Goal: Task Accomplishment & Management: Manage account settings

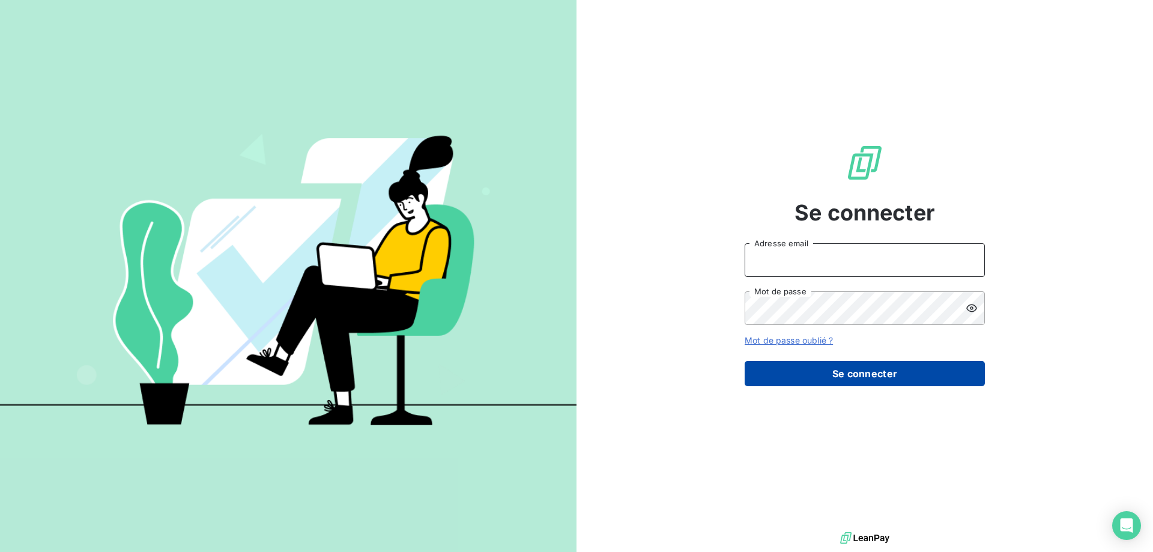
type input "[EMAIL_ADDRESS][DOMAIN_NAME]"
click at [896, 380] on button "Se connecter" at bounding box center [865, 373] width 240 height 25
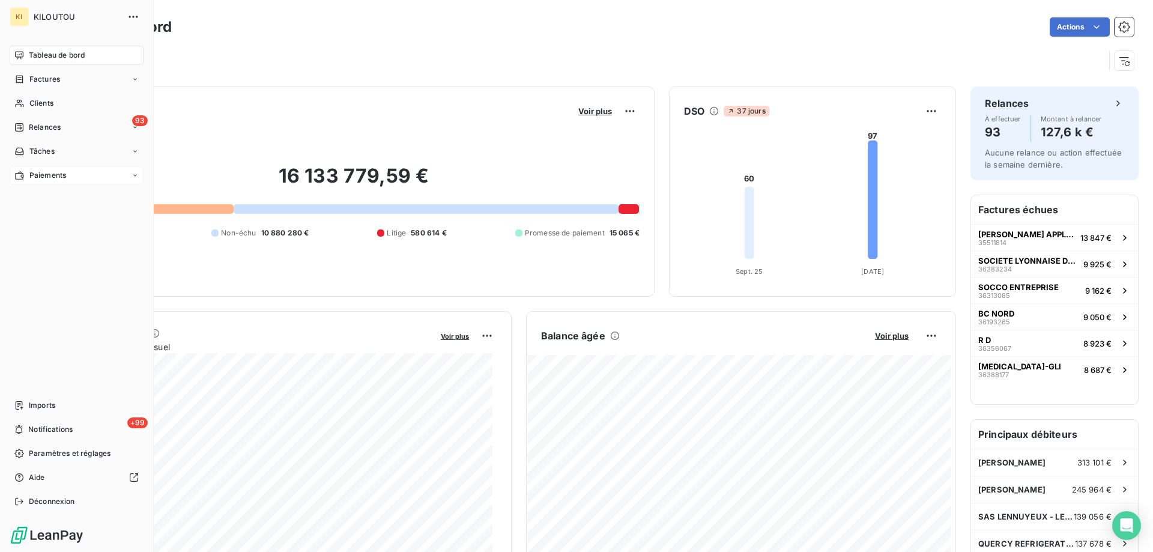
click at [57, 178] on span "Paiements" at bounding box center [47, 175] width 37 height 11
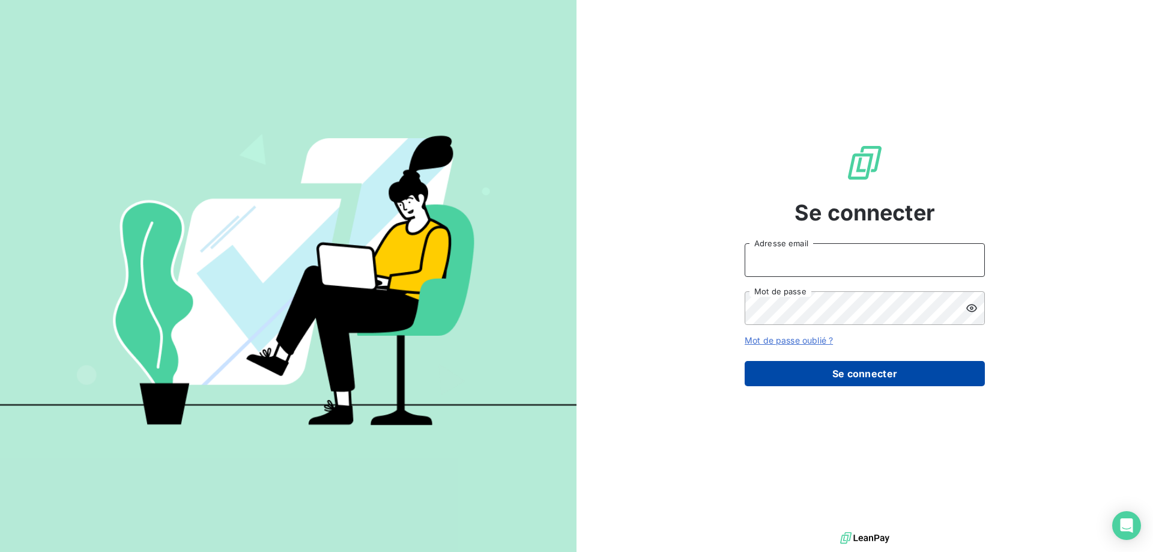
type input "[EMAIL_ADDRESS][DOMAIN_NAME]"
click at [823, 369] on button "Se connecter" at bounding box center [865, 373] width 240 height 25
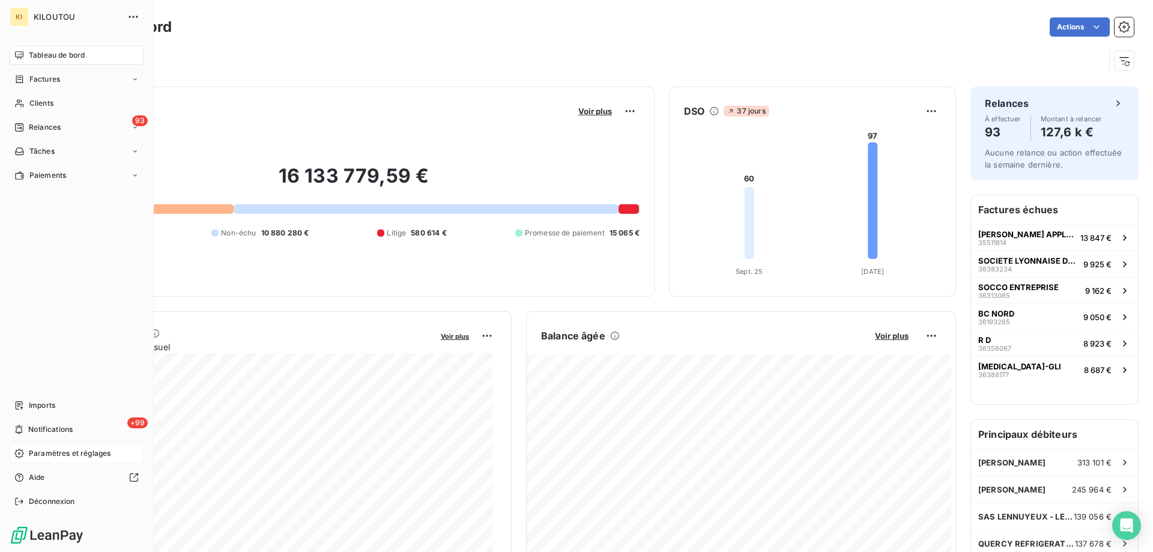
click at [41, 449] on span "Paramètres et réglages" at bounding box center [70, 453] width 82 height 11
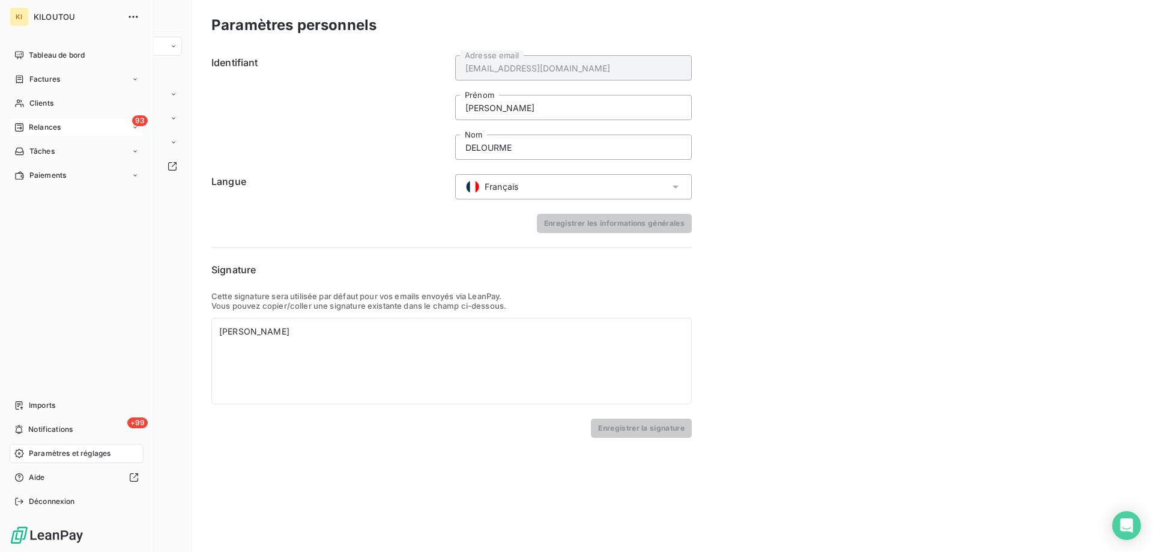
click at [52, 120] on div "93 Relances" at bounding box center [77, 127] width 134 height 19
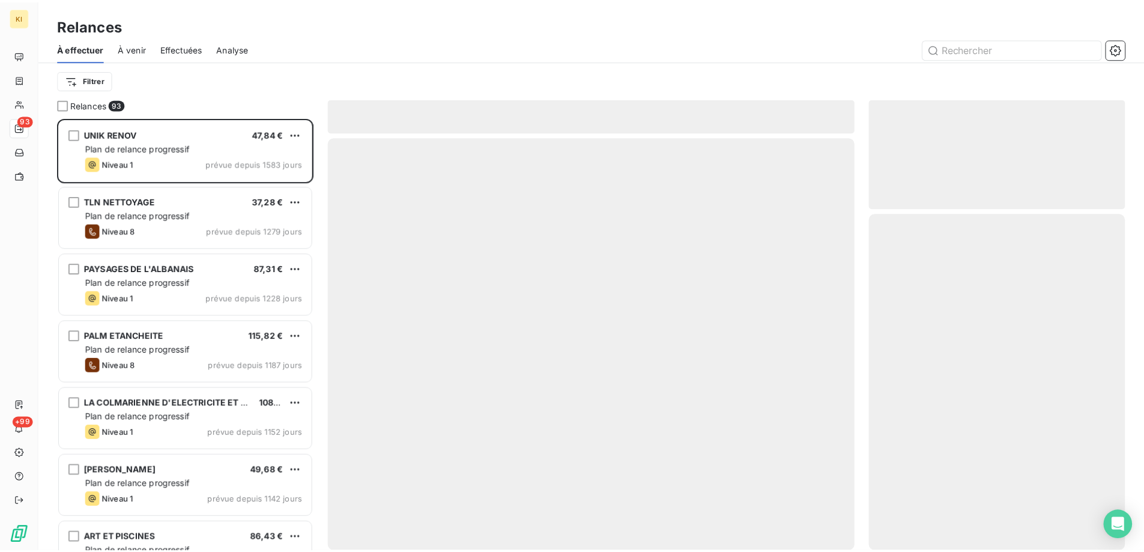
scroll to position [425, 249]
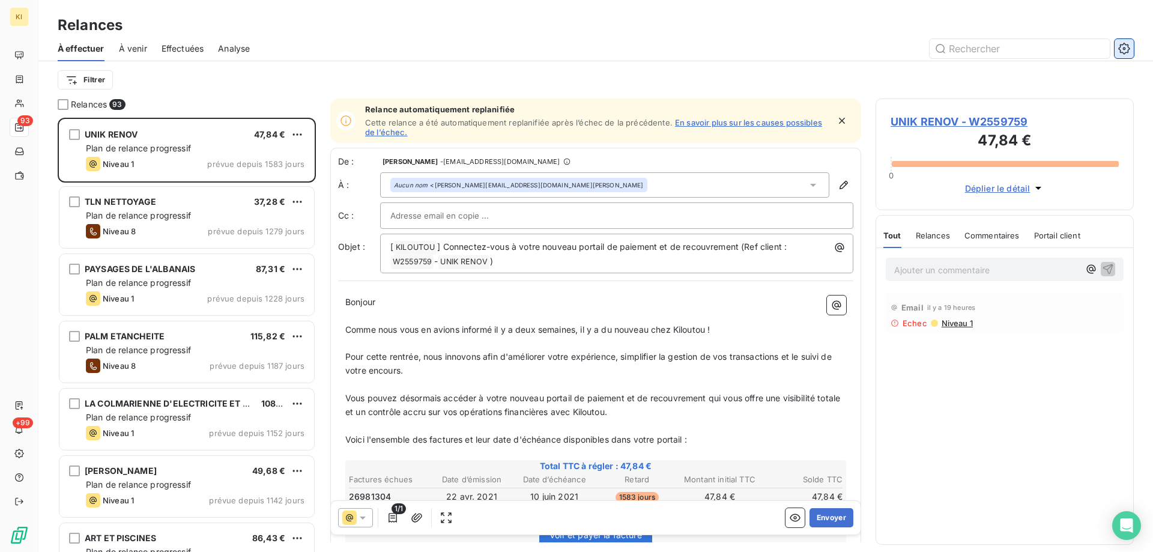
click at [1132, 50] on button "button" at bounding box center [1124, 48] width 19 height 19
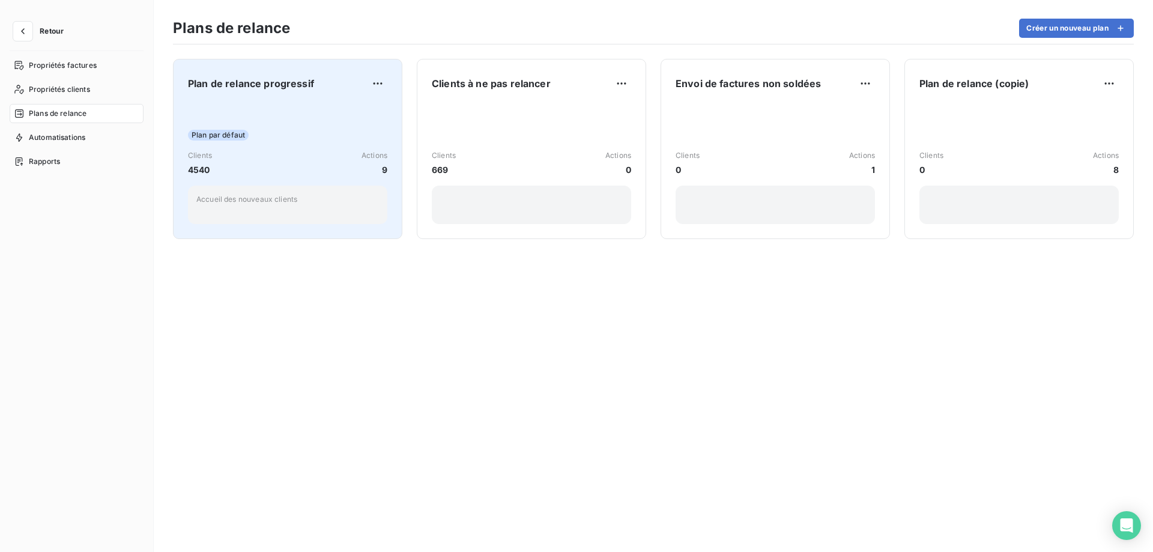
click at [345, 136] on div "Plan par défaut" at bounding box center [287, 135] width 199 height 11
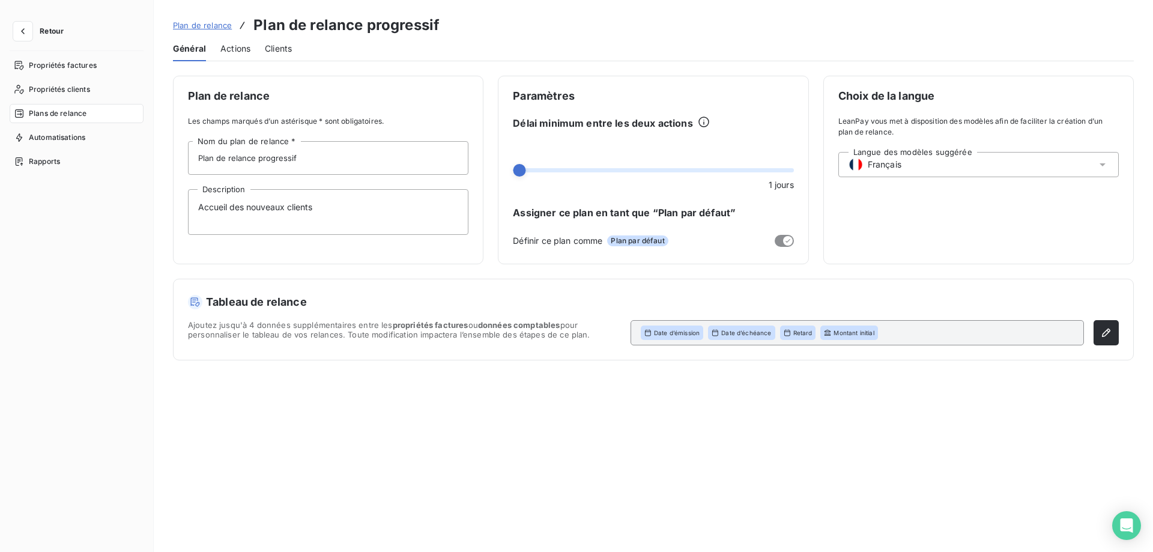
click at [239, 48] on span "Actions" at bounding box center [235, 49] width 30 height 12
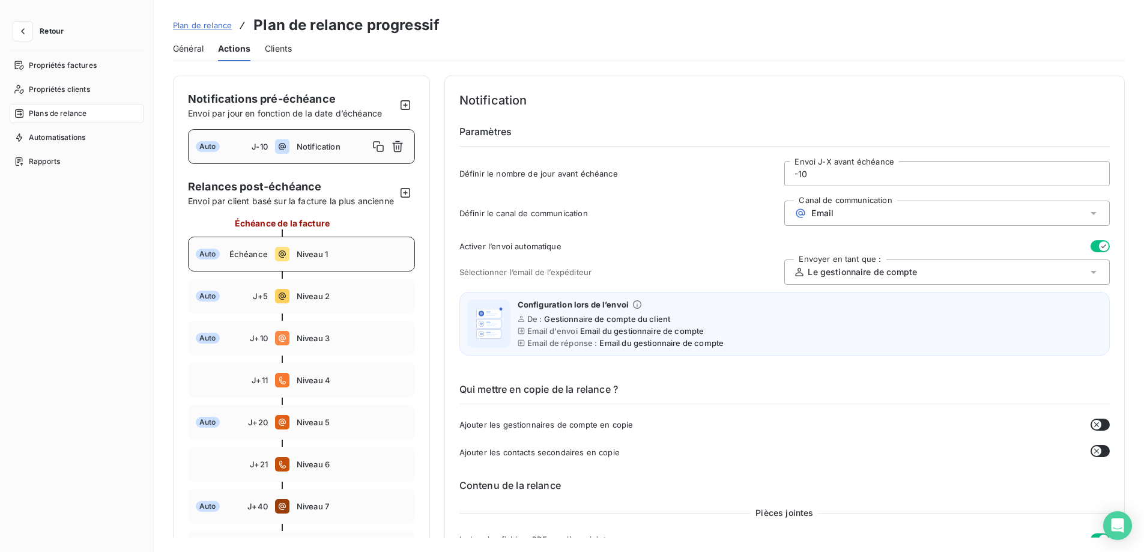
click at [351, 259] on span "Niveau 1" at bounding box center [352, 254] width 111 height 10
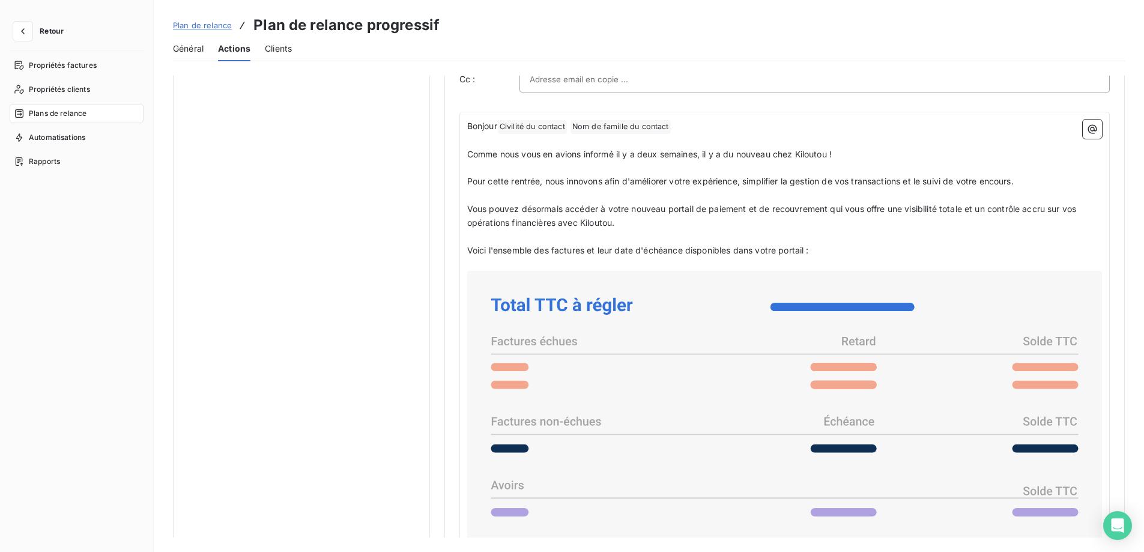
scroll to position [669, 0]
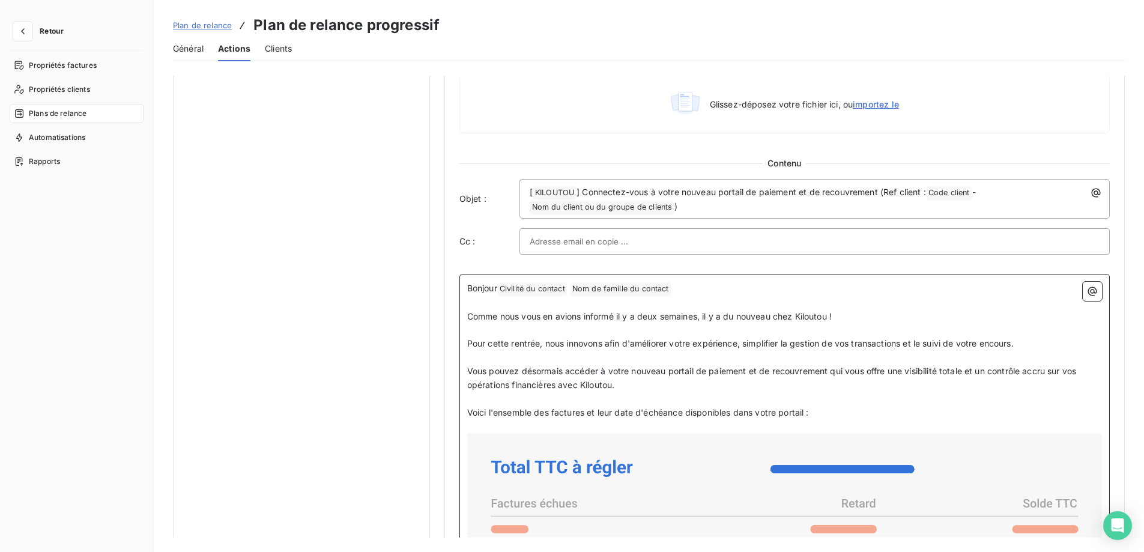
drag, startPoint x: 466, startPoint y: 314, endPoint x: 929, endPoint y: 383, distance: 468.9
copy div "Comme nous vous en avions informé il y a deux semaines, il y a du nouveau chez …"
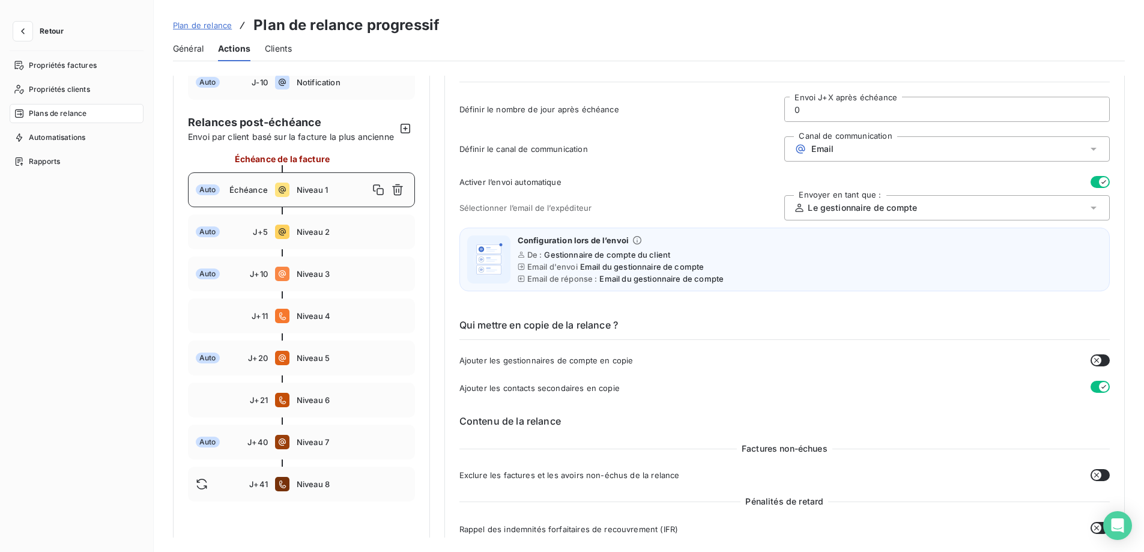
scroll to position [0, 0]
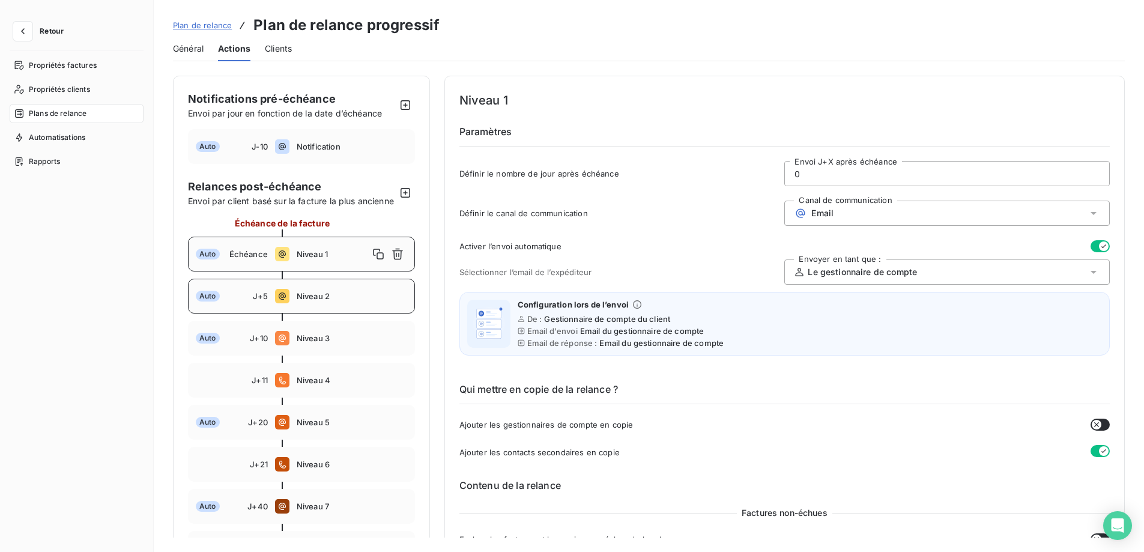
click at [342, 301] on span "Niveau 2" at bounding box center [352, 296] width 111 height 10
click at [345, 259] on span "Niveau 1" at bounding box center [352, 254] width 111 height 10
click at [317, 150] on span "Notification" at bounding box center [352, 147] width 111 height 10
type input "-10"
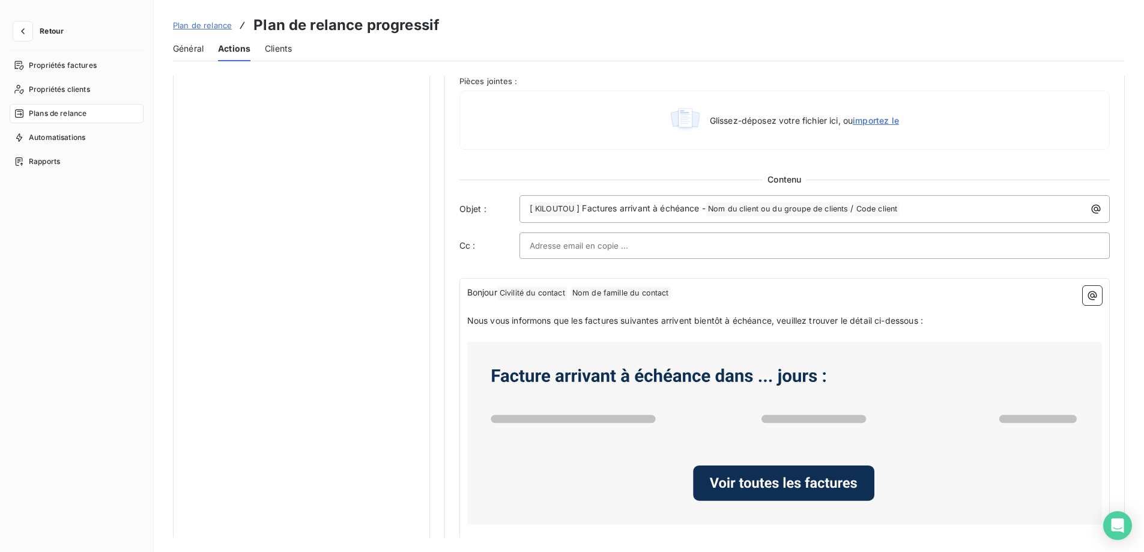
scroll to position [620, 0]
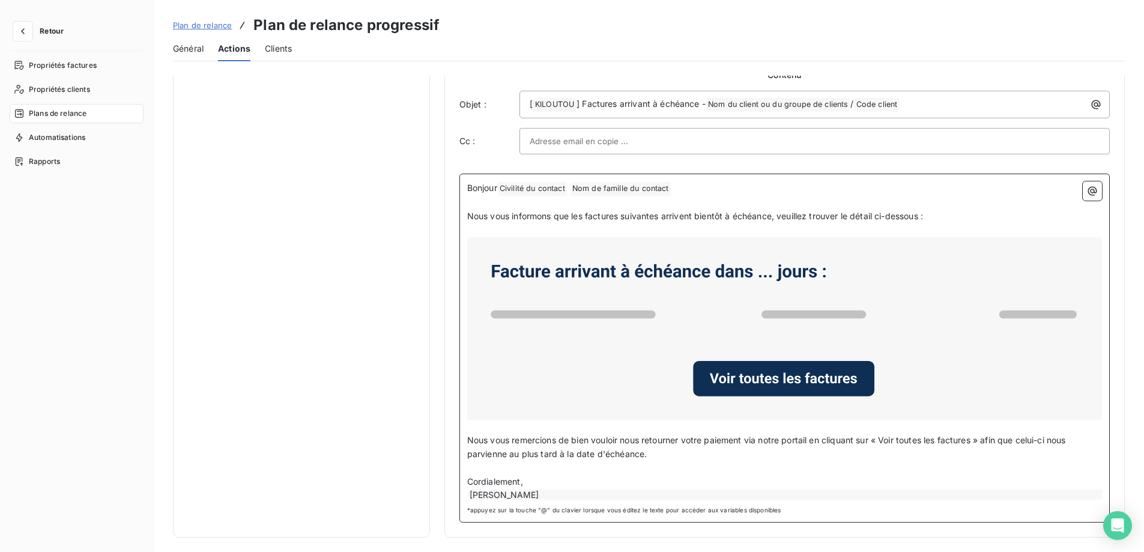
click at [798, 378] on rect at bounding box center [785, 378] width 182 height 35
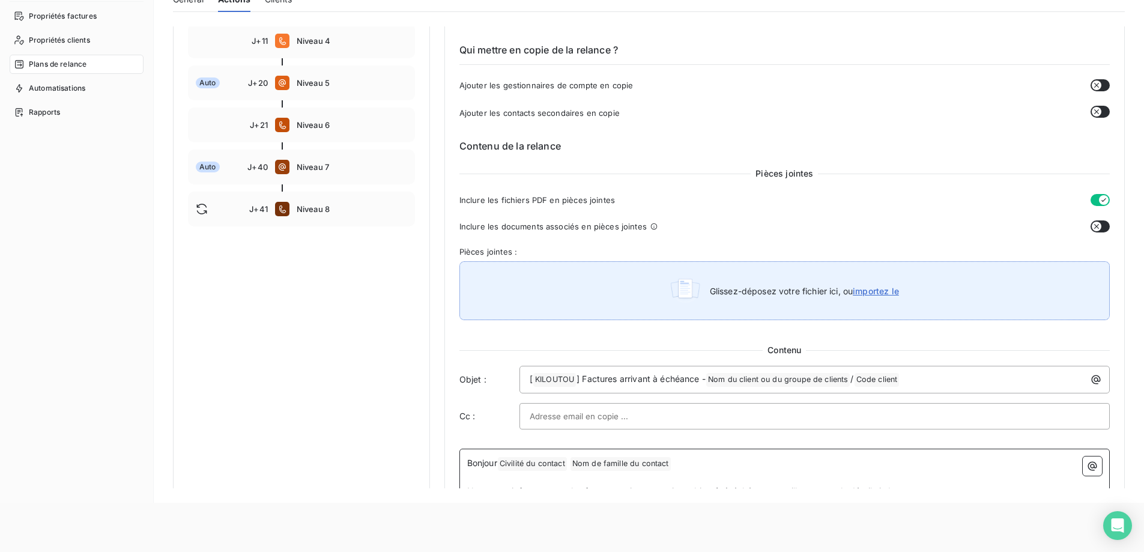
scroll to position [260, 0]
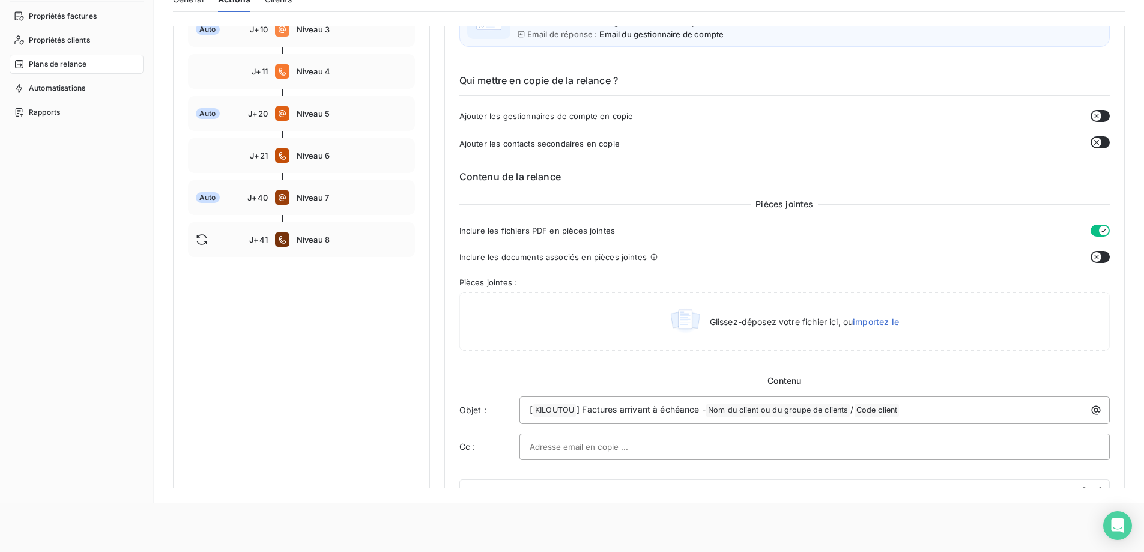
click at [1099, 257] on button "button" at bounding box center [1100, 257] width 19 height 12
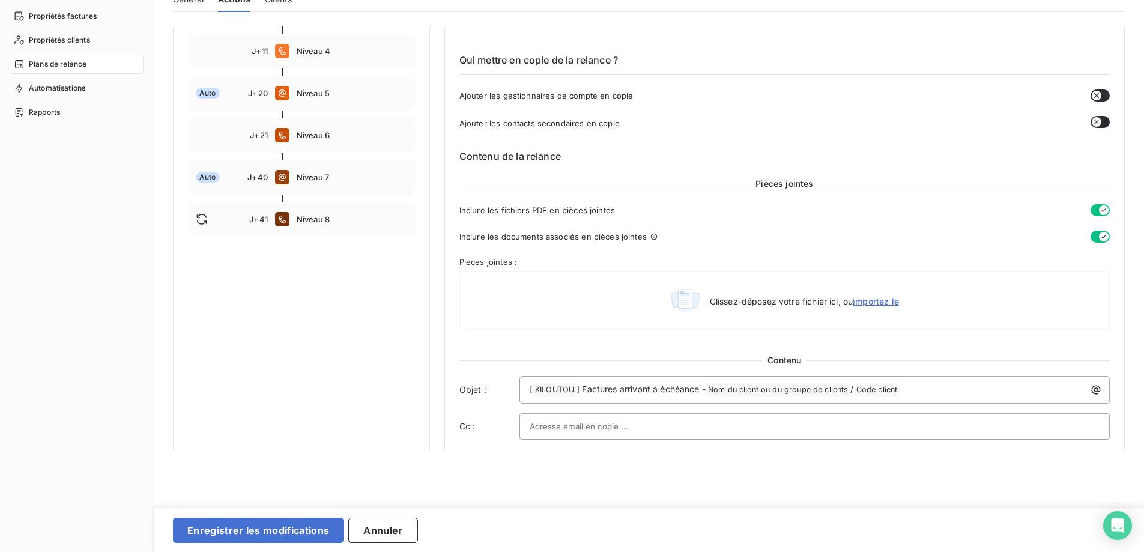
scroll to position [178, 0]
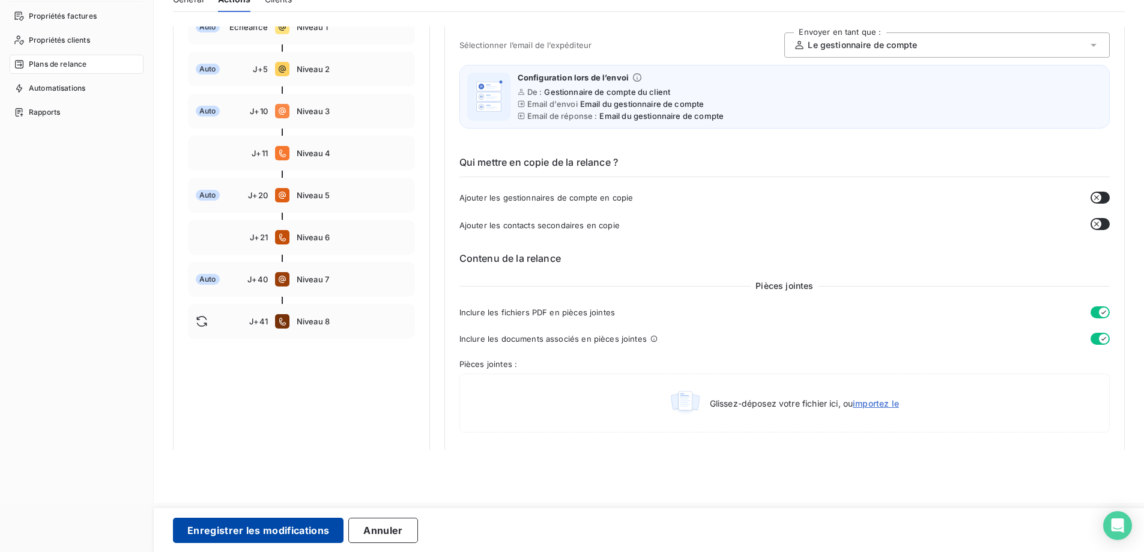
click at [287, 529] on button "Enregistrer les modifications" at bounding box center [258, 530] width 171 height 25
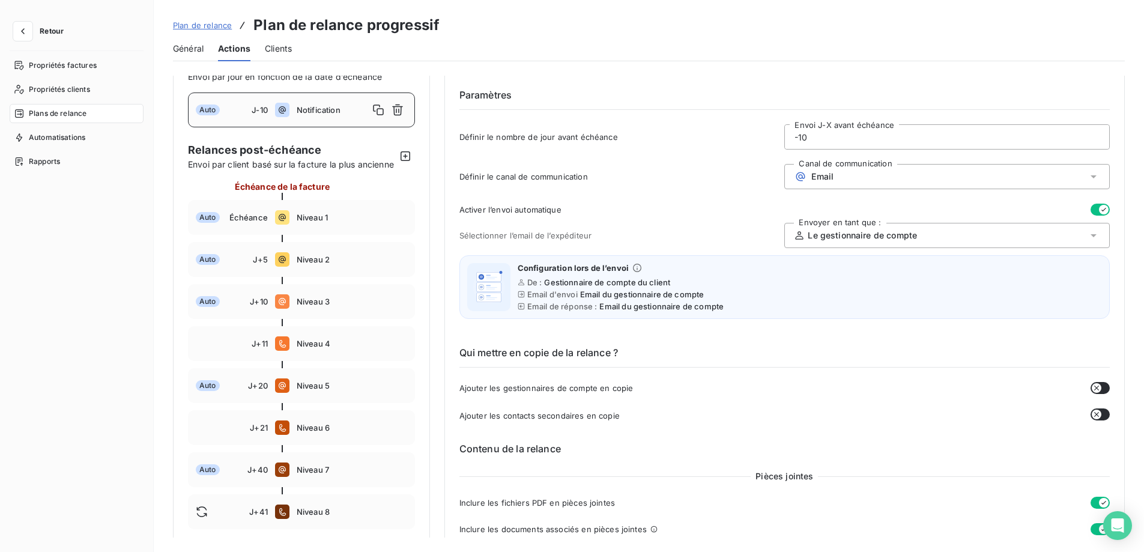
scroll to position [0, 0]
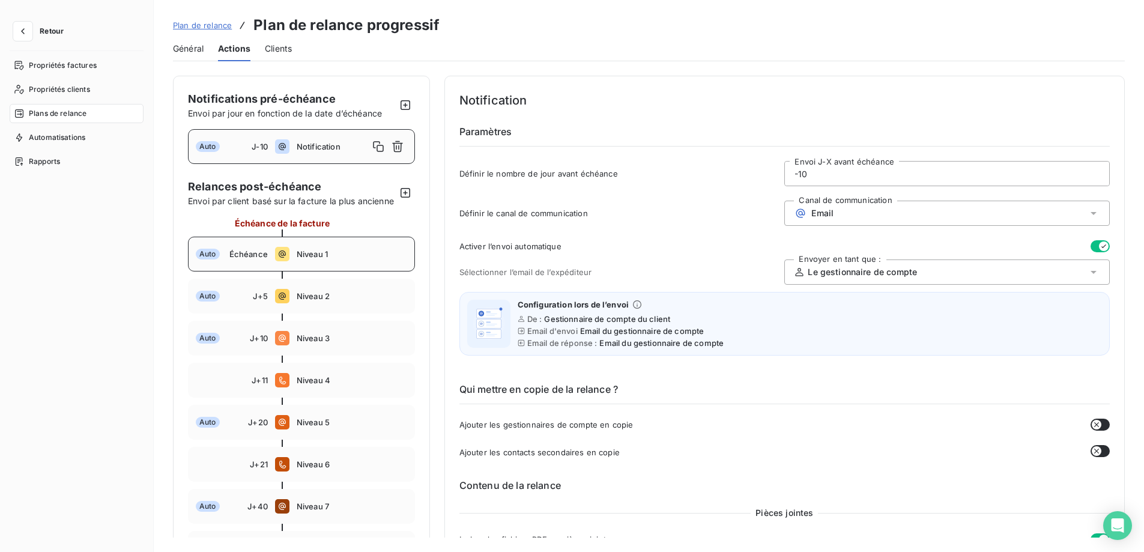
click at [335, 259] on span "Niveau 1" at bounding box center [352, 254] width 111 height 10
drag, startPoint x: 335, startPoint y: 267, endPoint x: 779, endPoint y: 324, distance: 447.0
click at [779, 324] on div "Configuration lors de l’envoi De : Gestionnaire de compte du client Email d'env…" at bounding box center [785, 324] width 651 height 64
click at [320, 153] on div "Auto J-10 Notification" at bounding box center [301, 146] width 227 height 35
click at [332, 259] on span "Niveau 1" at bounding box center [352, 254] width 111 height 10
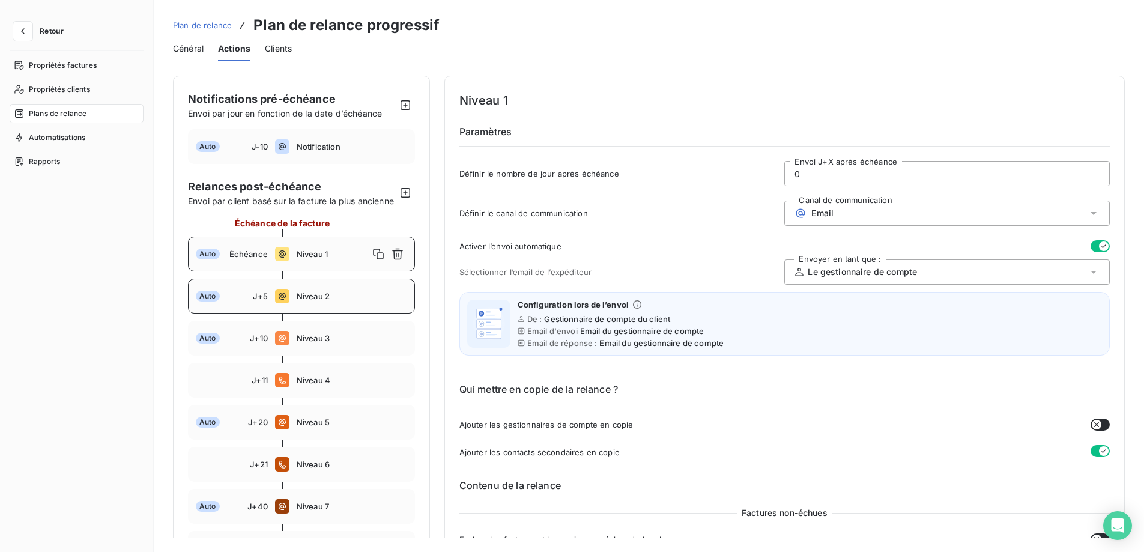
click at [330, 301] on span "Niveau 2" at bounding box center [352, 296] width 111 height 10
click at [329, 272] on div "Auto Échéance Niveau 1" at bounding box center [301, 254] width 227 height 35
click at [327, 151] on span "Notification" at bounding box center [352, 147] width 111 height 10
click at [337, 259] on span "Niveau 1" at bounding box center [352, 254] width 111 height 10
click at [360, 300] on div "Auto J+5 Niveau 2" at bounding box center [301, 296] width 227 height 35
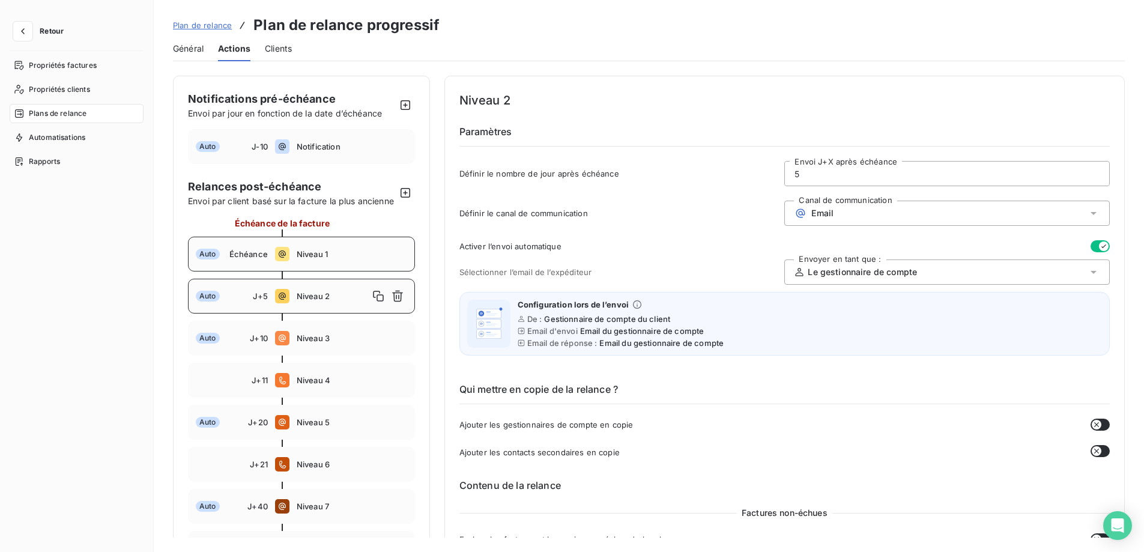
click at [329, 272] on div "Auto Échéance Niveau 1" at bounding box center [301, 254] width 227 height 35
click at [347, 301] on span "Niveau 2" at bounding box center [352, 296] width 111 height 10
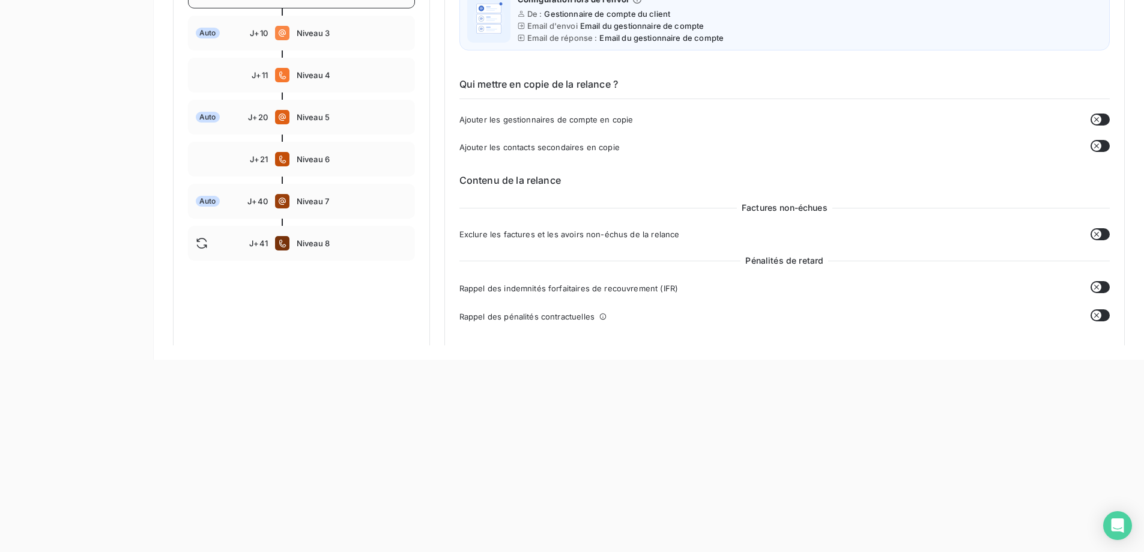
scroll to position [53, 0]
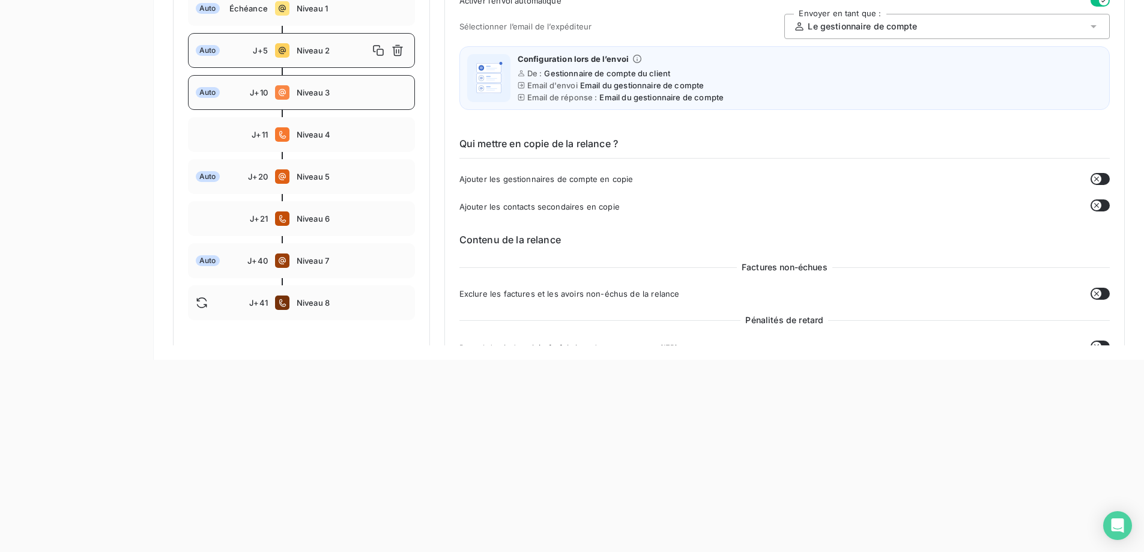
click at [315, 110] on div "Auto J+10 Niveau 3" at bounding box center [301, 92] width 227 height 35
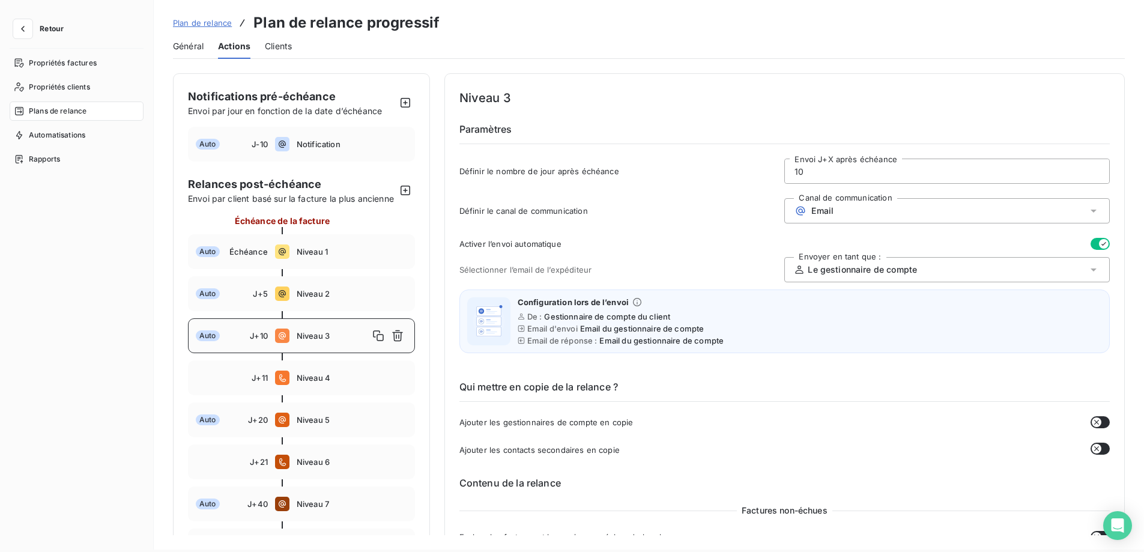
scroll to position [0, 0]
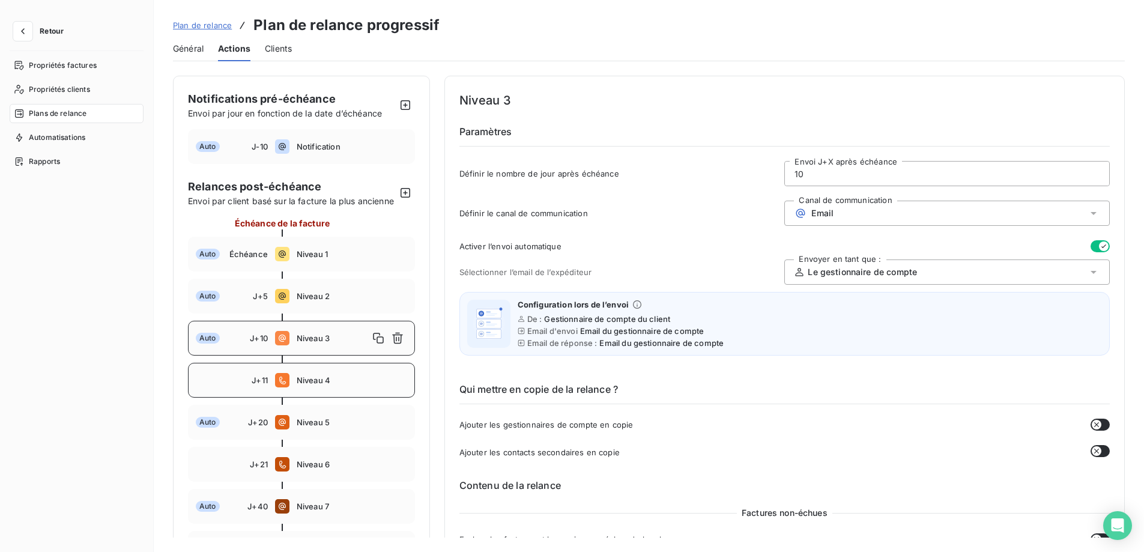
click at [325, 387] on div "J+11 Niveau 4" at bounding box center [301, 380] width 227 height 35
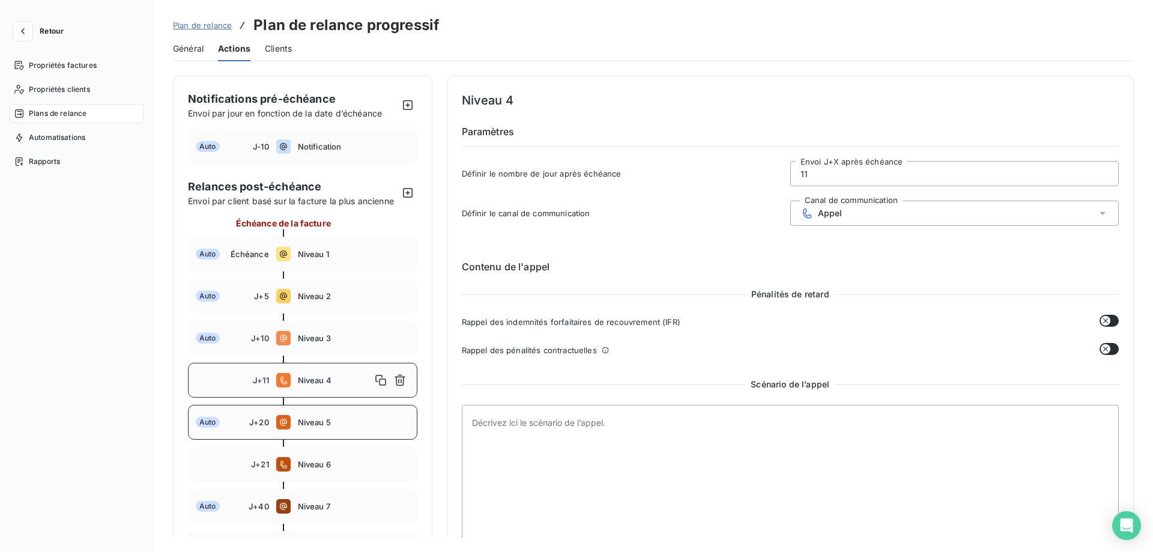
click at [365, 426] on span "Niveau 5" at bounding box center [354, 423] width 112 height 10
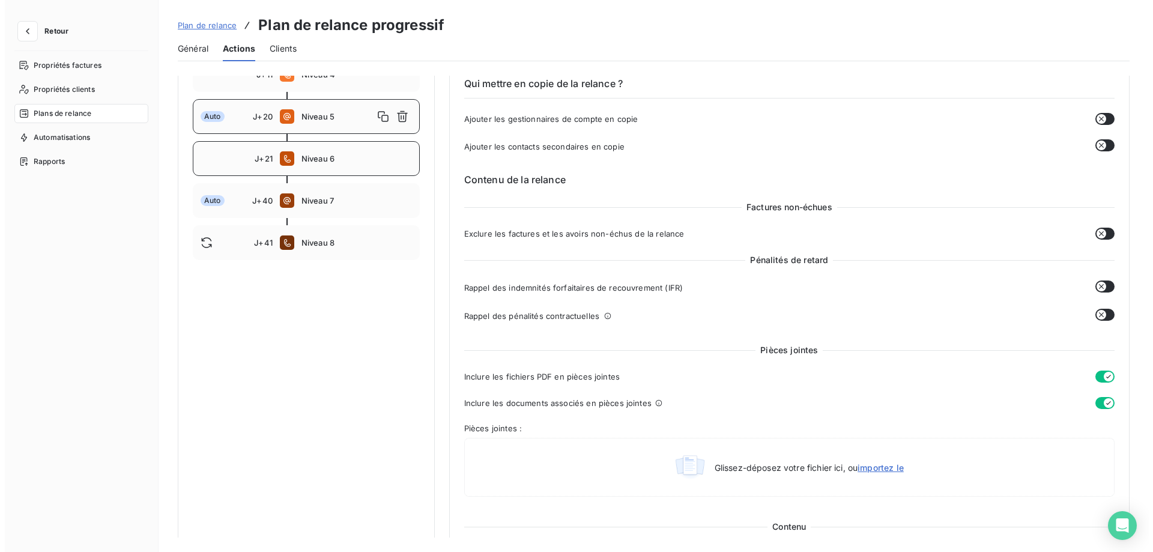
scroll to position [228, 0]
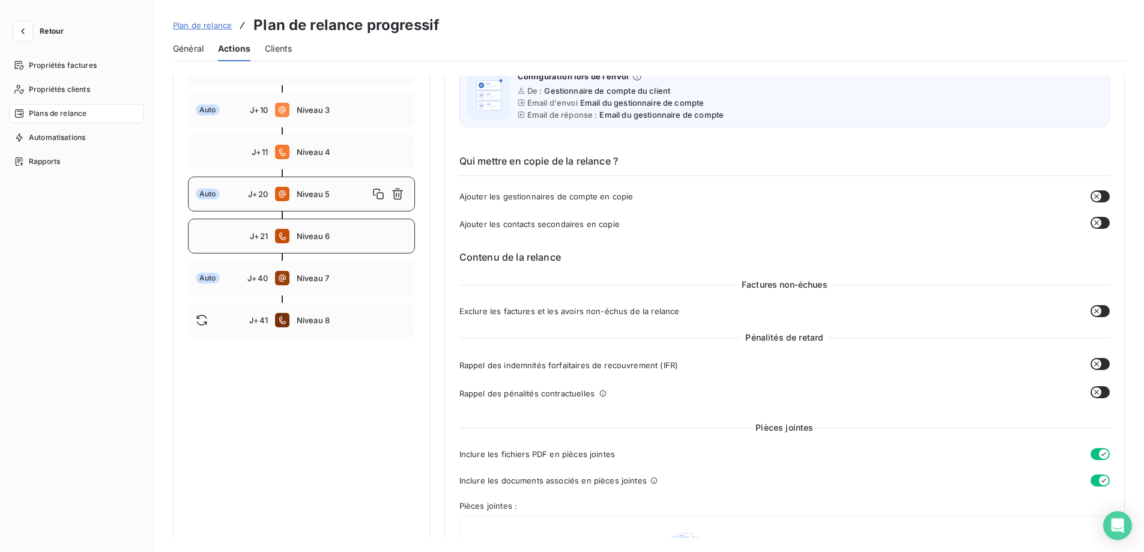
click at [372, 241] on span "Niveau 6" at bounding box center [352, 236] width 111 height 10
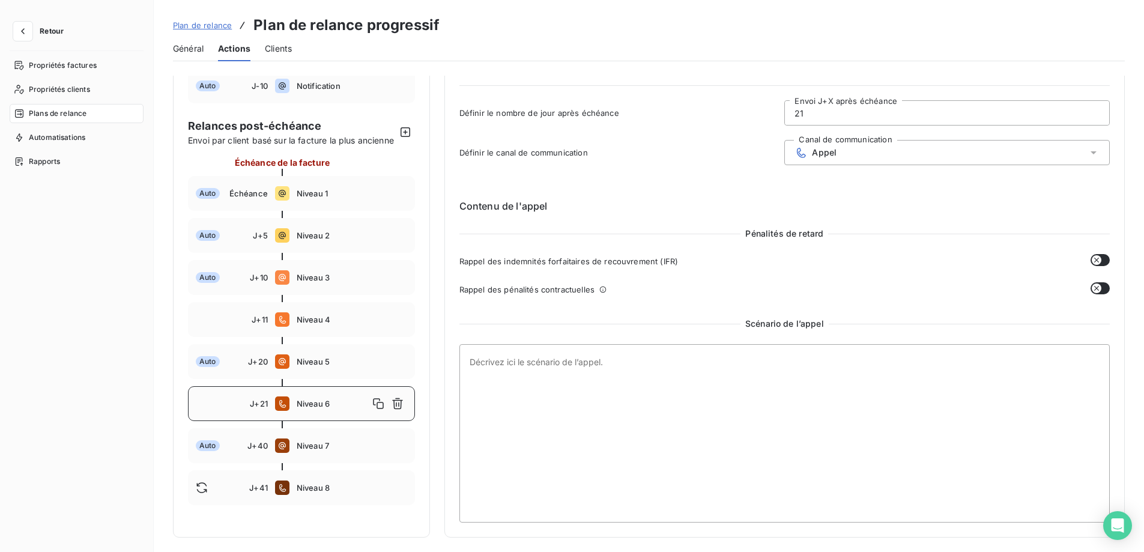
scroll to position [187, 0]
click at [379, 441] on span "Niveau 7" at bounding box center [354, 446] width 112 height 10
type input "40"
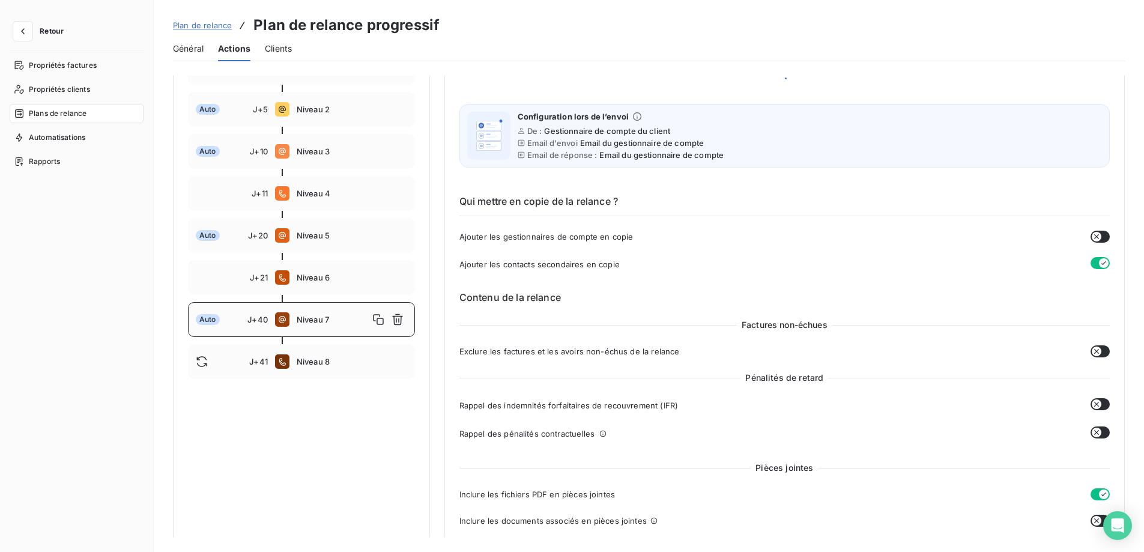
scroll to position [228, 0]
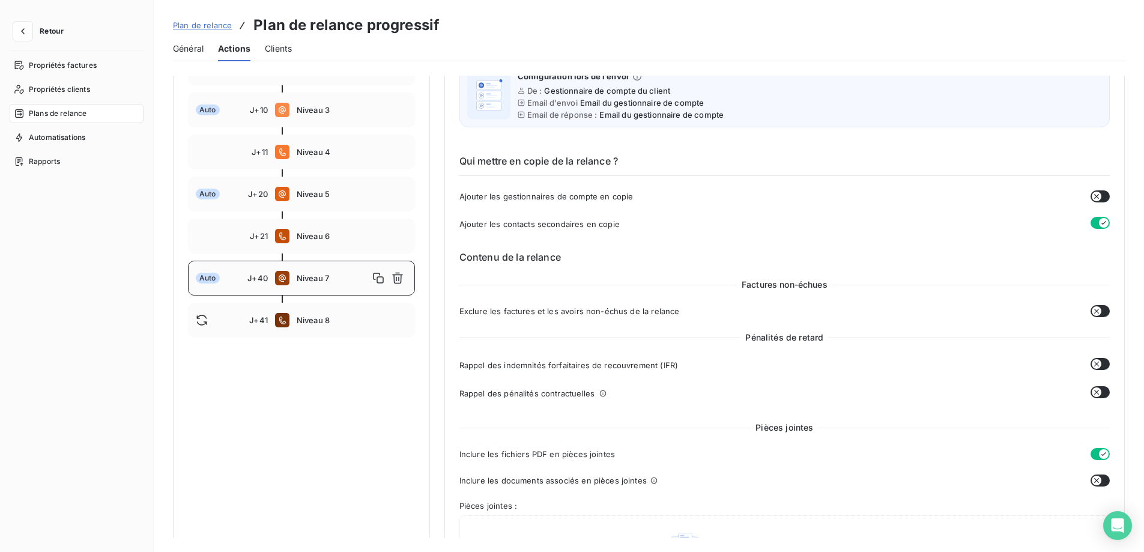
click at [1098, 479] on button "button" at bounding box center [1100, 481] width 19 height 12
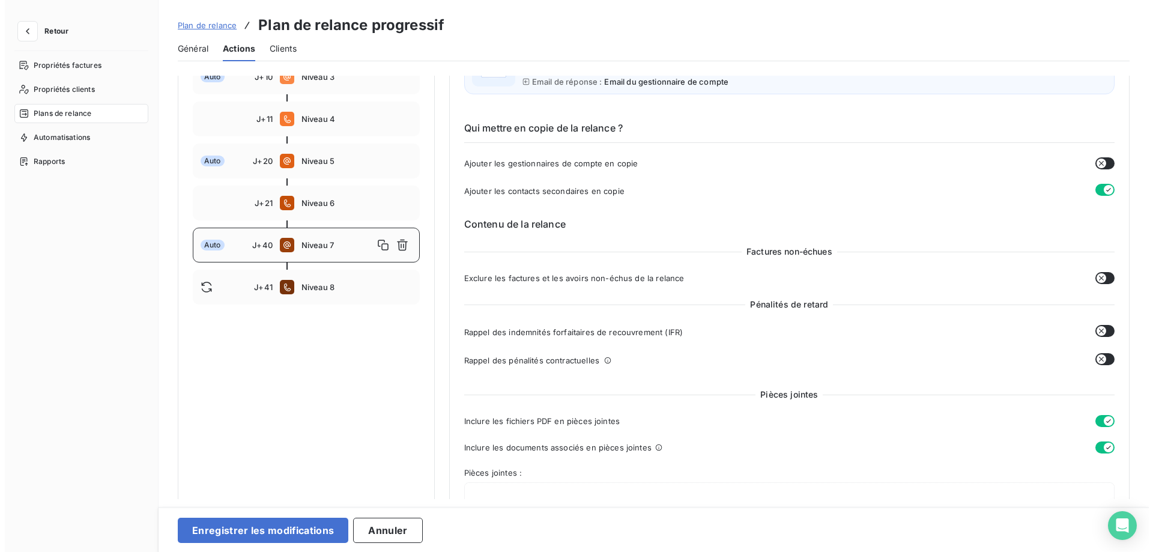
scroll to position [244, 0]
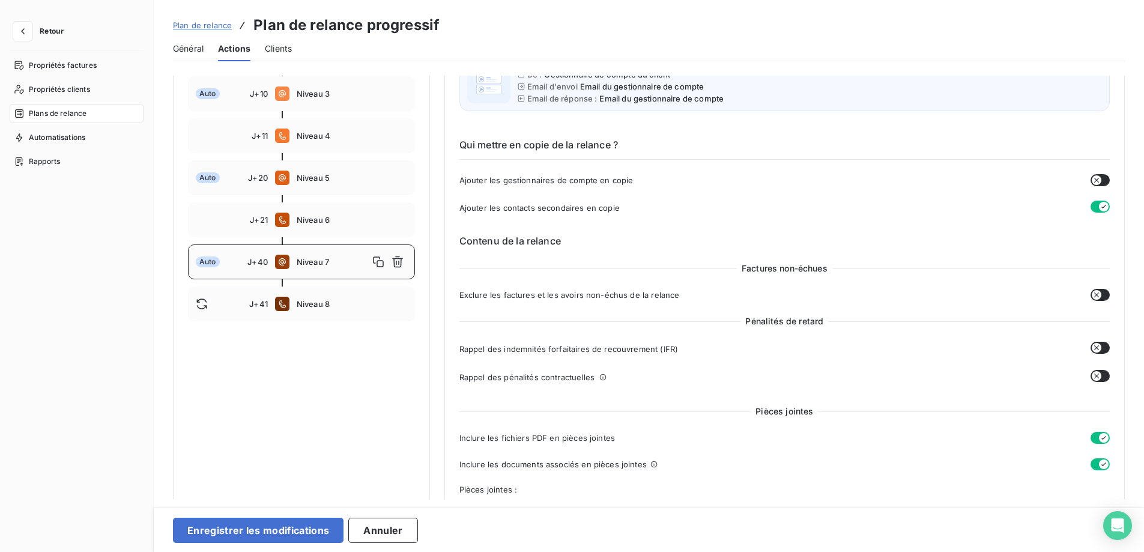
click at [43, 30] on span "Retour" at bounding box center [52, 31] width 24 height 7
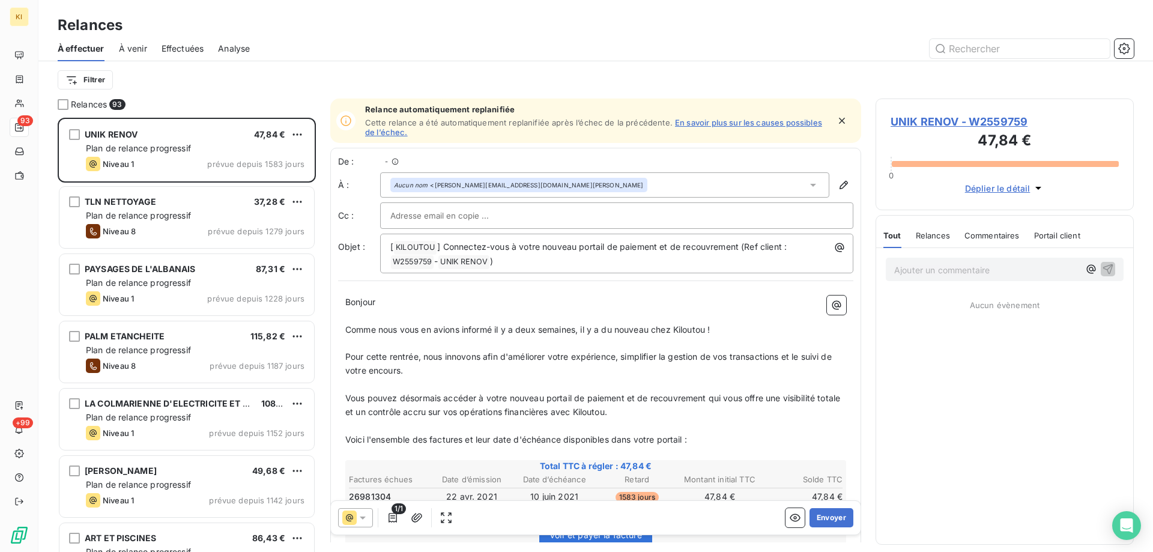
scroll to position [425, 249]
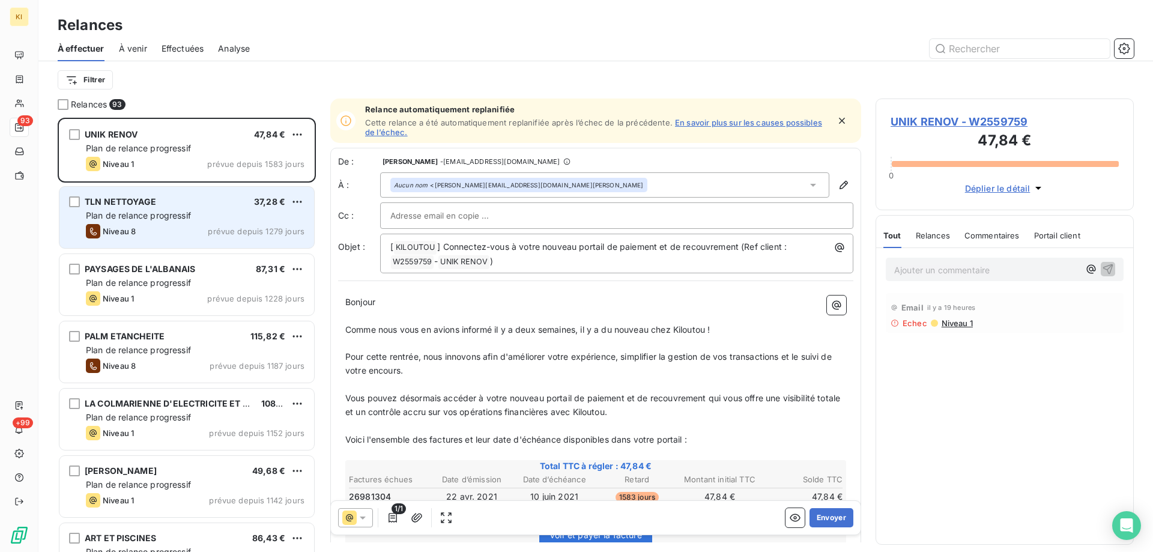
click at [234, 215] on div "Plan de relance progressif" at bounding box center [195, 216] width 219 height 12
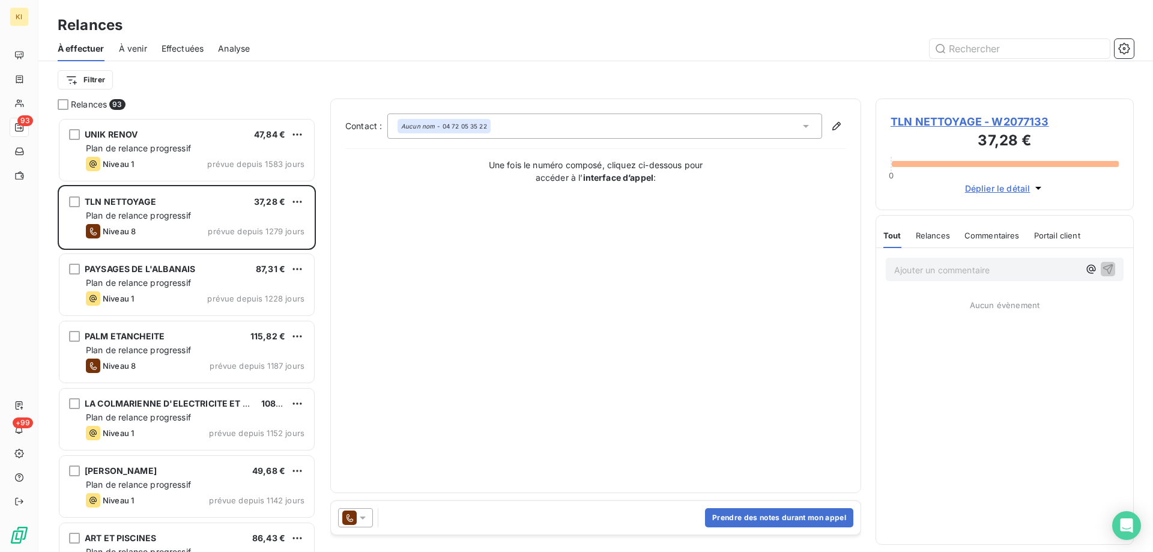
drag, startPoint x: 234, startPoint y: 215, endPoint x: 370, endPoint y: 76, distance: 195.0
click at [370, 76] on div "Filtrer" at bounding box center [596, 79] width 1076 height 23
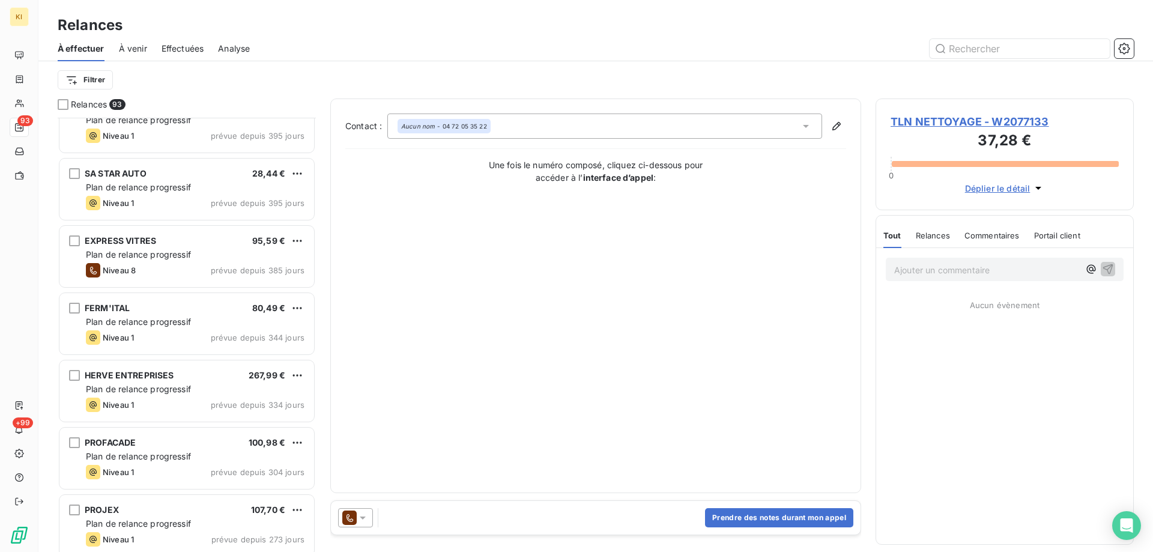
scroll to position [1863, 0]
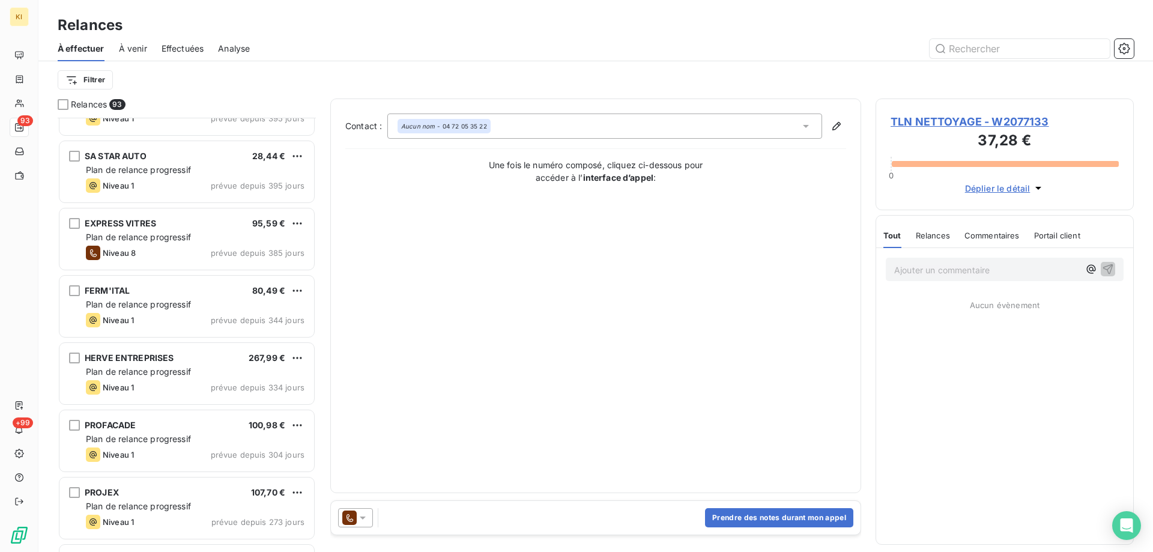
drag, startPoint x: 288, startPoint y: 13, endPoint x: 639, endPoint y: 31, distance: 350.7
click at [639, 31] on div "Relances" at bounding box center [595, 25] width 1115 height 22
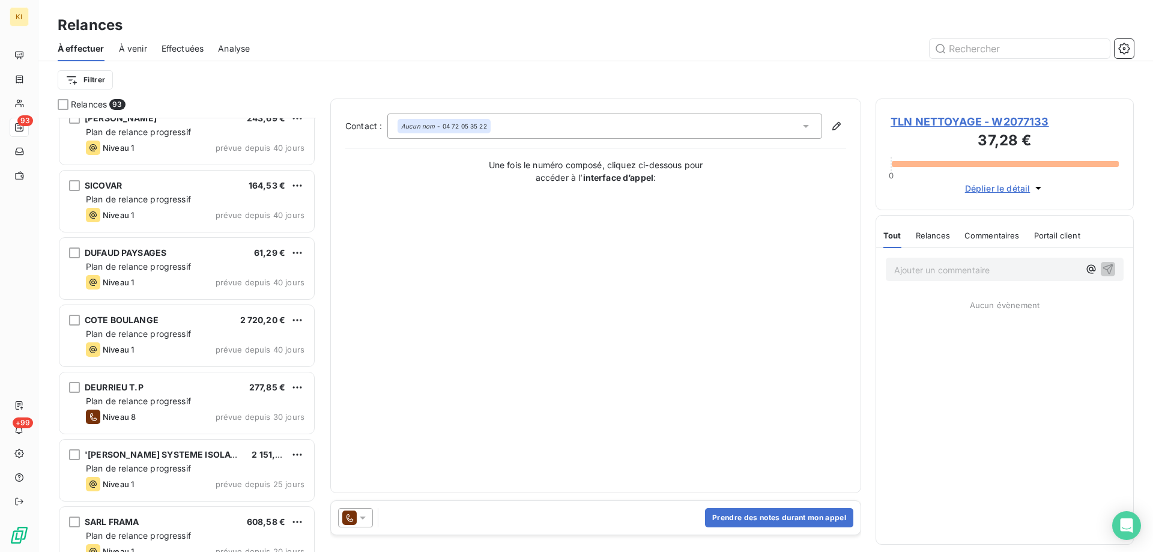
scroll to position [4382, 0]
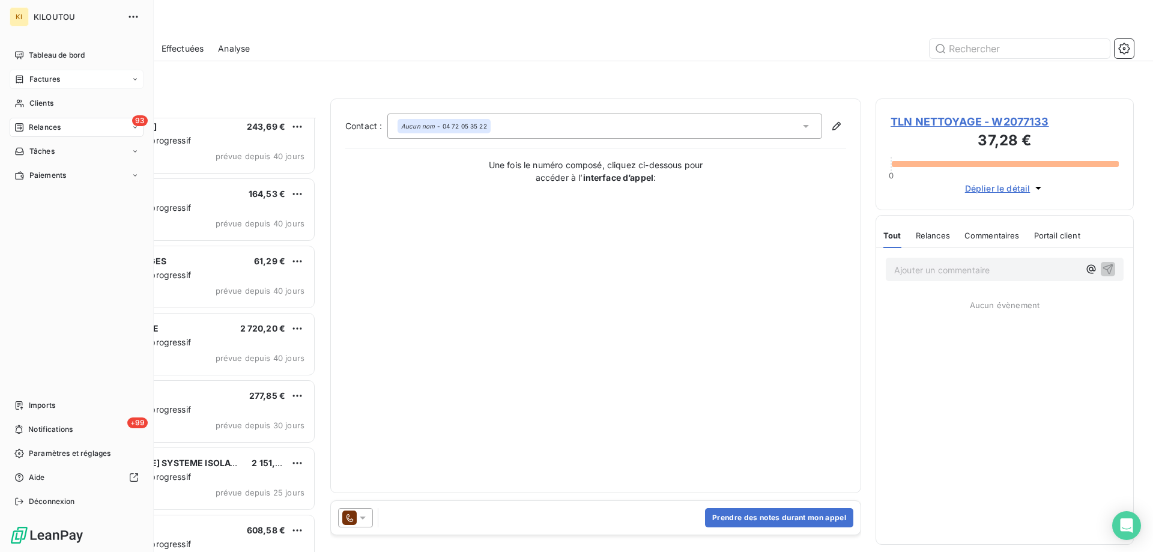
click at [44, 80] on span "Factures" at bounding box center [44, 79] width 31 height 11
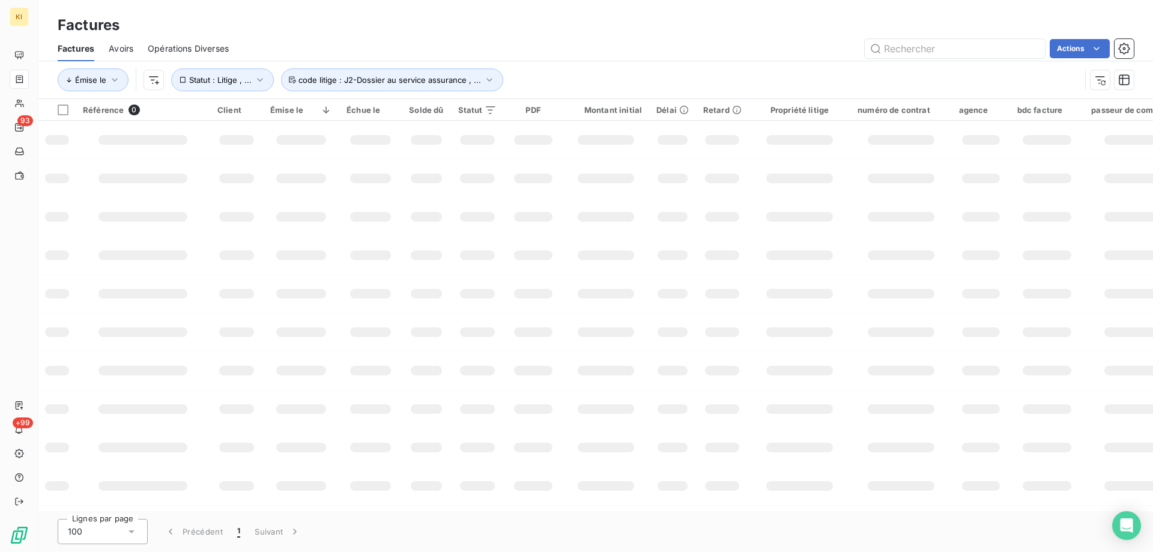
click at [433, 28] on div "Factures" at bounding box center [595, 25] width 1115 height 22
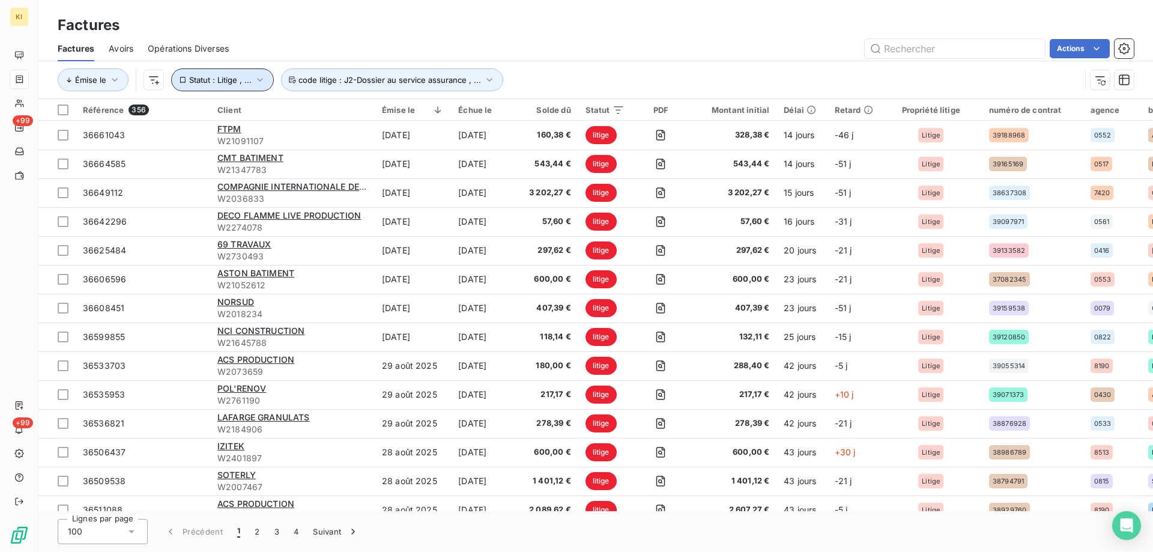
click at [228, 82] on span "Statut : Litige , ..." at bounding box center [220, 80] width 62 height 10
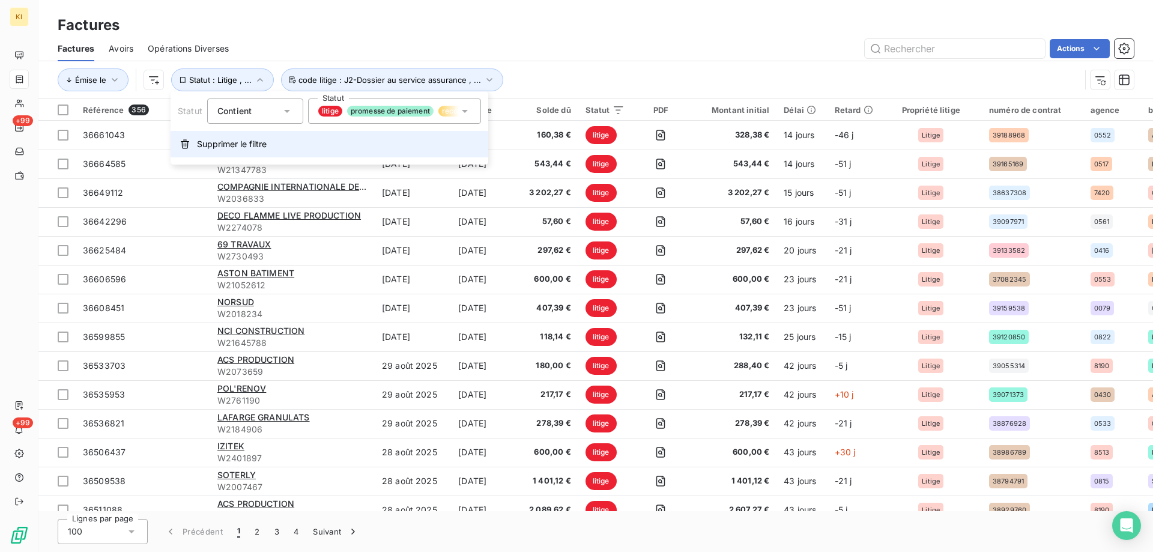
click at [231, 144] on span "Supprimer le filtre" at bounding box center [232, 144] width 70 height 12
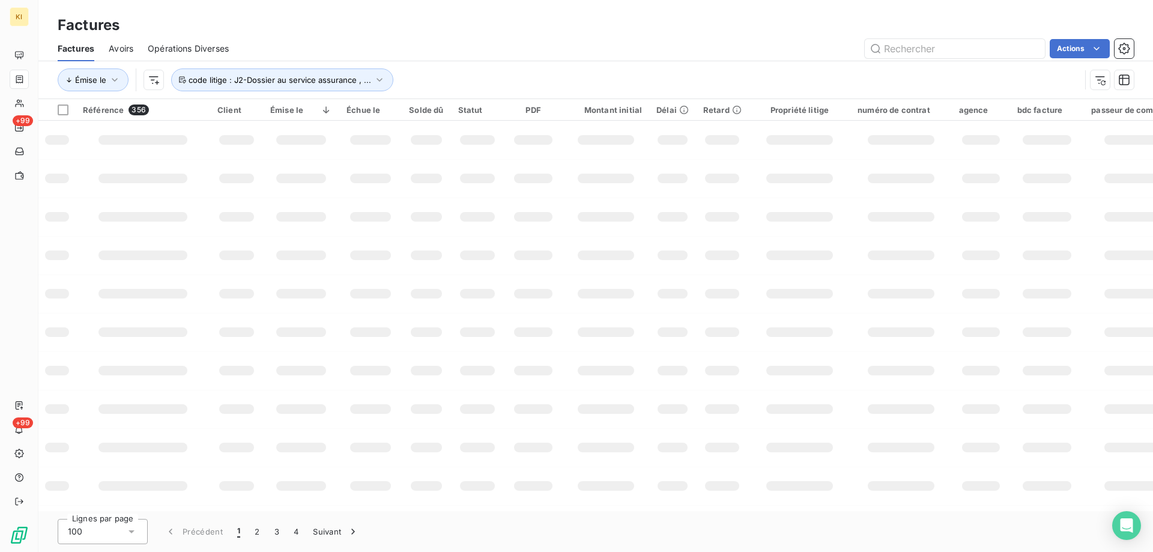
click at [241, 84] on span "code litige : J2-Dossier au service assurance , ..." at bounding box center [280, 80] width 183 height 10
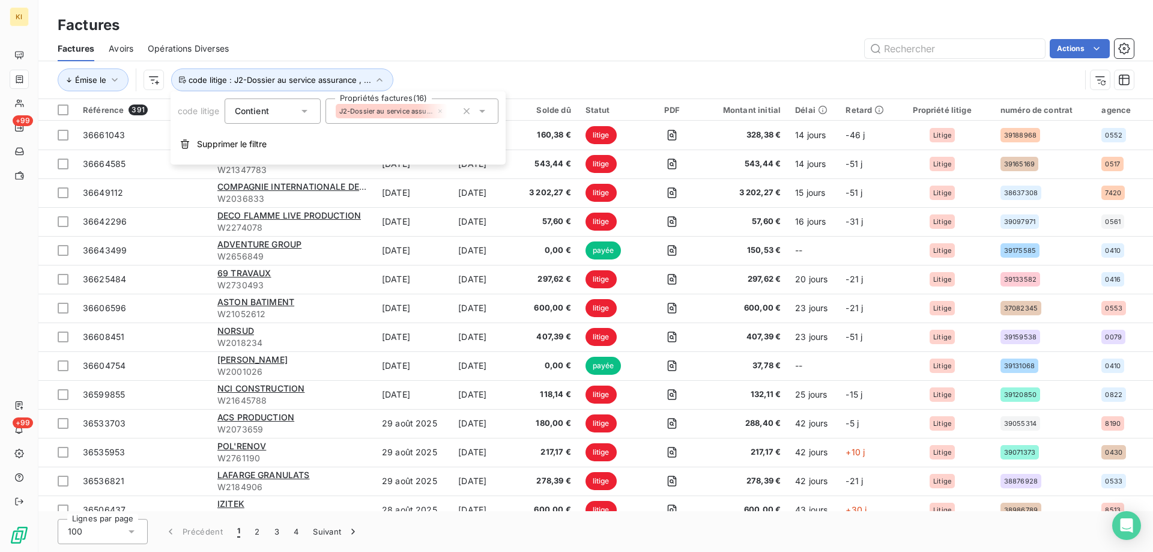
click at [396, 37] on div "Factures Avoirs Opérations Diverses Actions" at bounding box center [595, 48] width 1115 height 25
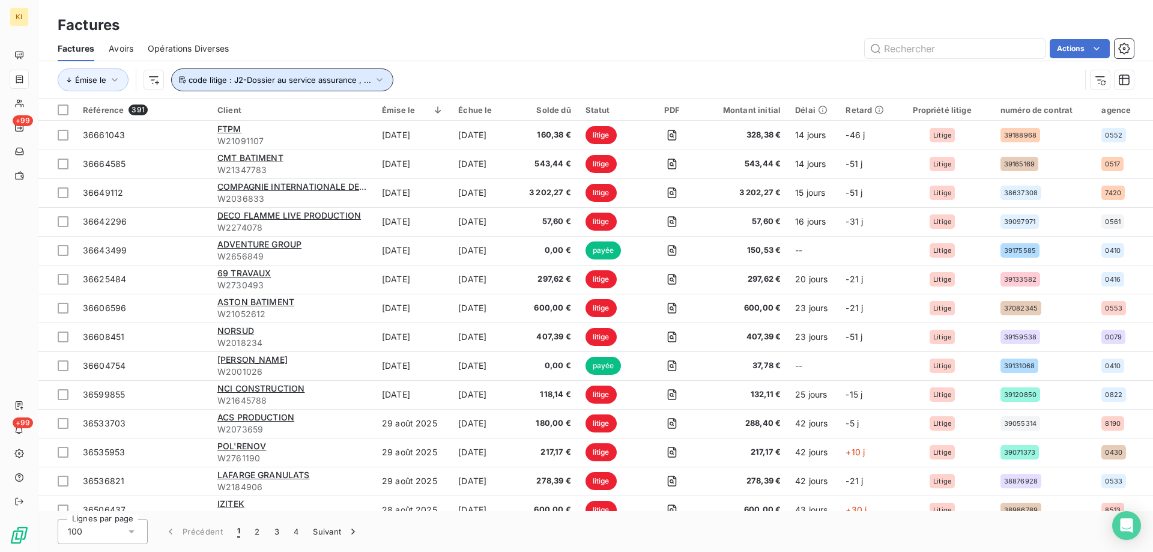
click at [327, 78] on span "code litige : J2-Dossier au service assurance , ..." at bounding box center [280, 80] width 183 height 10
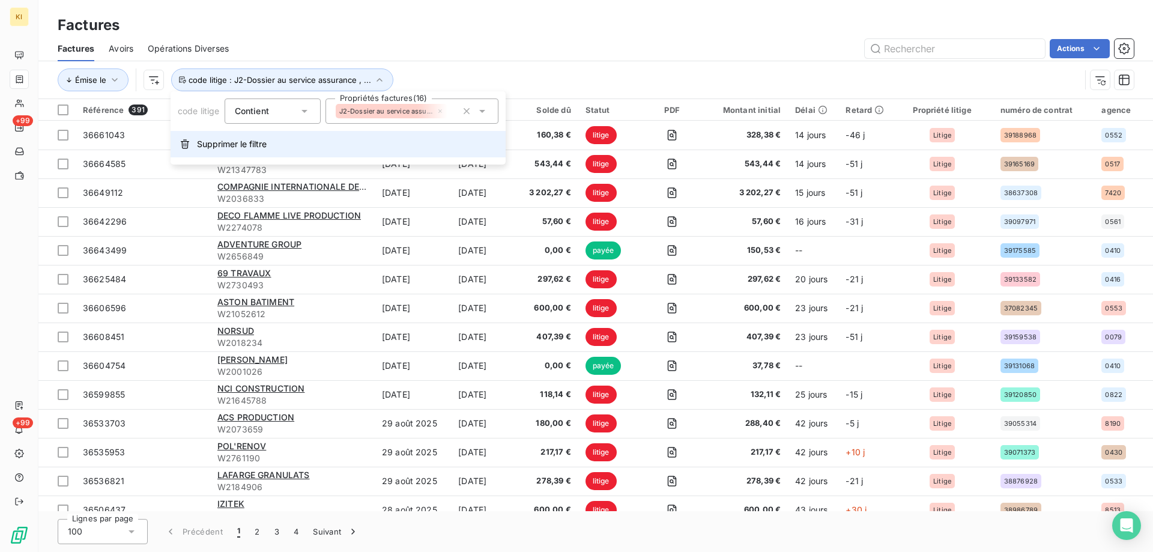
click at [258, 144] on span "Supprimer le filtre" at bounding box center [232, 144] width 70 height 12
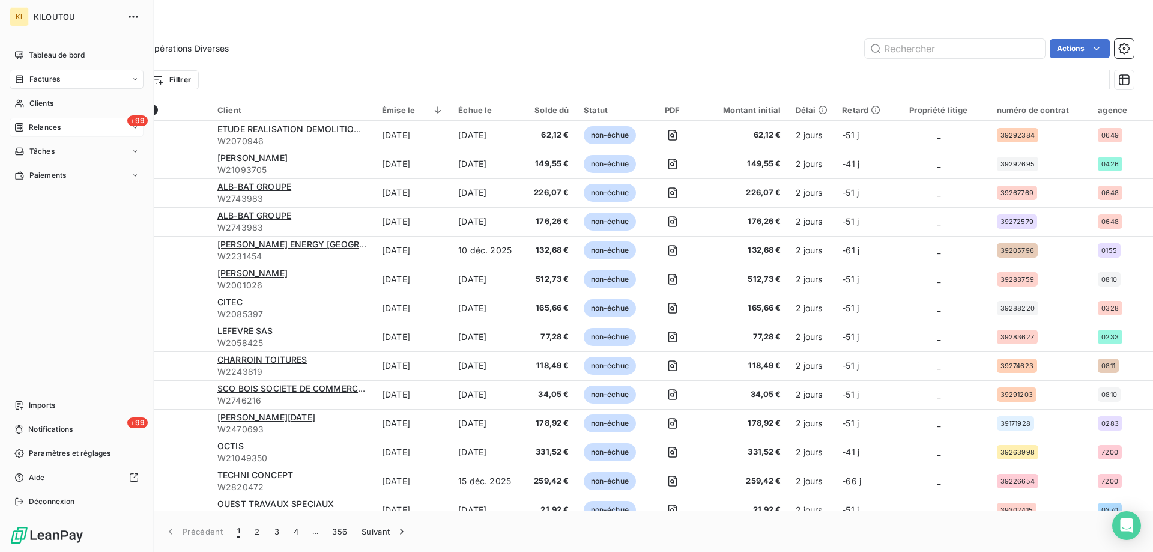
click at [52, 128] on span "Relances" at bounding box center [45, 127] width 32 height 11
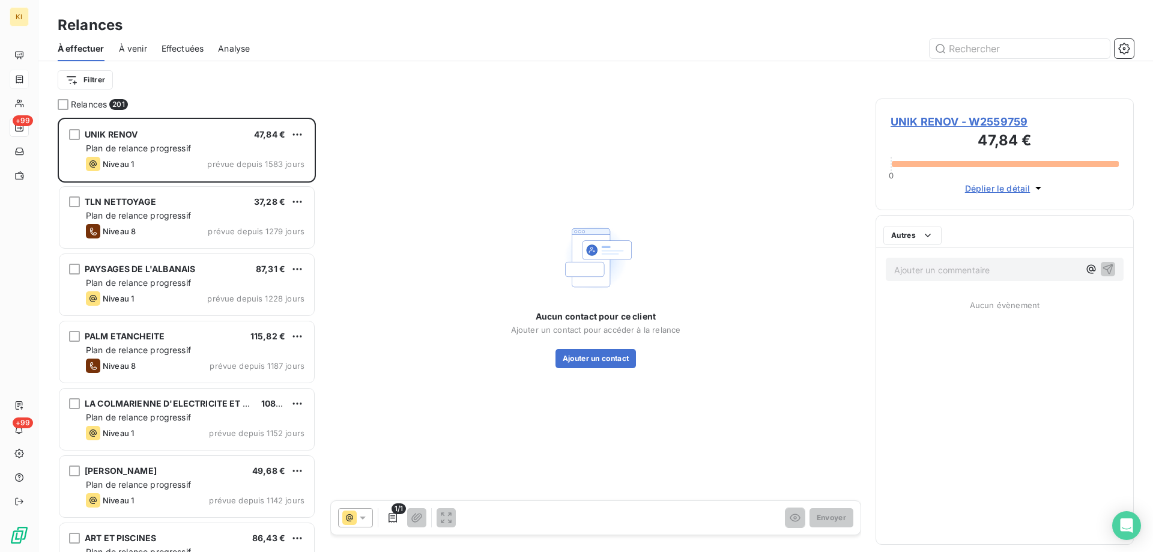
scroll to position [425, 249]
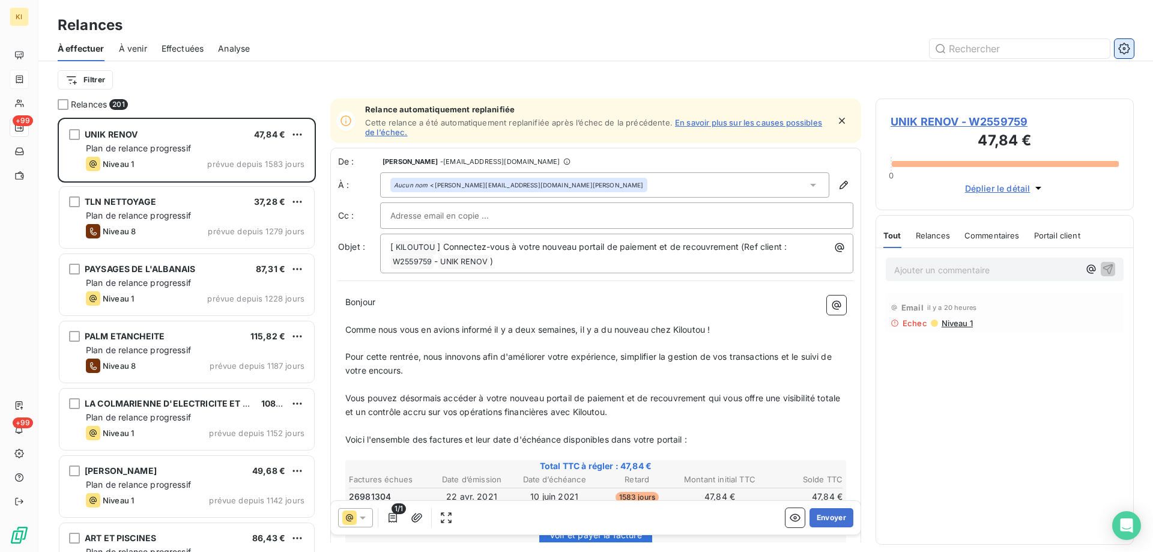
click at [1125, 48] on icon "button" at bounding box center [1124, 48] width 3 height 3
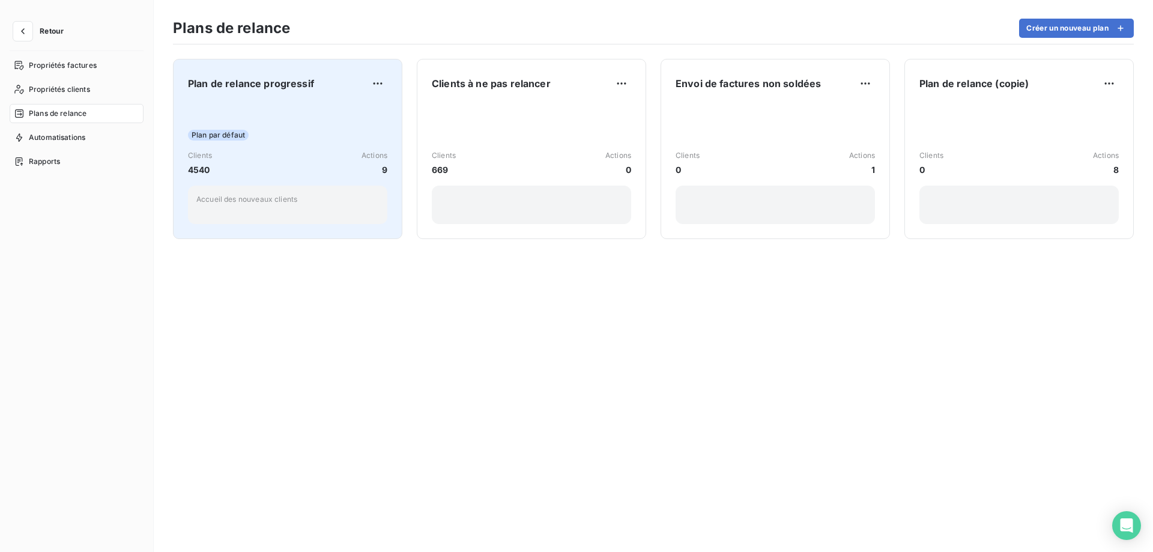
click at [330, 141] on div "Plan par défaut Clients 4540 Actions 9 Accueil des nouveaux clients" at bounding box center [287, 163] width 199 height 121
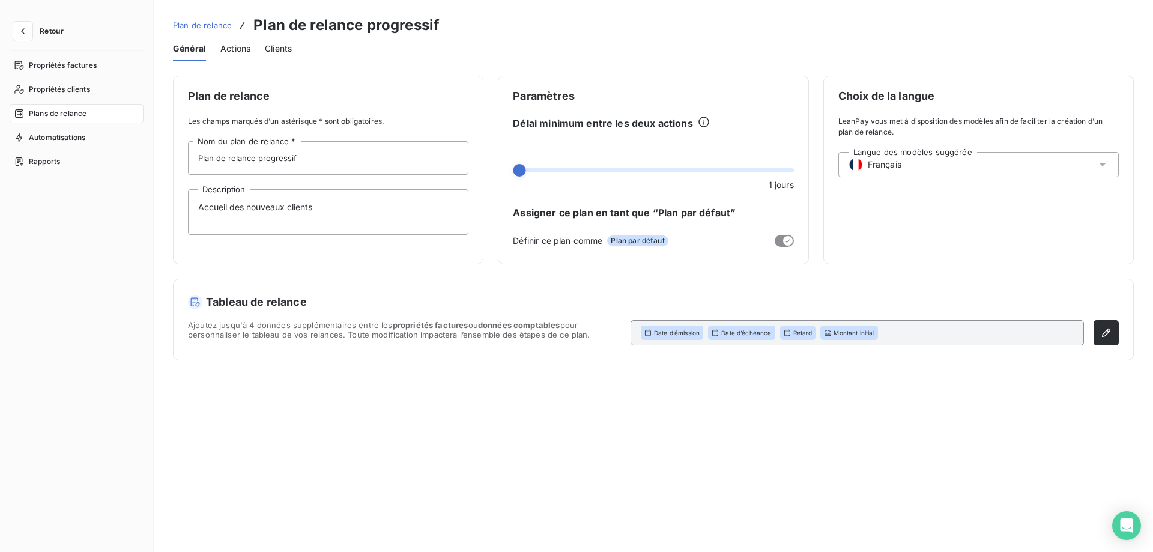
click at [237, 47] on span "Actions" at bounding box center [235, 49] width 30 height 12
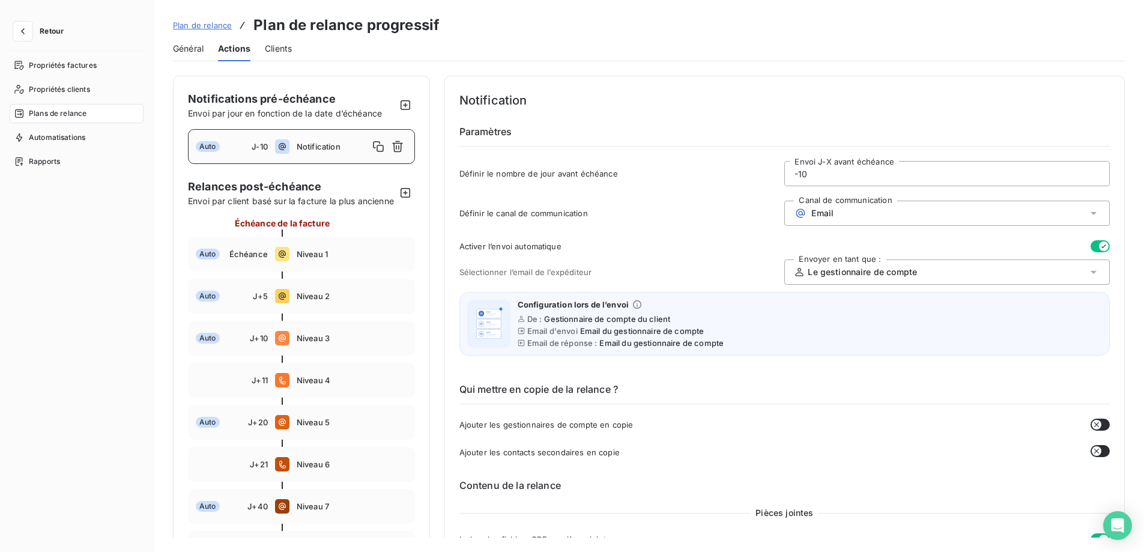
drag, startPoint x: 58, startPoint y: 32, endPoint x: 560, endPoint y: 35, distance: 502.8
click at [560, 35] on div "Plan de relance Plan de relance progressif" at bounding box center [649, 25] width 952 height 22
click at [18, 34] on icon "button" at bounding box center [23, 31] width 12 height 12
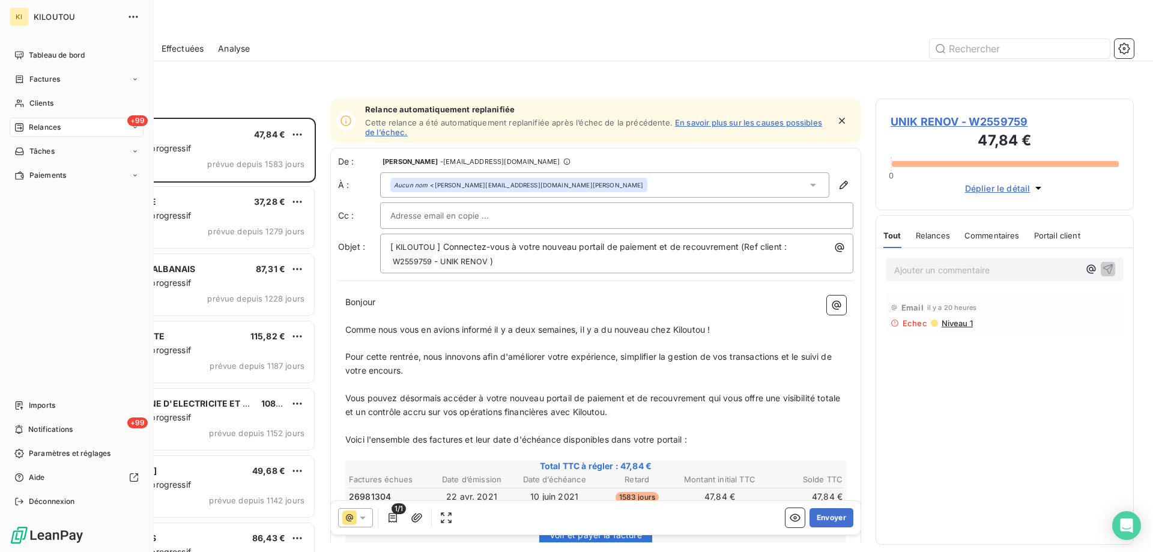
scroll to position [425, 249]
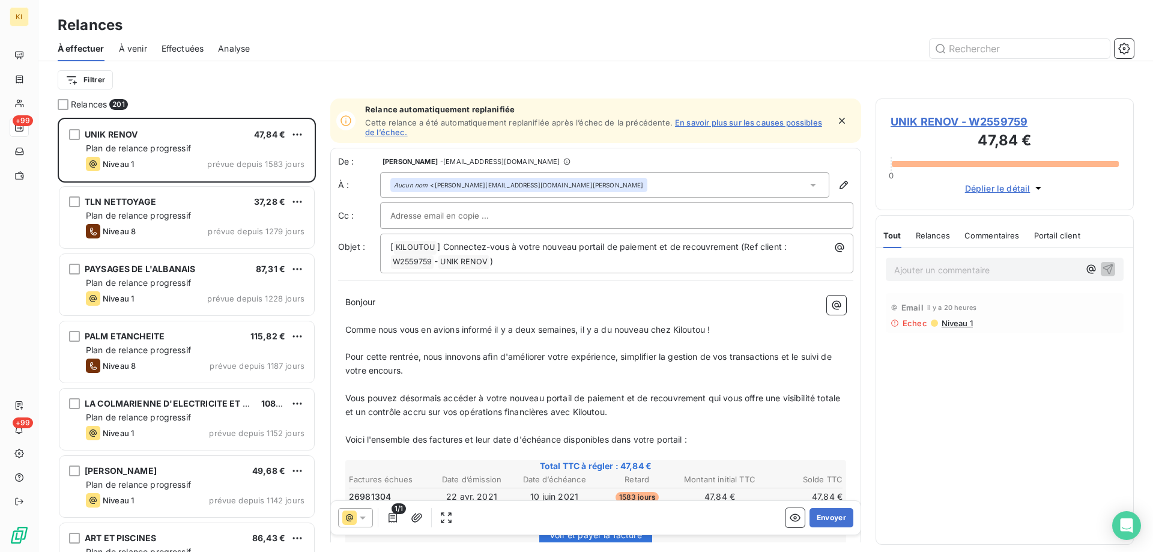
click at [369, 37] on div "À effectuer À venir Effectuées Analyse" at bounding box center [595, 48] width 1115 height 25
click at [138, 52] on span "À venir" at bounding box center [133, 49] width 28 height 12
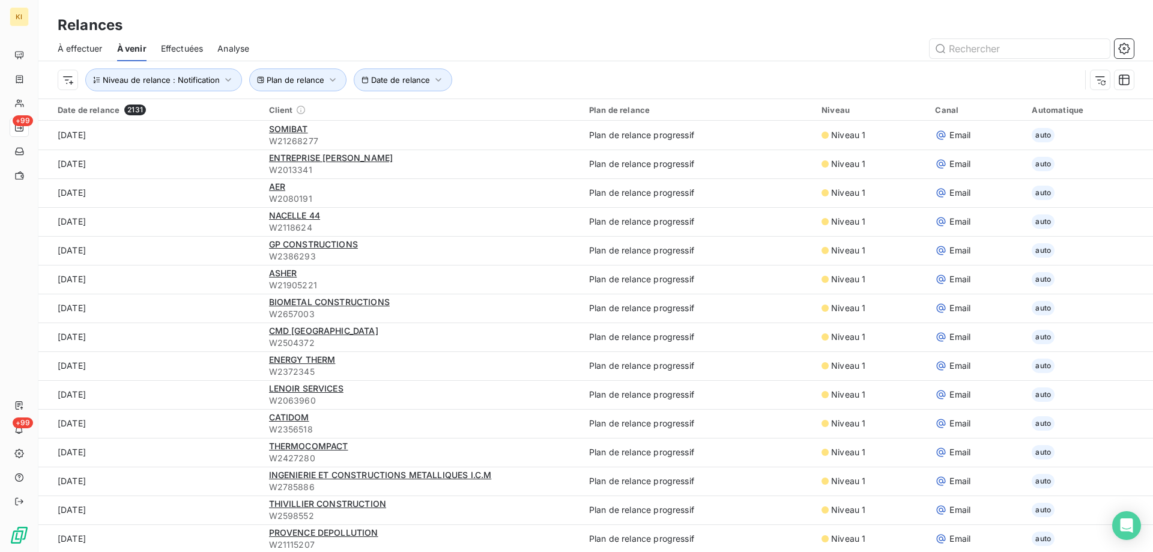
click at [86, 48] on span "À effectuer" at bounding box center [80, 49] width 45 height 12
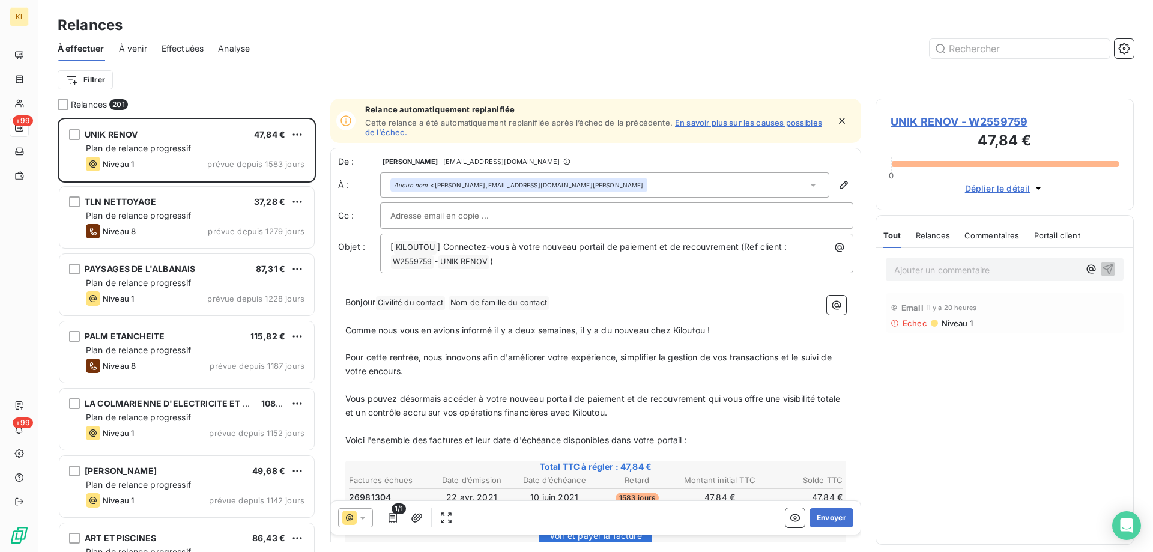
scroll to position [425, 249]
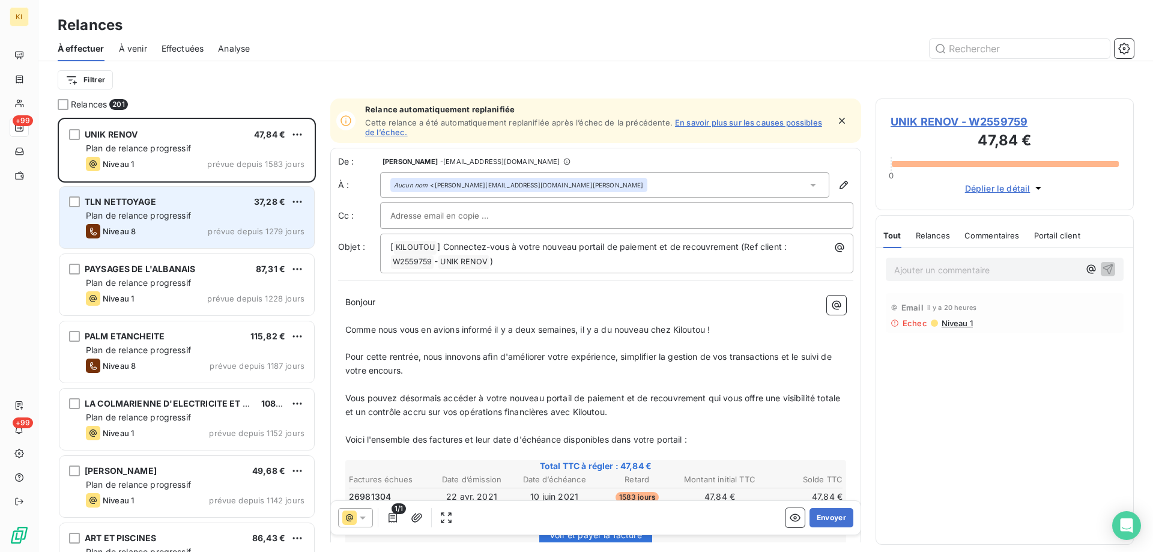
click at [143, 224] on div "Niveau 8 prévue depuis 1279 jours" at bounding box center [195, 231] width 219 height 14
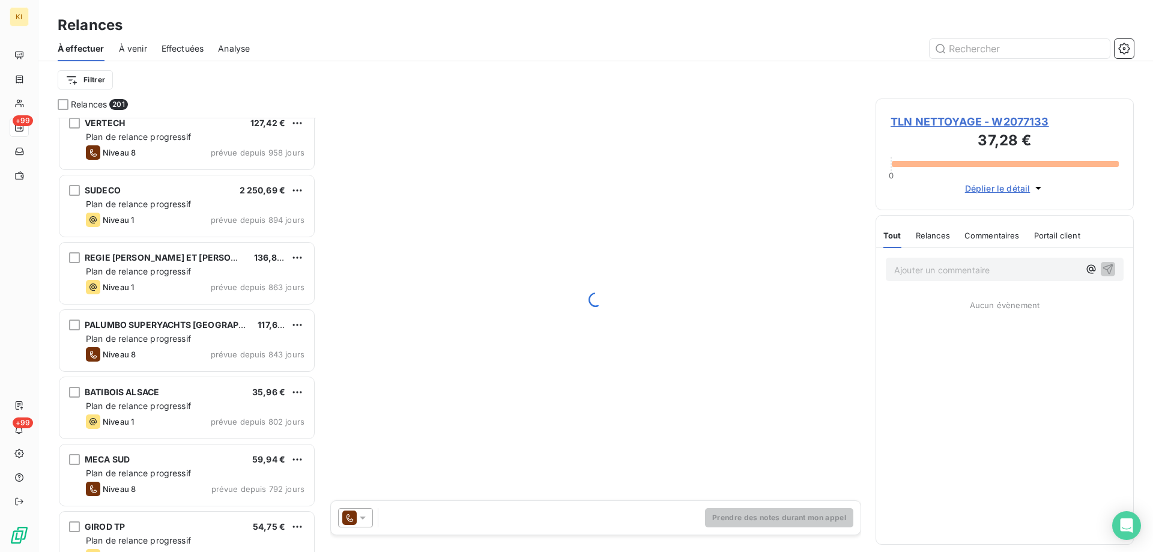
scroll to position [721, 0]
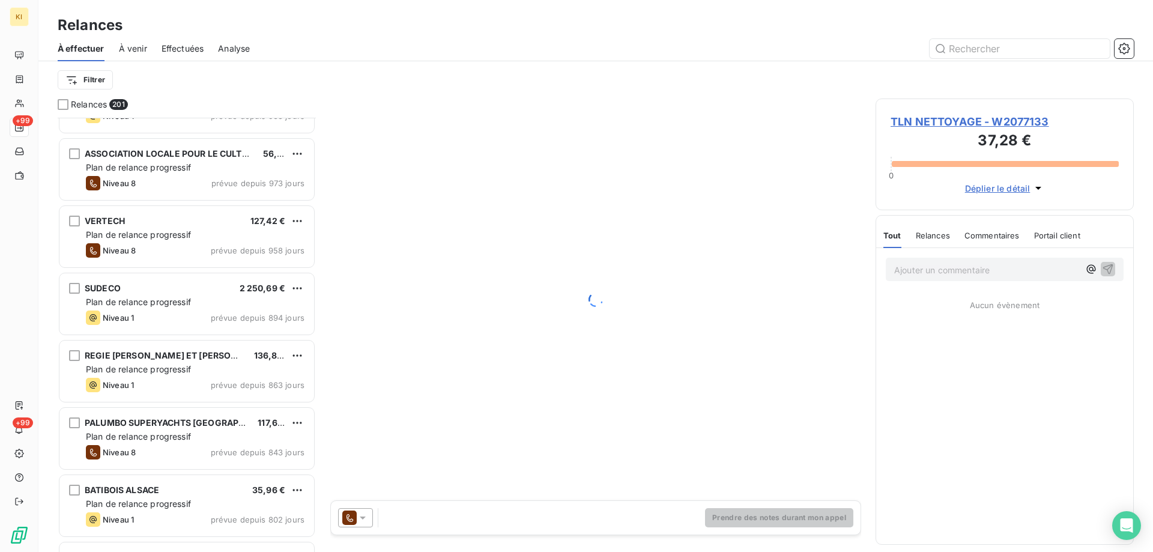
click at [140, 50] on span "À venir" at bounding box center [133, 49] width 28 height 12
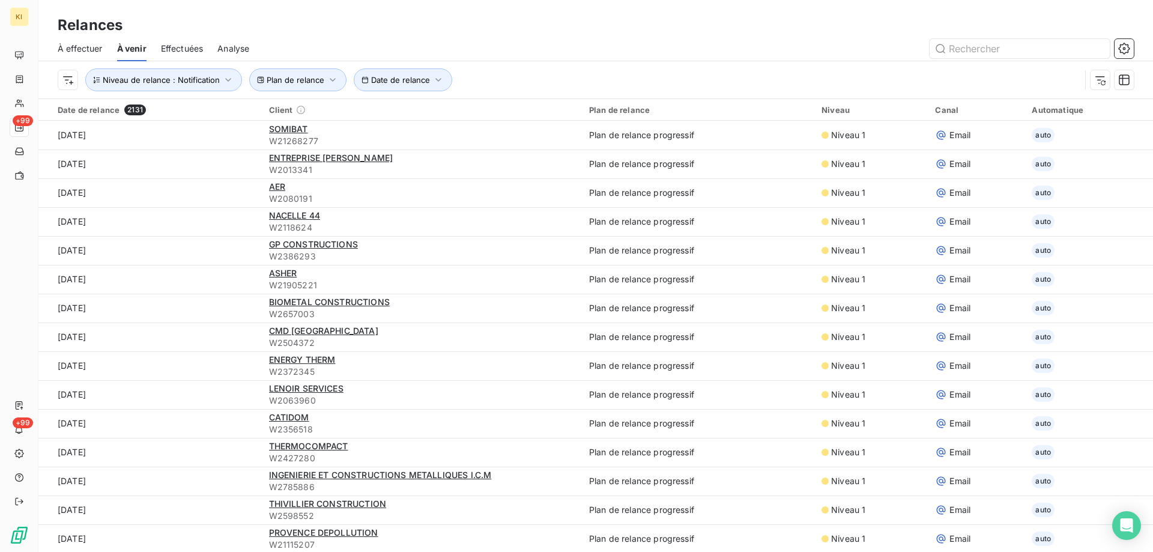
click at [236, 50] on span "Analyse" at bounding box center [233, 49] width 32 height 12
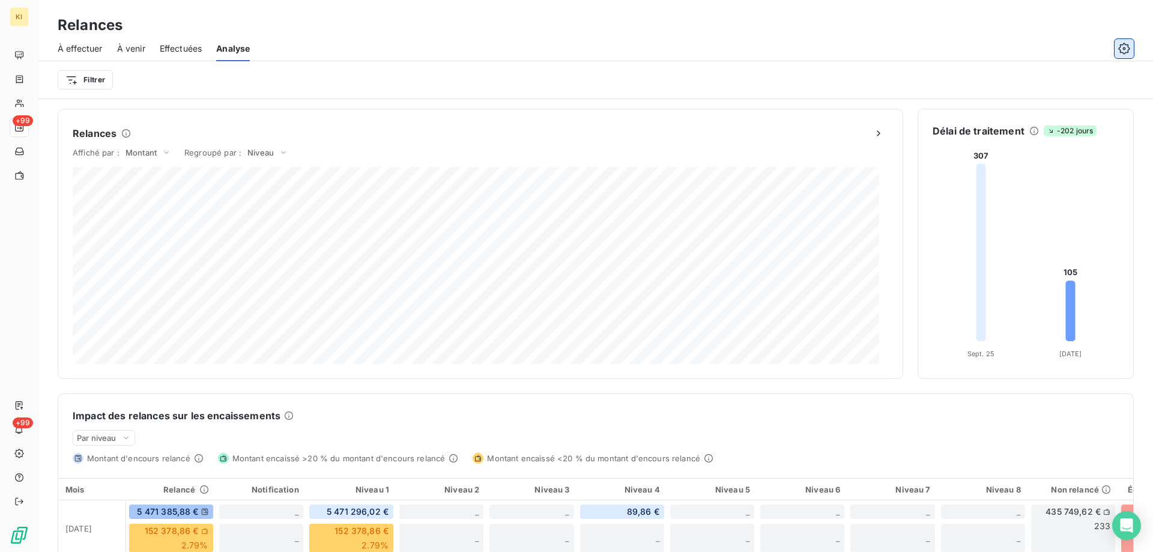
click at [1125, 52] on icon "button" at bounding box center [1125, 49] width 12 height 12
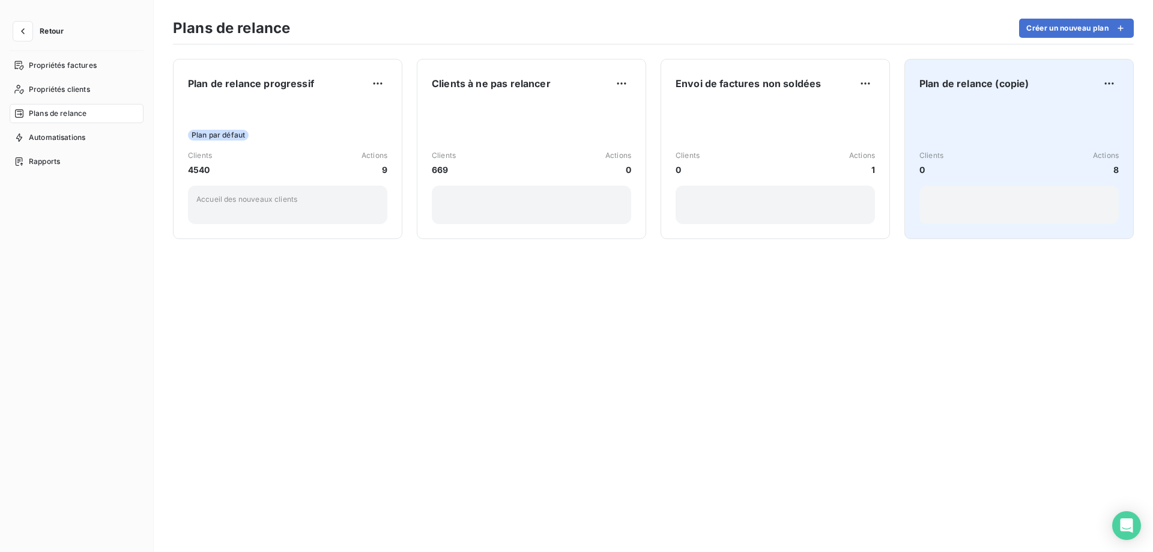
click at [943, 105] on div "Clients 0 Actions 8" at bounding box center [1019, 163] width 199 height 121
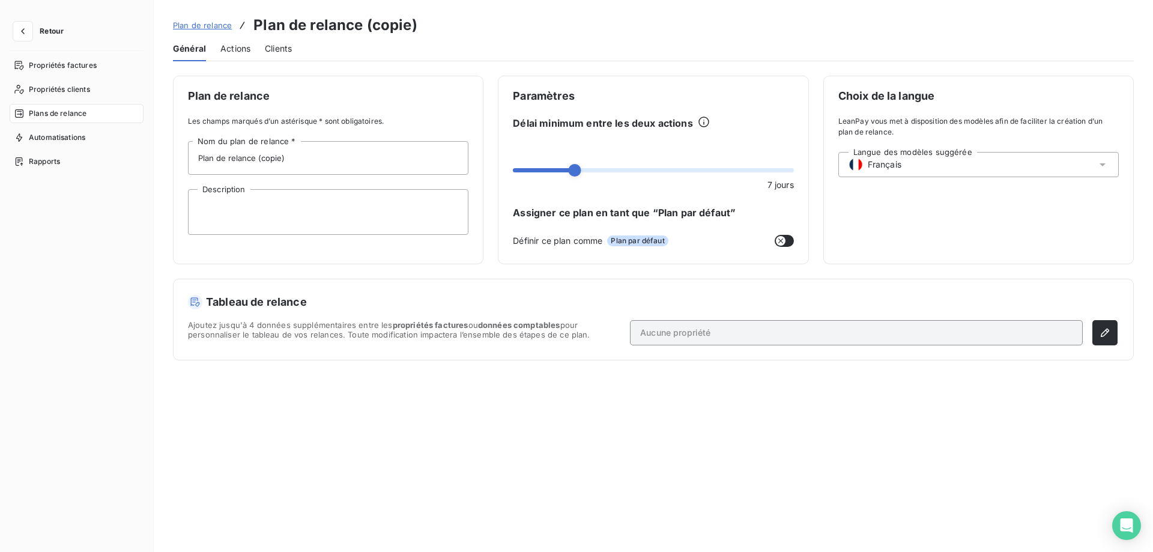
click at [242, 52] on span "Actions" at bounding box center [235, 49] width 30 height 12
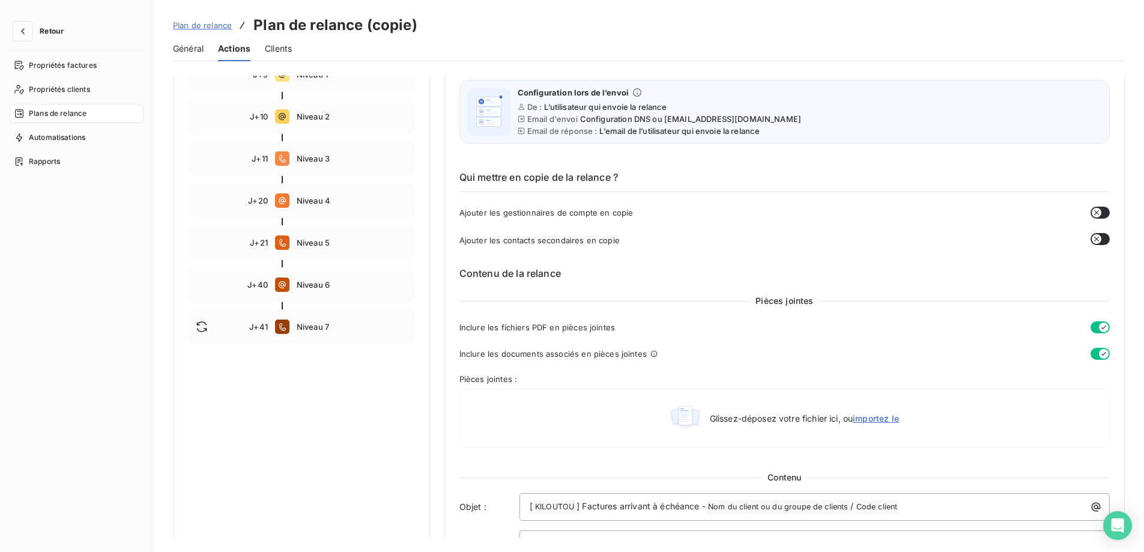
scroll to position [180, 0]
click at [218, 23] on span "Plan de relance" at bounding box center [202, 25] width 59 height 10
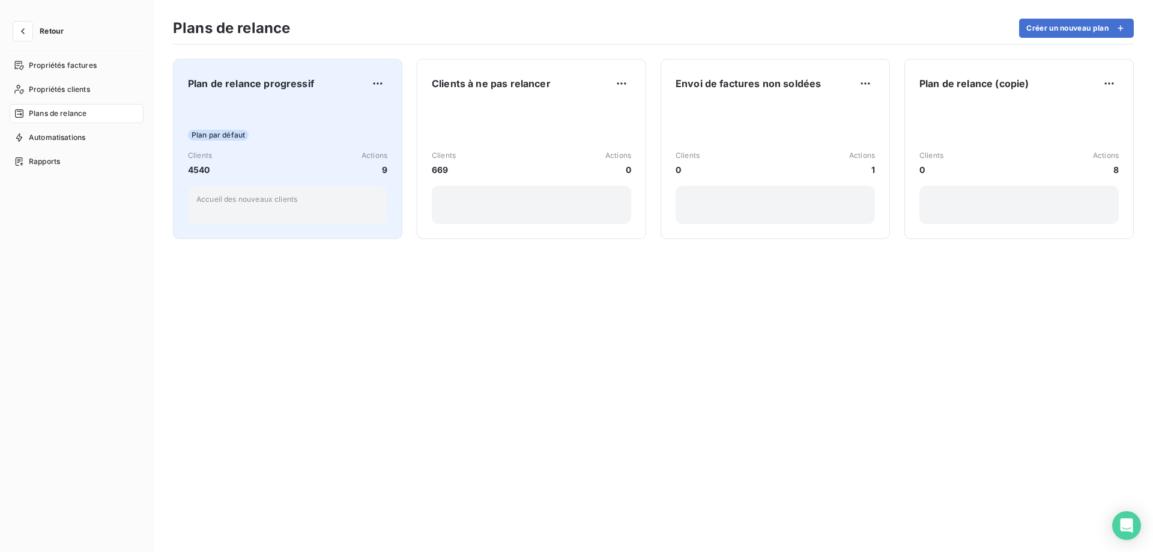
click at [290, 158] on div "Clients 4540 Actions 9" at bounding box center [287, 163] width 199 height 26
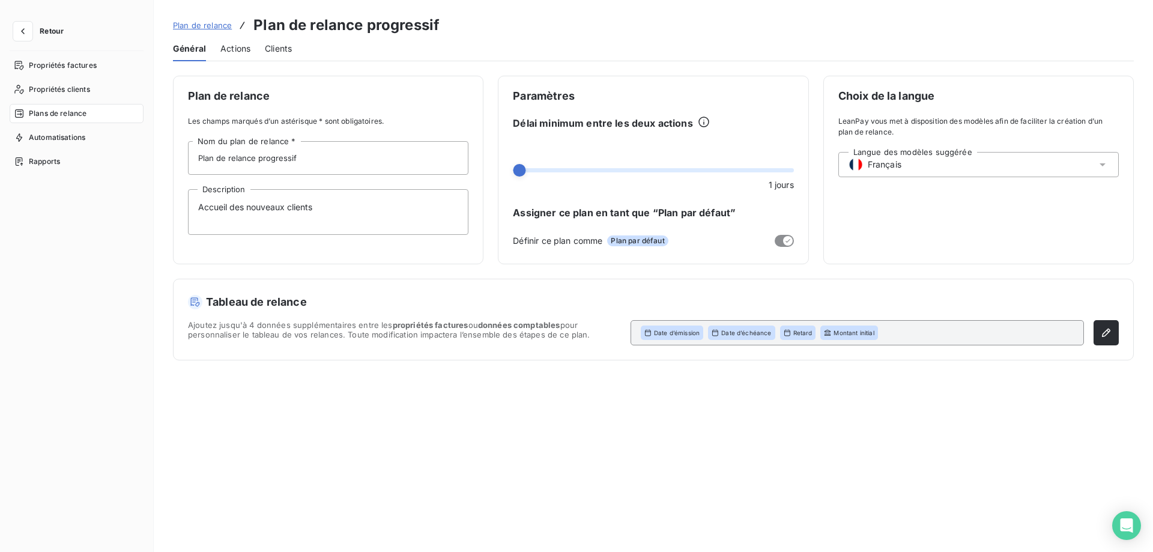
click at [238, 44] on span "Actions" at bounding box center [235, 49] width 30 height 12
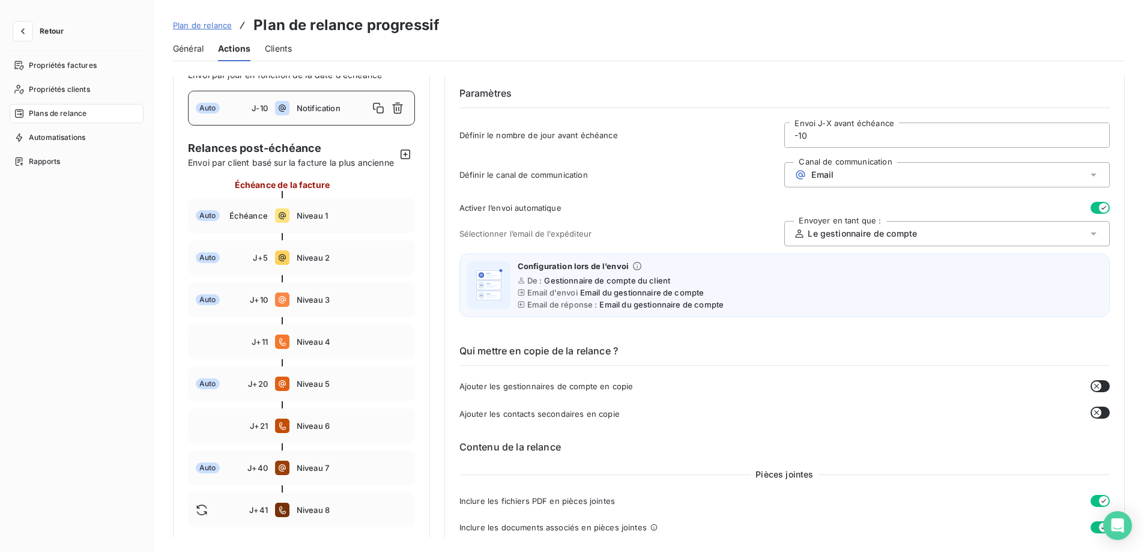
scroll to position [60, 0]
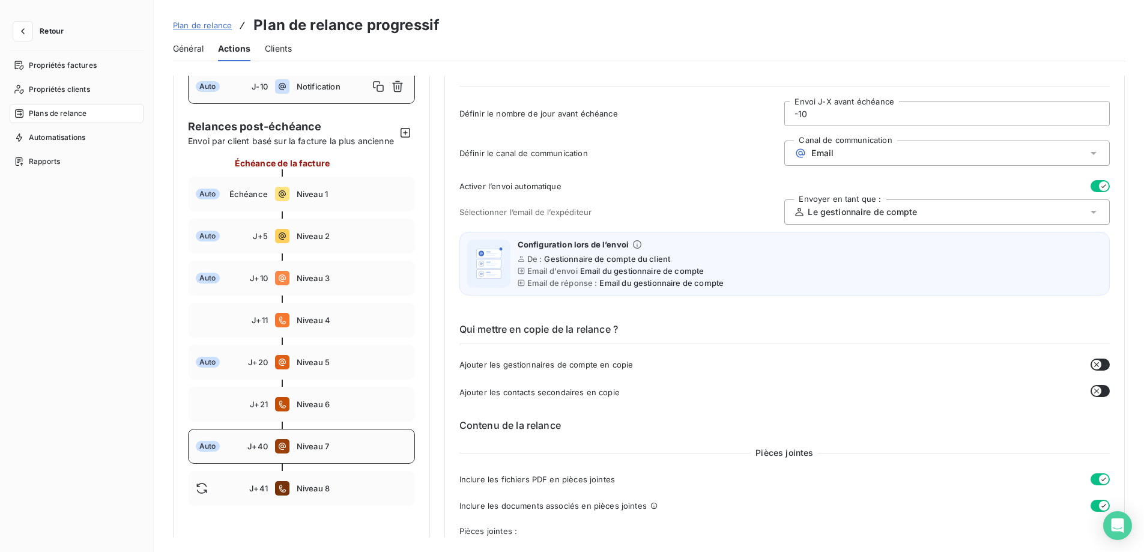
click at [341, 451] on span "Niveau 7" at bounding box center [352, 447] width 111 height 10
type input "40"
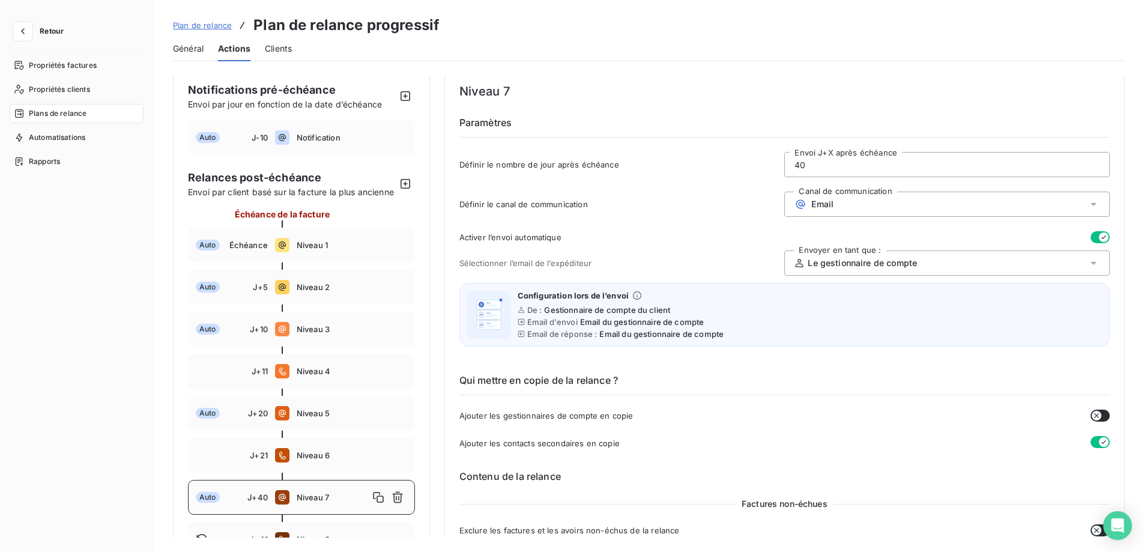
scroll to position [0, 0]
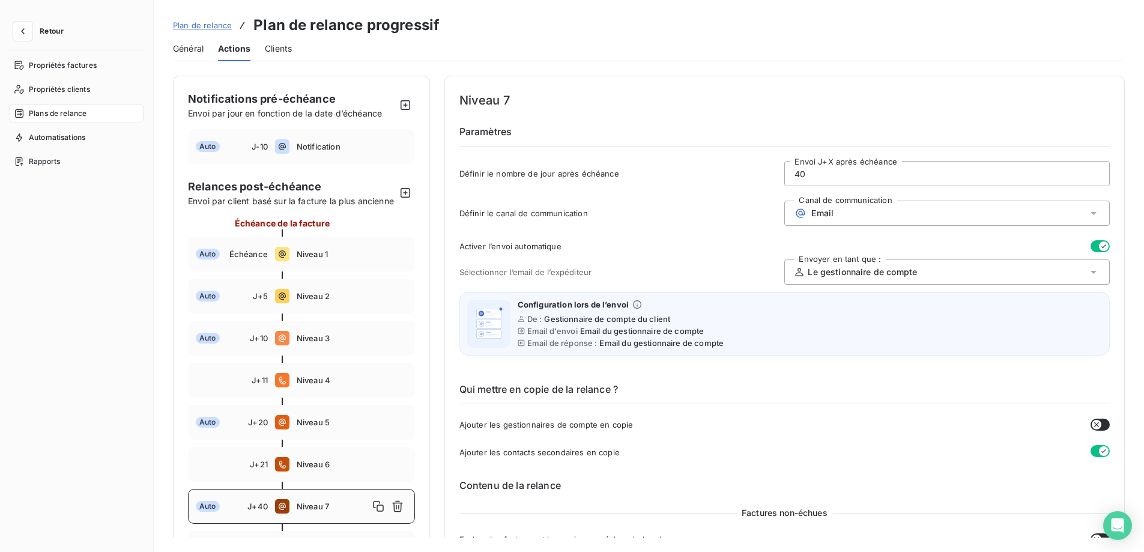
click at [205, 26] on span "Plan de relance" at bounding box center [202, 25] width 59 height 10
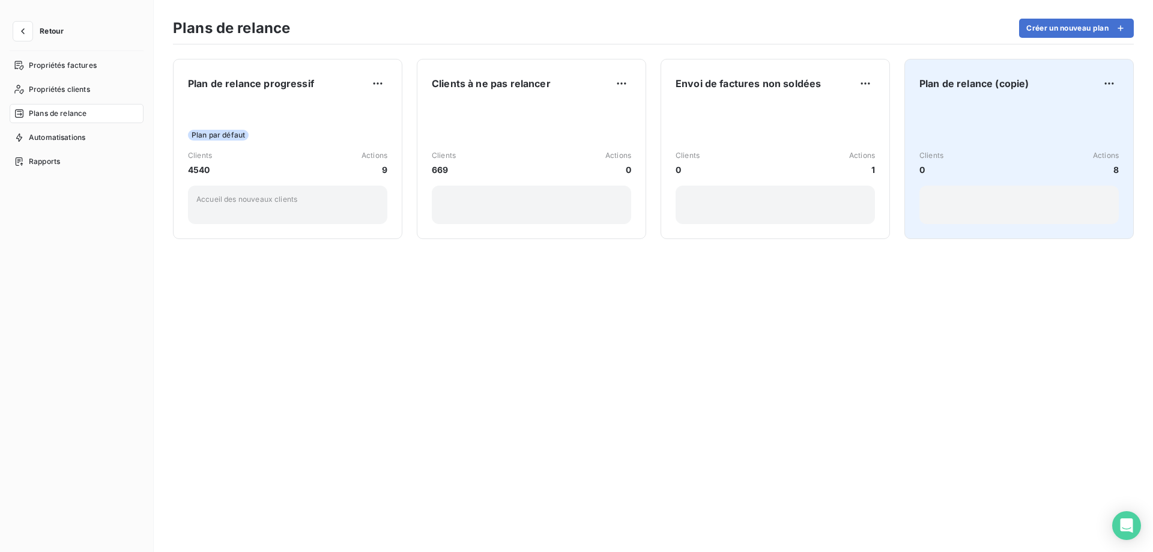
click at [1000, 116] on div "Clients 0 Actions 8" at bounding box center [1019, 163] width 199 height 121
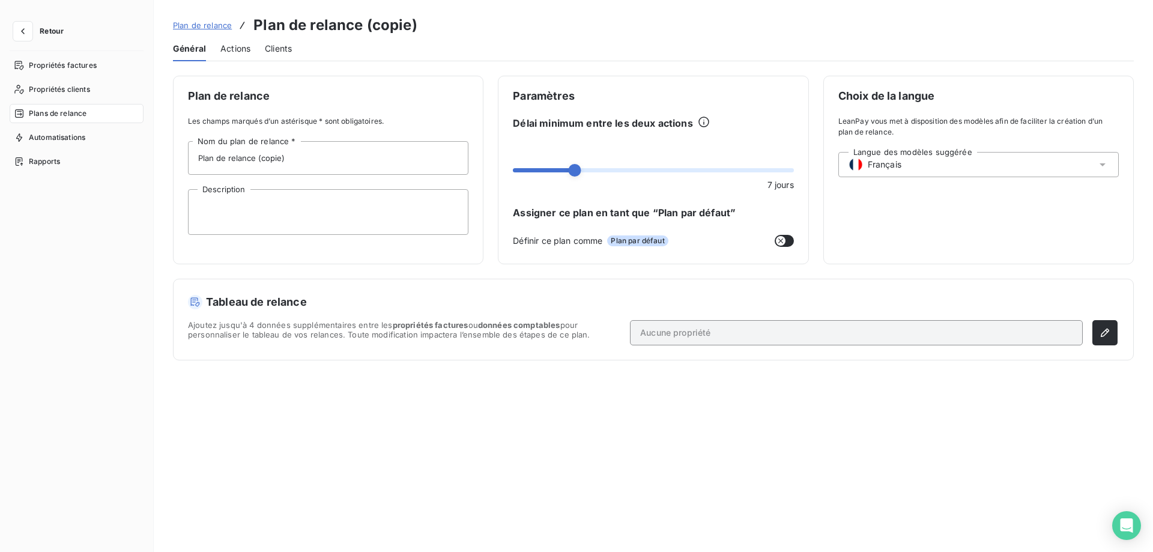
click at [237, 48] on span "Actions" at bounding box center [235, 49] width 30 height 12
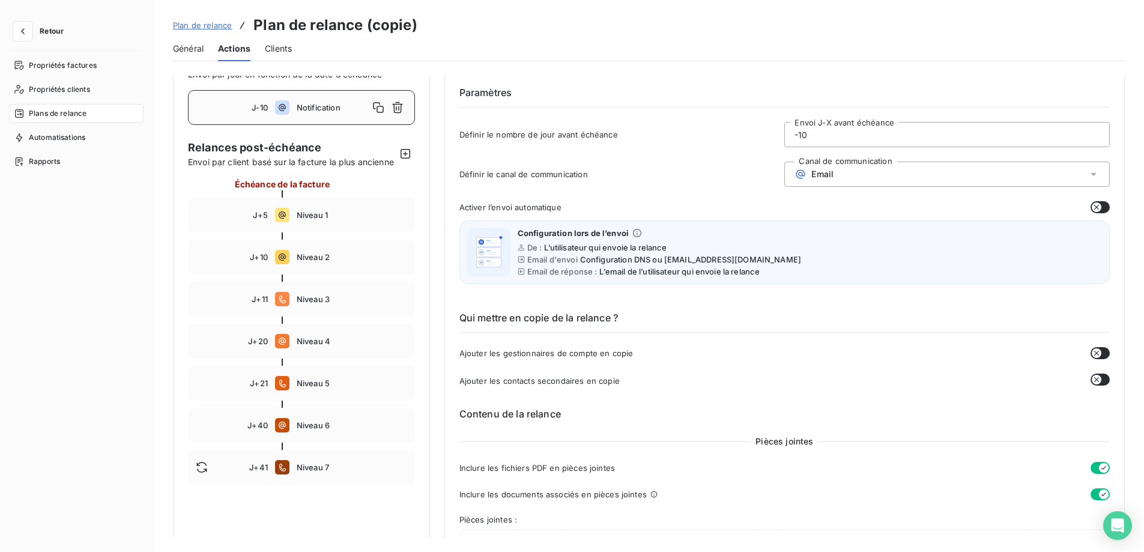
scroll to position [60, 0]
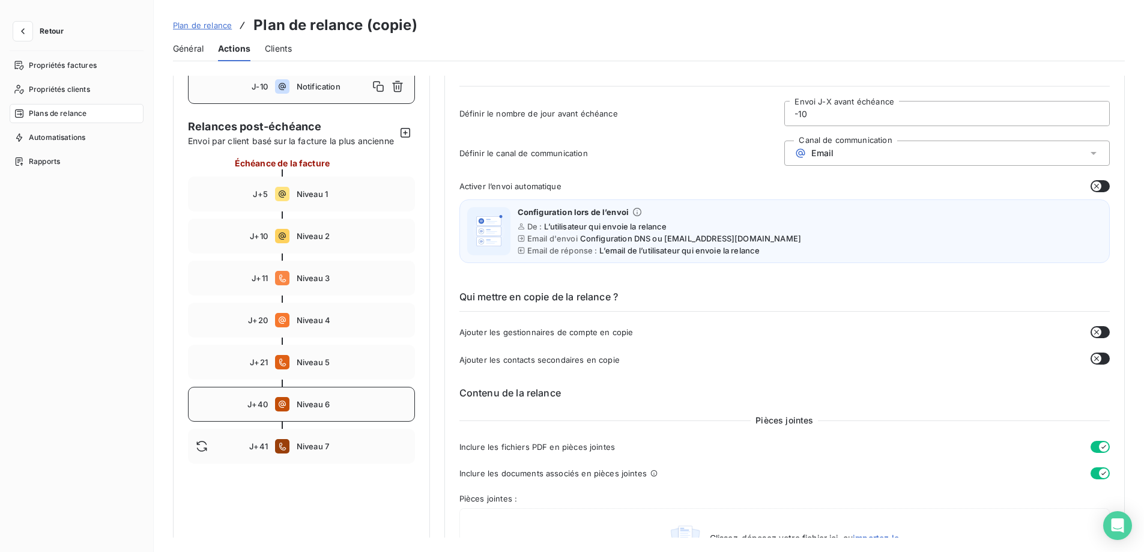
click at [369, 409] on span "Niveau 6" at bounding box center [352, 404] width 111 height 10
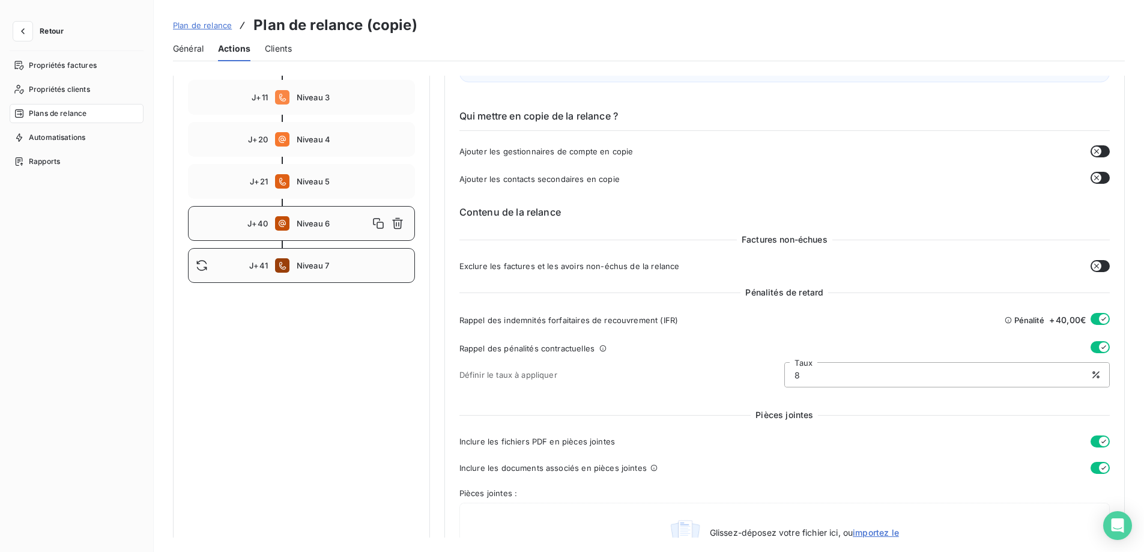
scroll to position [0, 0]
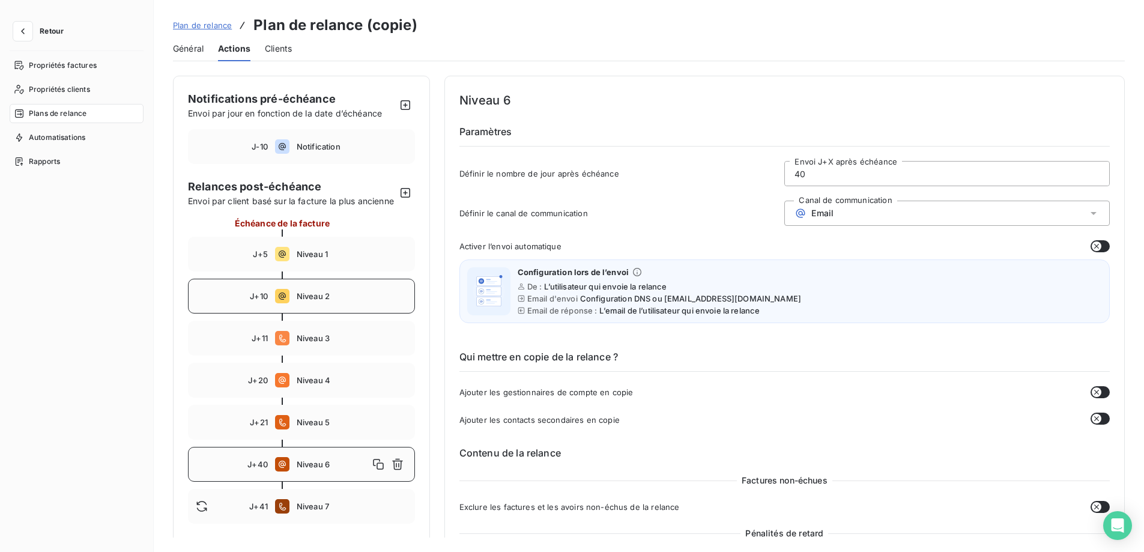
click at [354, 301] on span "Niveau 2" at bounding box center [352, 296] width 111 height 10
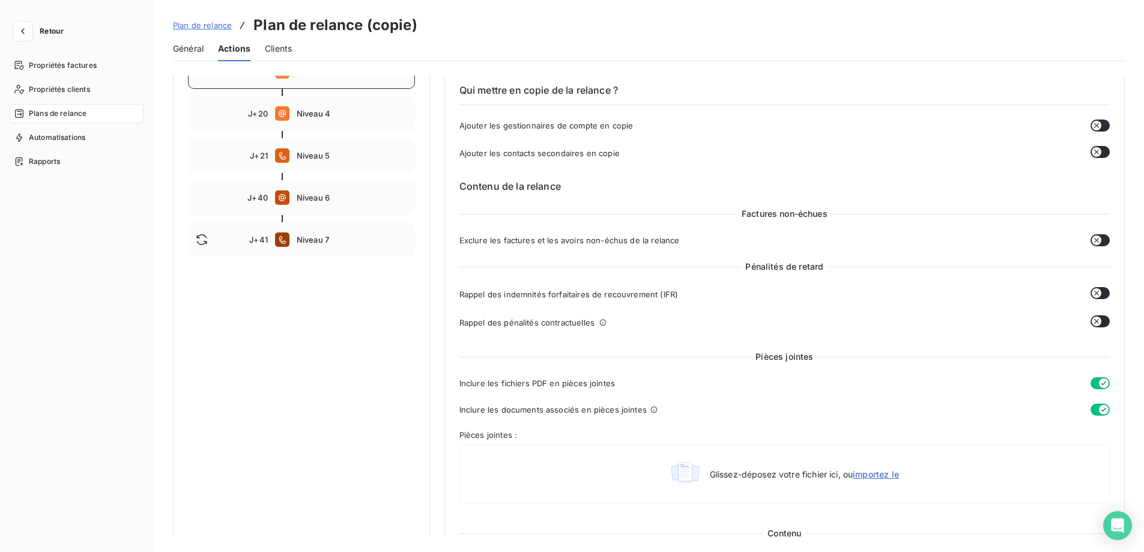
scroll to position [120, 0]
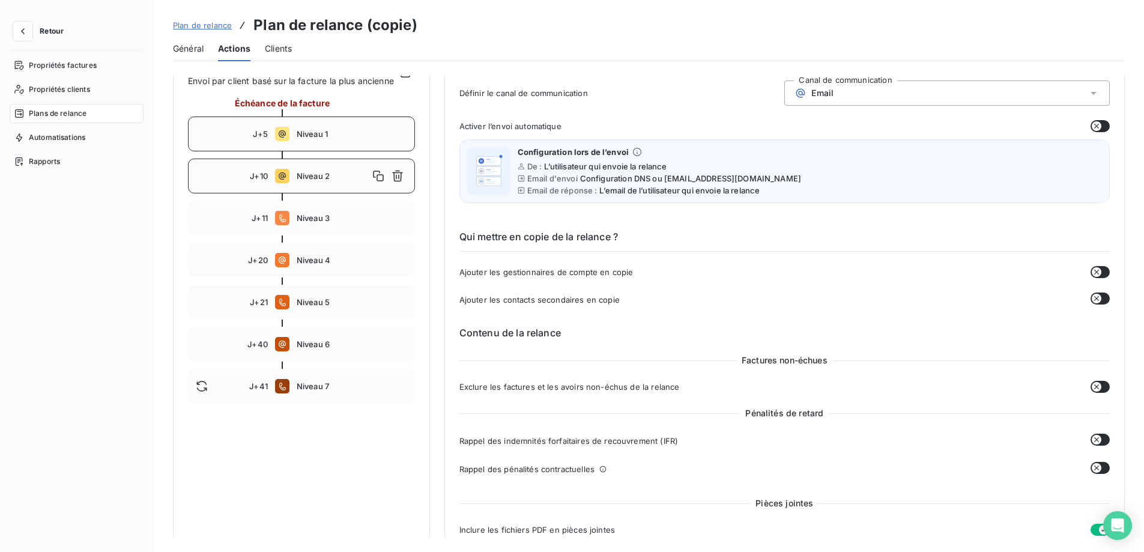
click at [332, 151] on div "J+5 Niveau 1" at bounding box center [301, 134] width 227 height 35
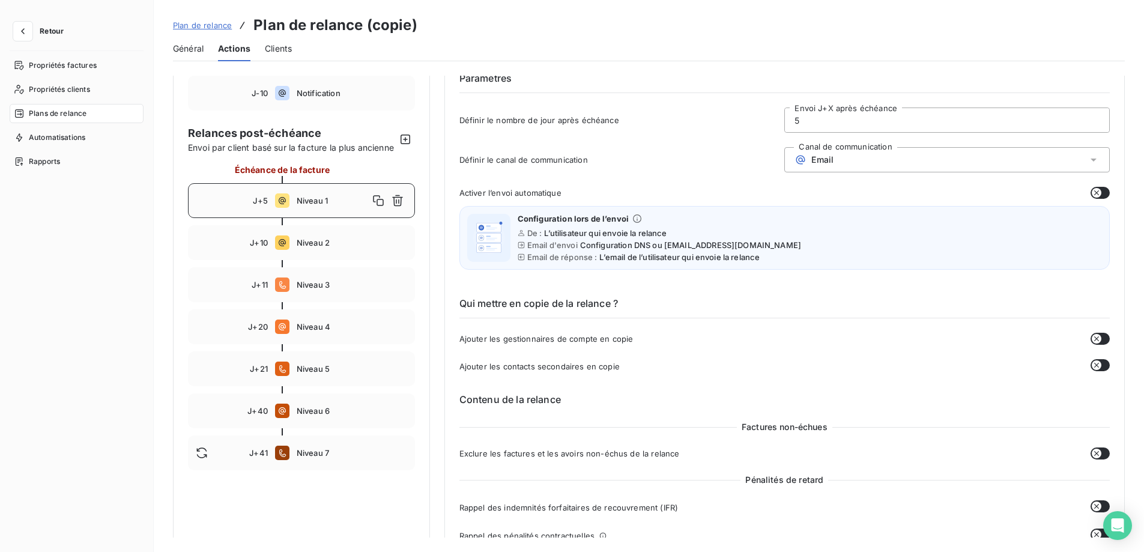
scroll to position [21, 0]
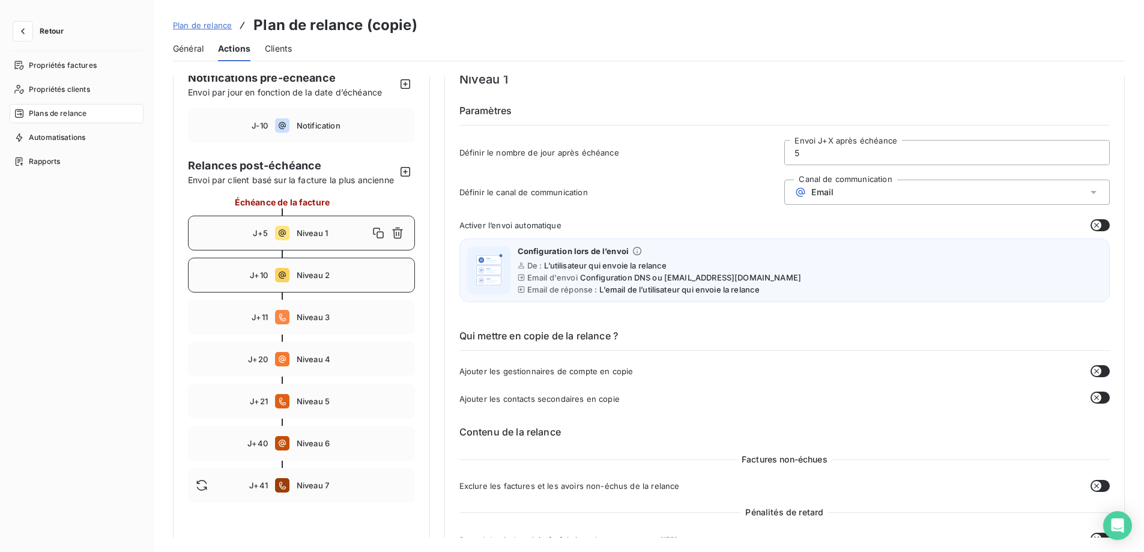
click at [338, 280] on span "Niveau 2" at bounding box center [352, 275] width 111 height 10
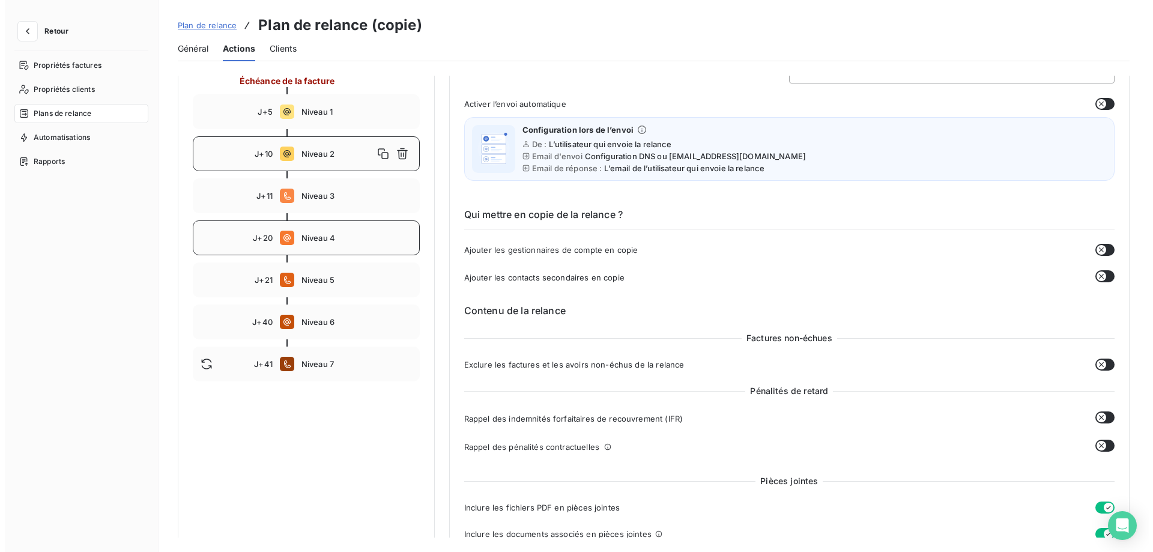
scroll to position [127, 0]
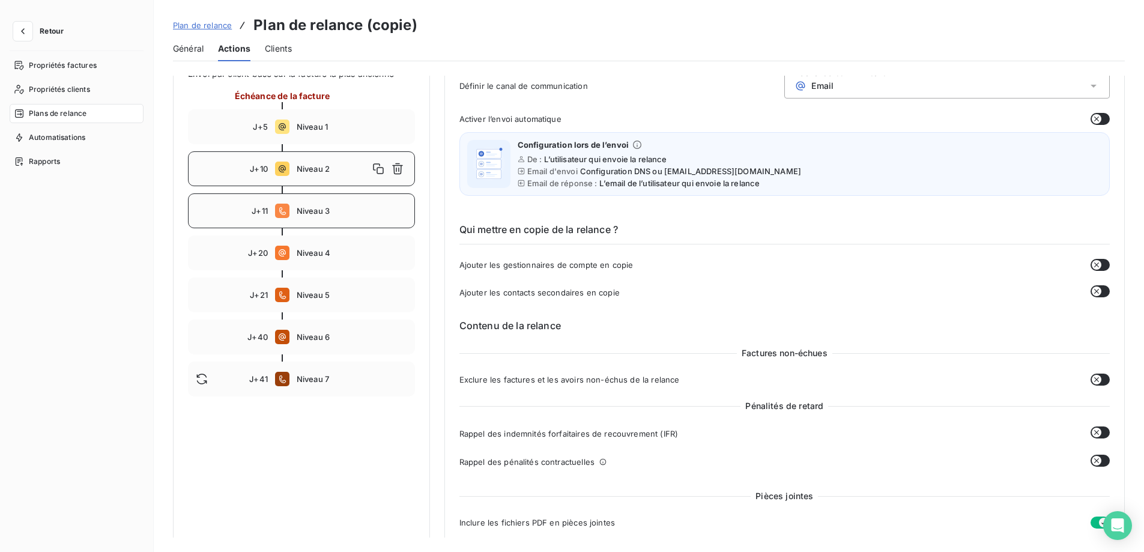
click at [367, 216] on span "Niveau 3" at bounding box center [352, 211] width 111 height 10
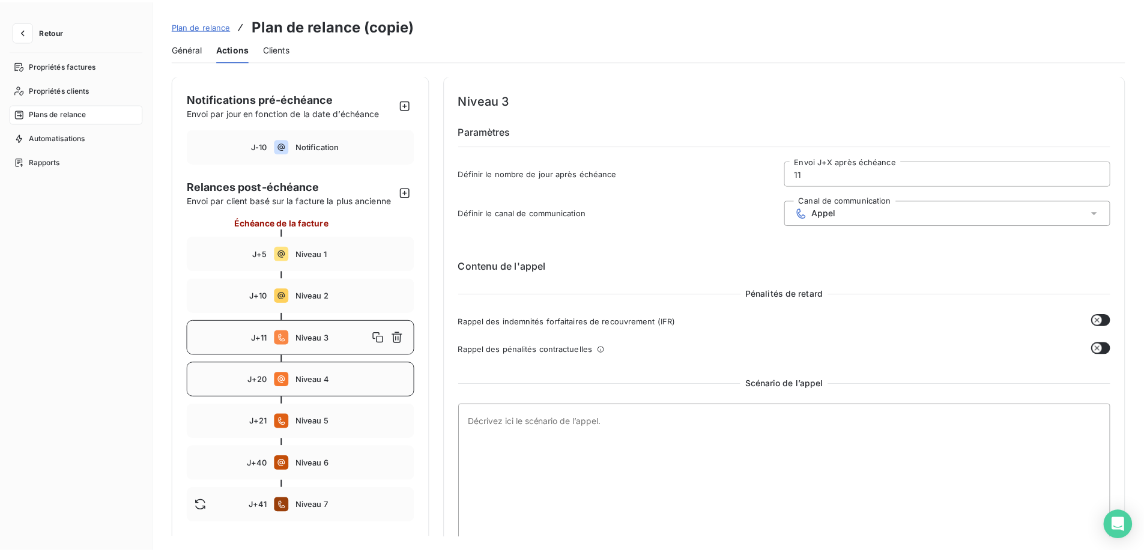
scroll to position [0, 0]
click at [341, 257] on span "Niveau 1" at bounding box center [354, 254] width 112 height 10
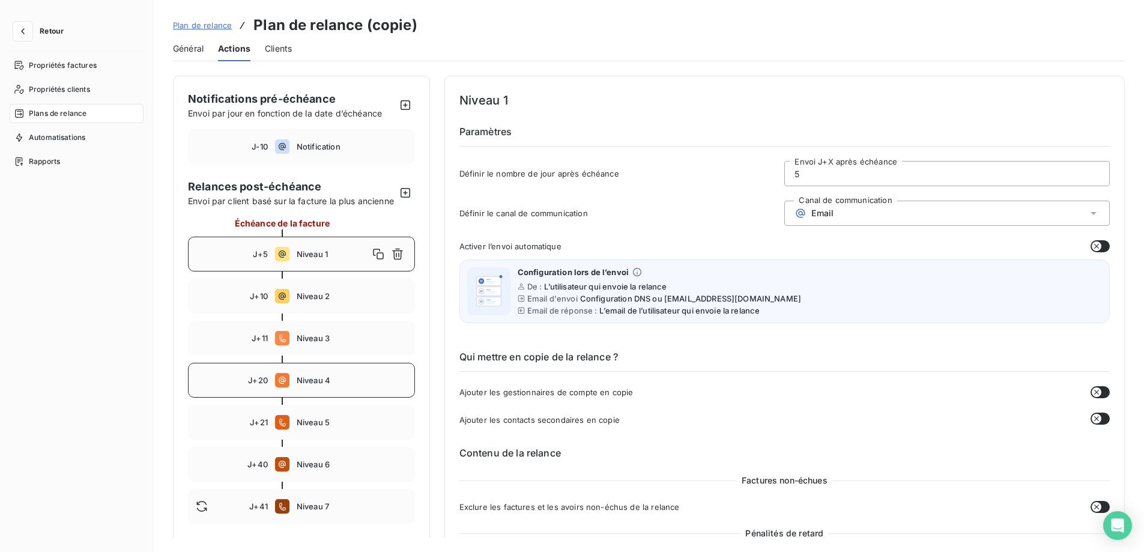
click at [360, 385] on span "Niveau 4" at bounding box center [352, 380] width 111 height 10
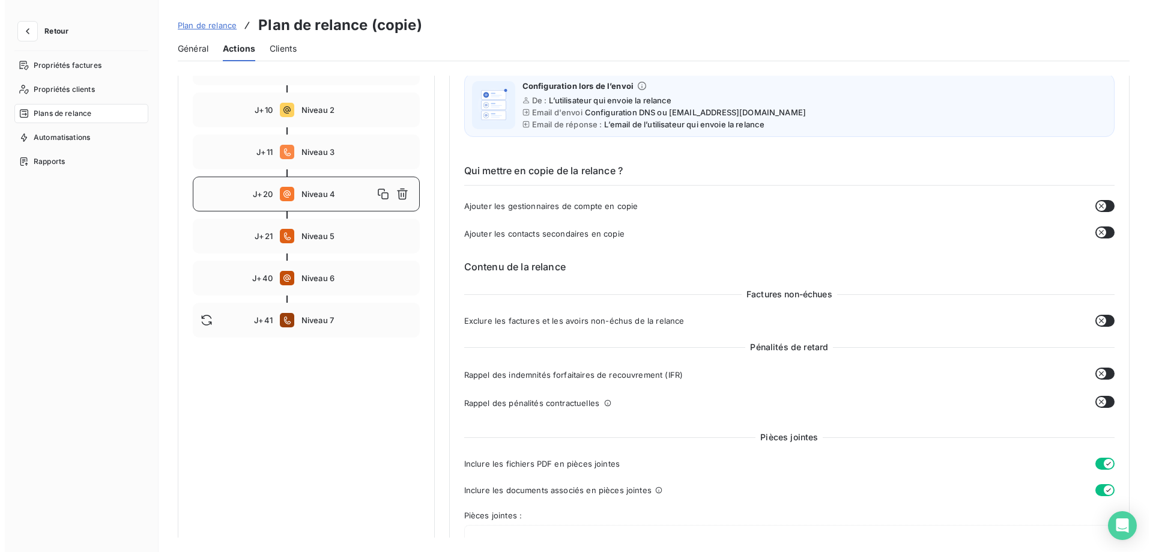
scroll to position [60, 0]
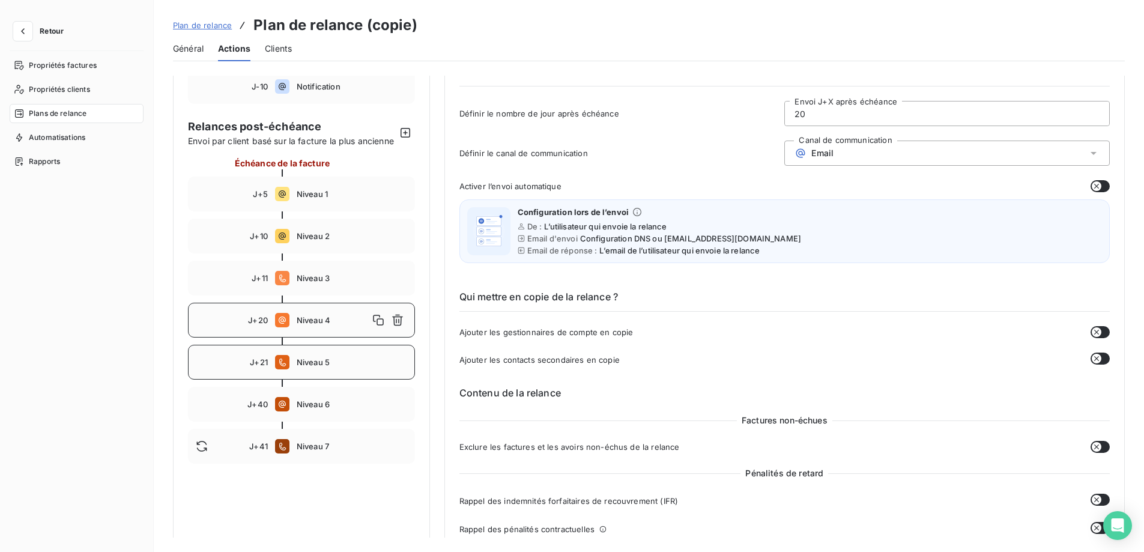
click at [296, 380] on div "J+21 Niveau 5" at bounding box center [301, 362] width 227 height 35
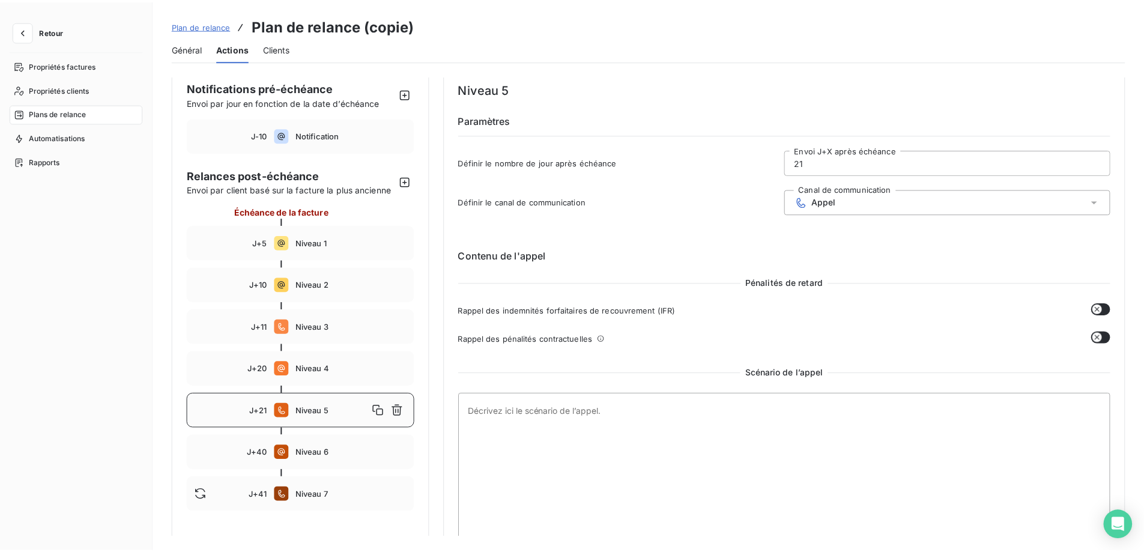
scroll to position [0, 0]
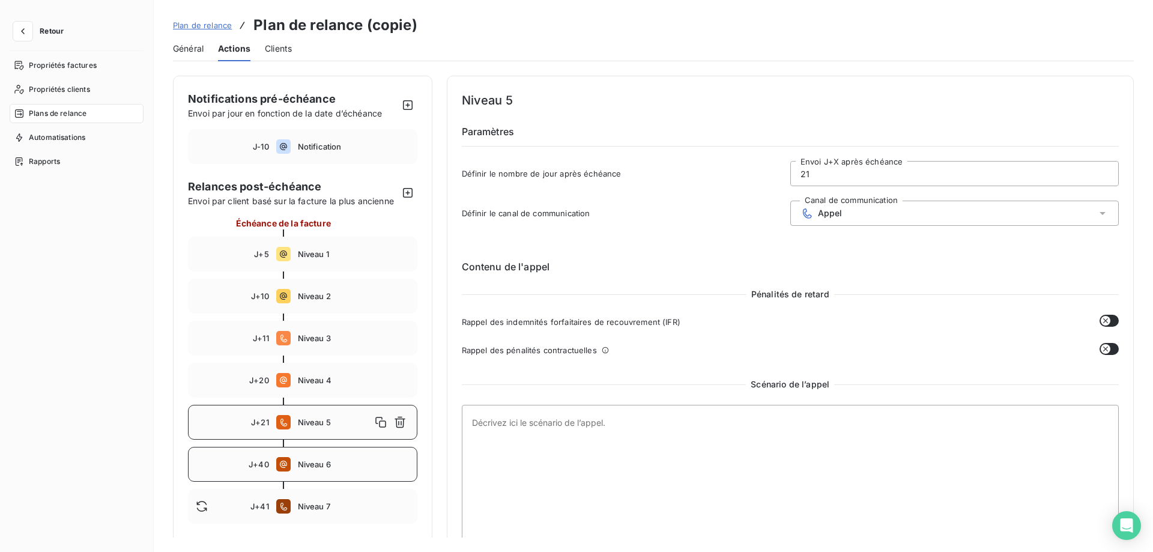
click at [364, 464] on span "Niveau 6" at bounding box center [354, 465] width 112 height 10
type input "40"
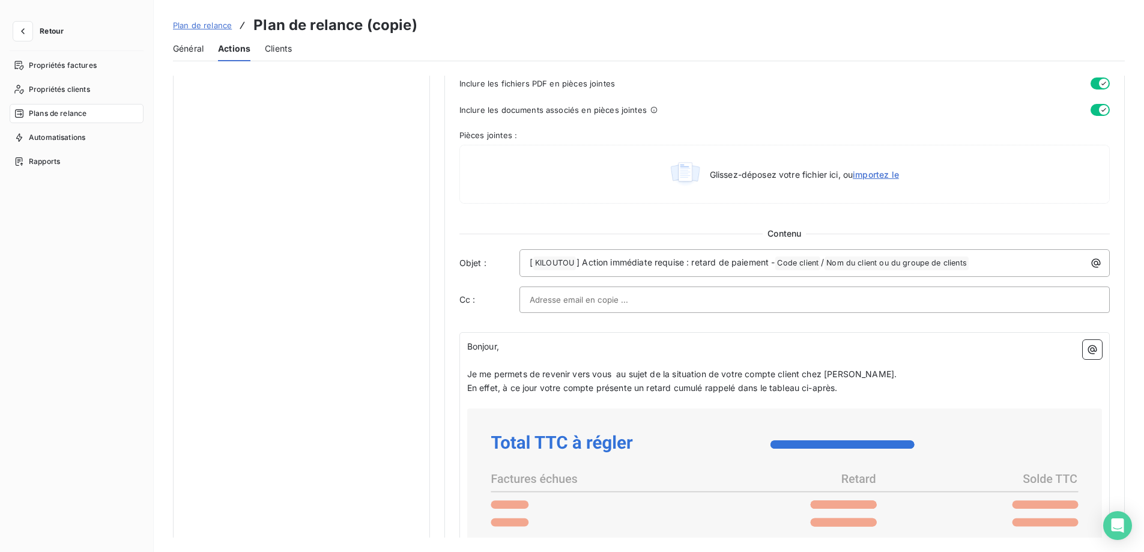
scroll to position [601, 0]
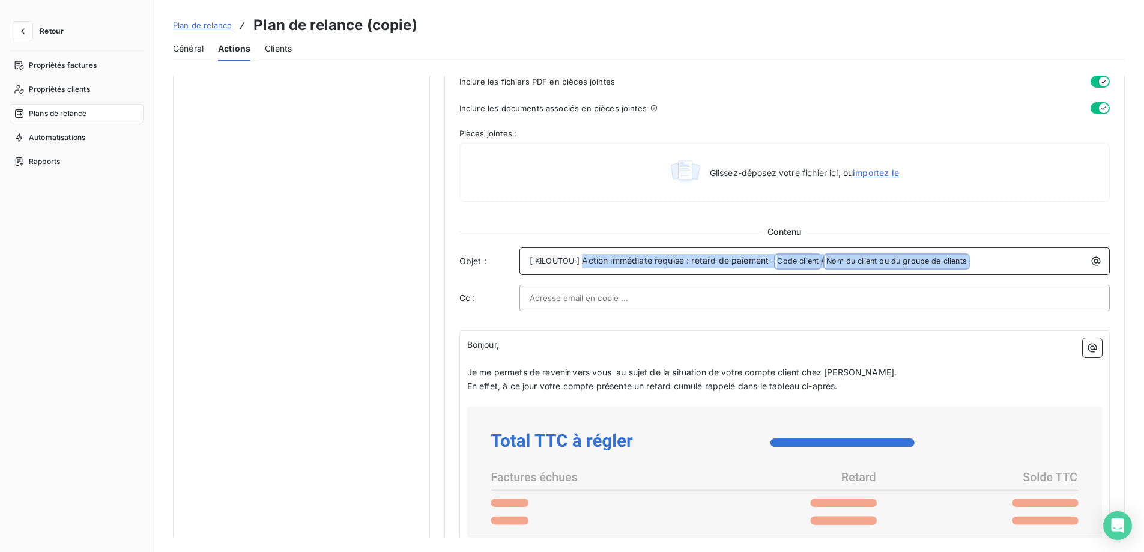
drag, startPoint x: 582, startPoint y: 261, endPoint x: 1015, endPoint y: 258, distance: 433.1
click at [1015, 258] on p "[ KILOUTOU ﻿ ] Action immédiate requise : retard de paiement - Code client ﻿ / …" at bounding box center [818, 261] width 576 height 14
copy p "Action immédiate requise : retard de paiement - Code client ﻿ / Nom du client o…"
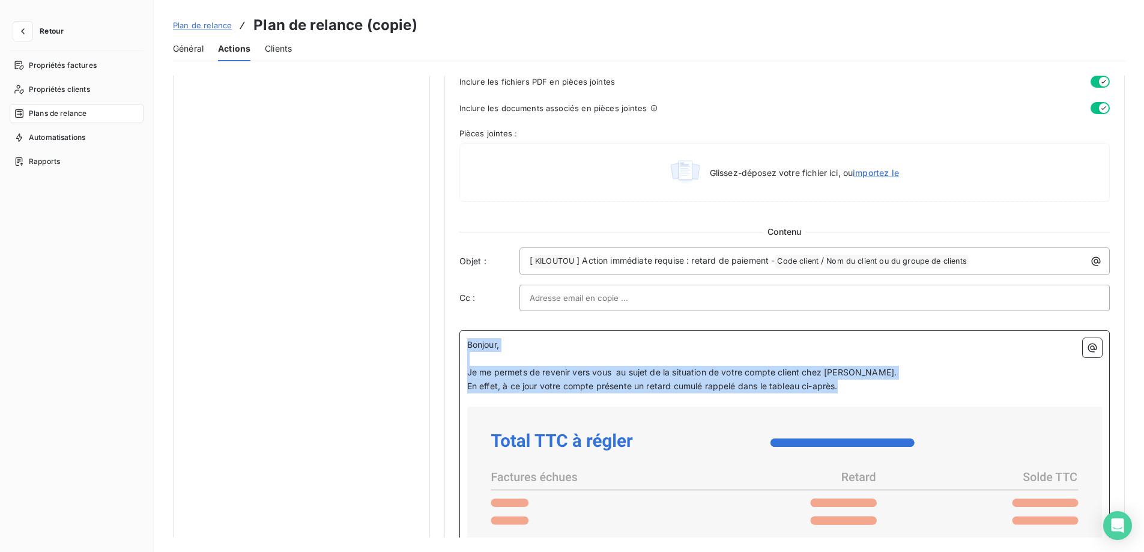
drag, startPoint x: 466, startPoint y: 342, endPoint x: 865, endPoint y: 382, distance: 401.4
copy div "Bonjour, ﻿ Je me permets de revenir vers vous au sujet de la situation de votre…"
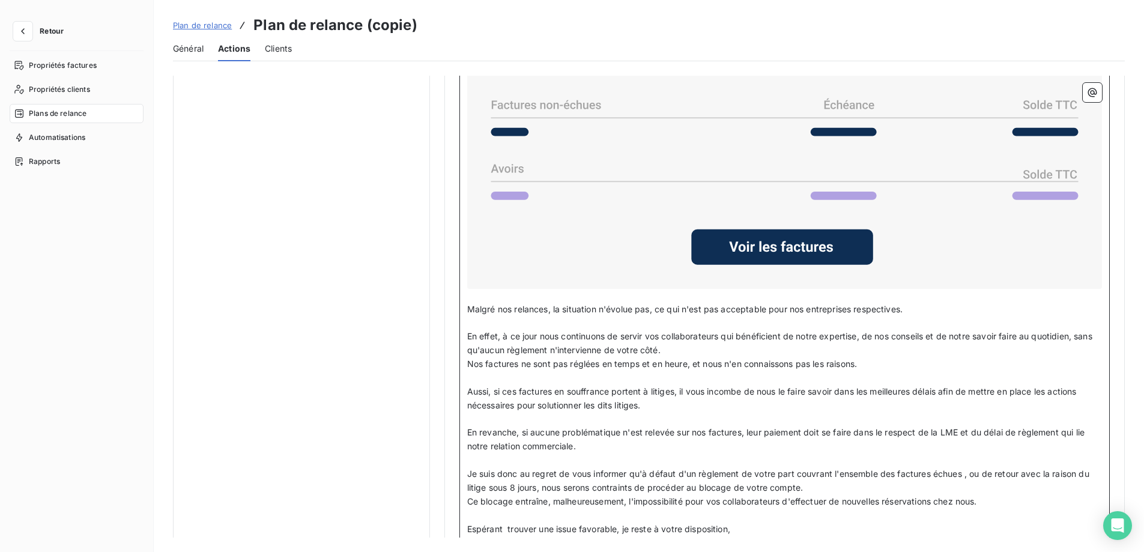
scroll to position [1081, 0]
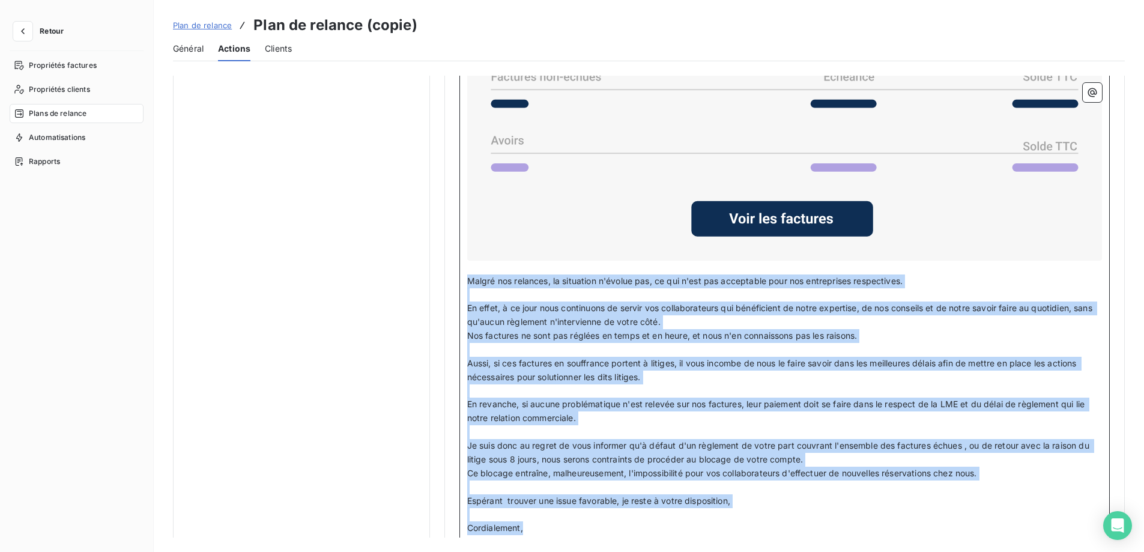
drag, startPoint x: 467, startPoint y: 277, endPoint x: 634, endPoint y: 524, distance: 298.6
click at [634, 524] on div "Bonjour, ﻿ Je me permets de revenir vers vous au sujet de la situation de votre…" at bounding box center [784, 209] width 635 height 703
copy div "Malgré nos relances, la situation n'évolue pas, ce qui n'est pas acceptable pou…"
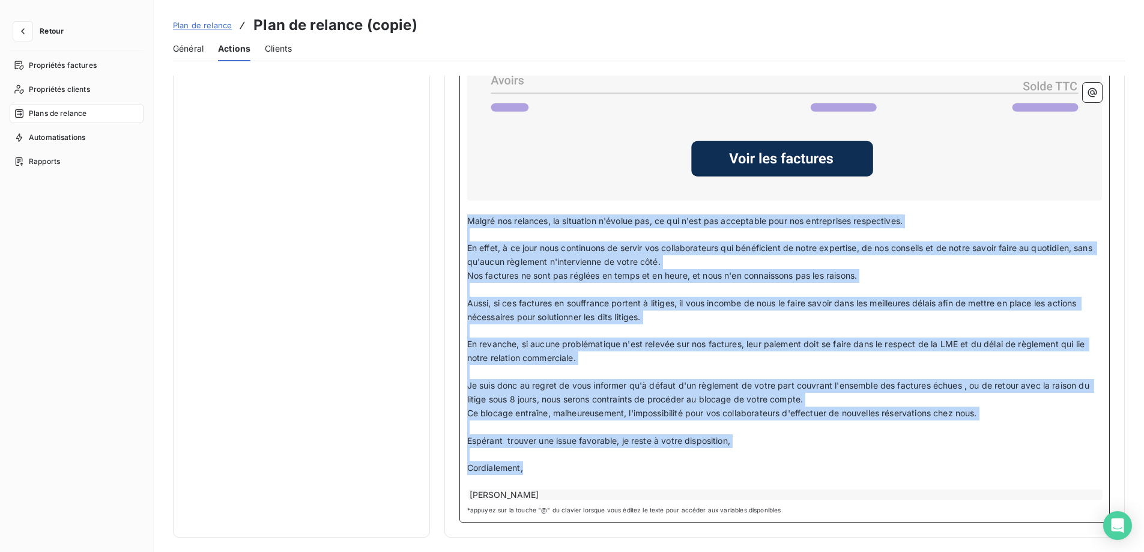
scroll to position [1146, 0]
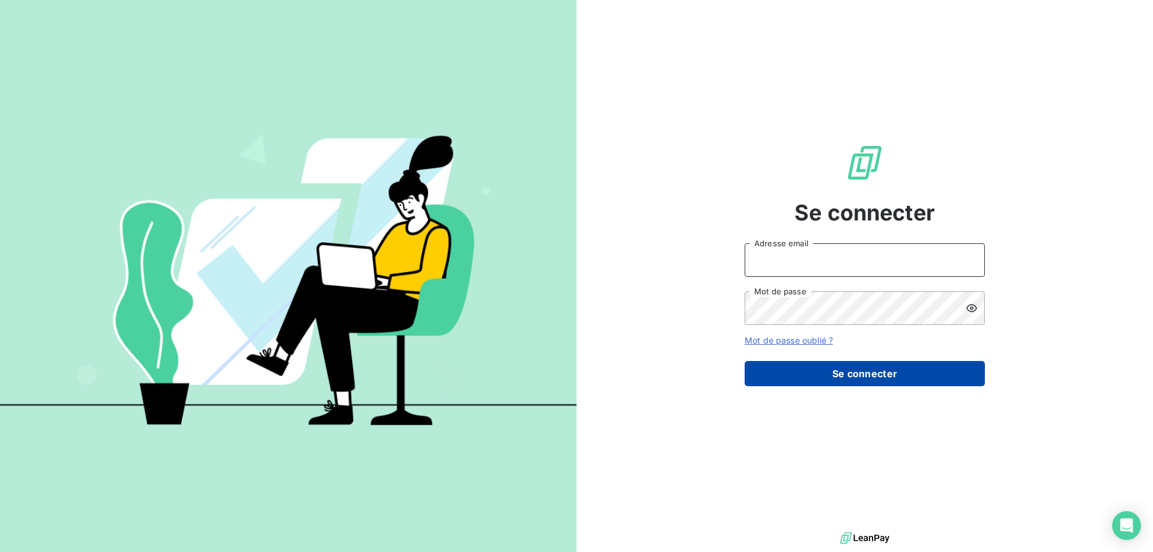
type input "[EMAIL_ADDRESS][DOMAIN_NAME]"
click at [880, 374] on button "Se connecter" at bounding box center [865, 373] width 240 height 25
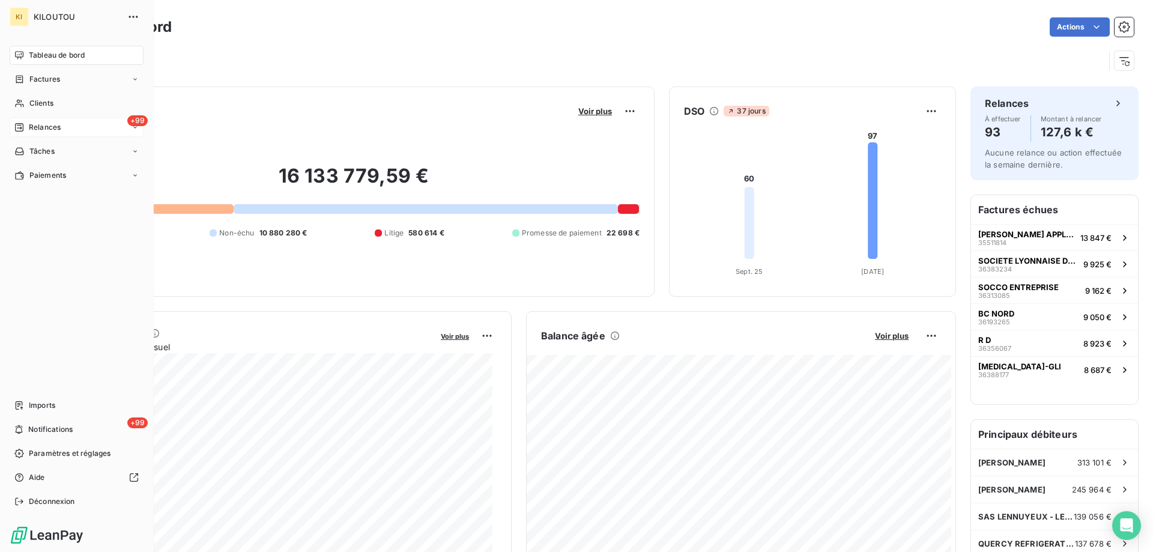
click at [47, 129] on span "Relances" at bounding box center [45, 127] width 32 height 11
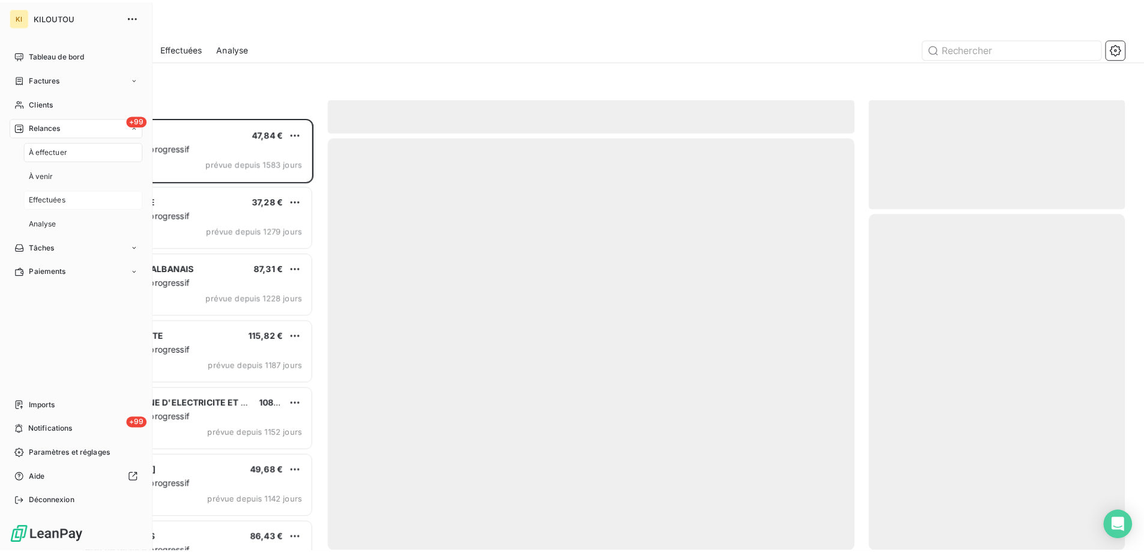
scroll to position [425, 249]
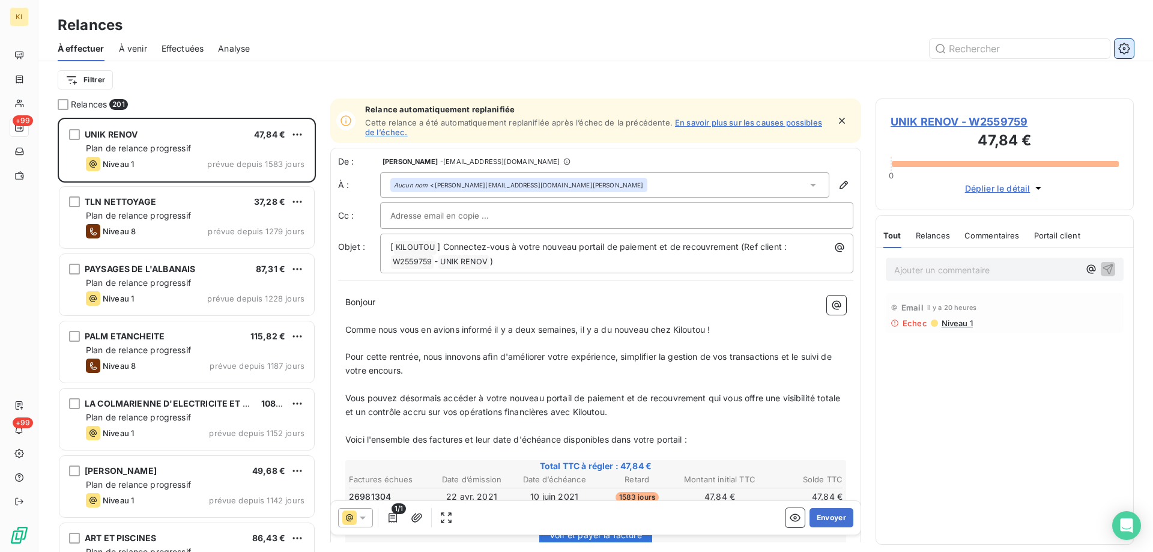
click at [1128, 49] on icon "button" at bounding box center [1125, 49] width 12 height 12
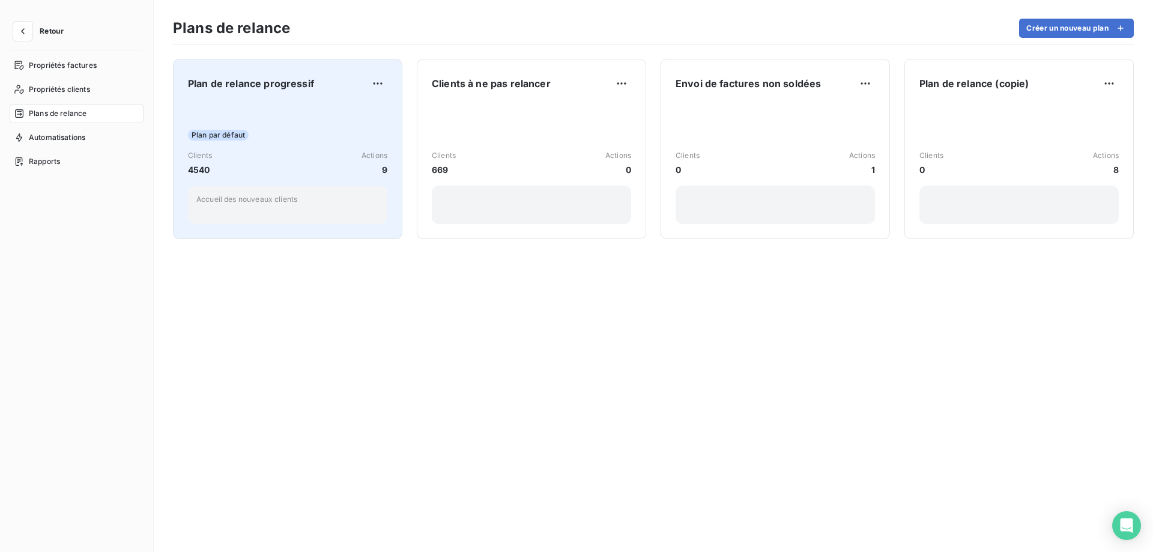
click at [333, 100] on div "Plan de relance progressif Plan par défaut Clients 4540 Actions 9 Accueil des n…" at bounding box center [287, 149] width 199 height 150
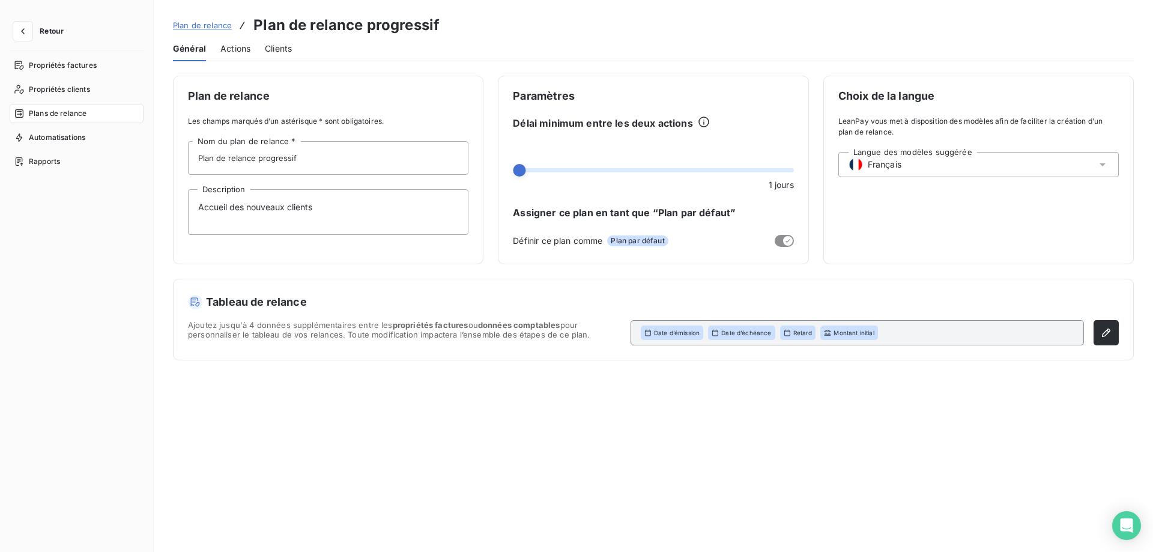
click at [231, 52] on span "Actions" at bounding box center [235, 49] width 30 height 12
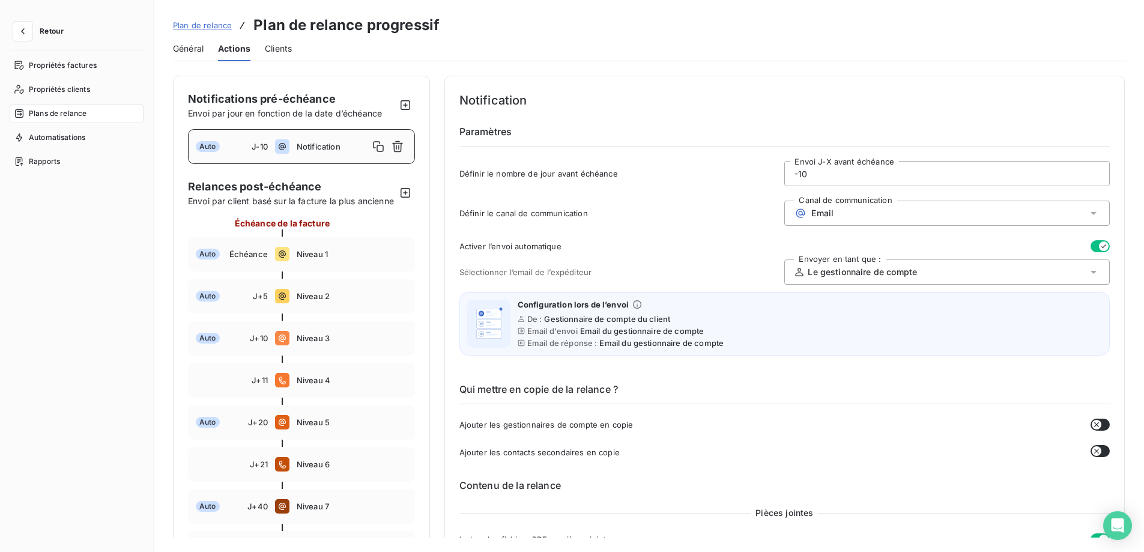
click at [346, 144] on span "Notification" at bounding box center [333, 147] width 72 height 10
click at [363, 259] on span "Niveau 1" at bounding box center [352, 254] width 111 height 10
type input "0"
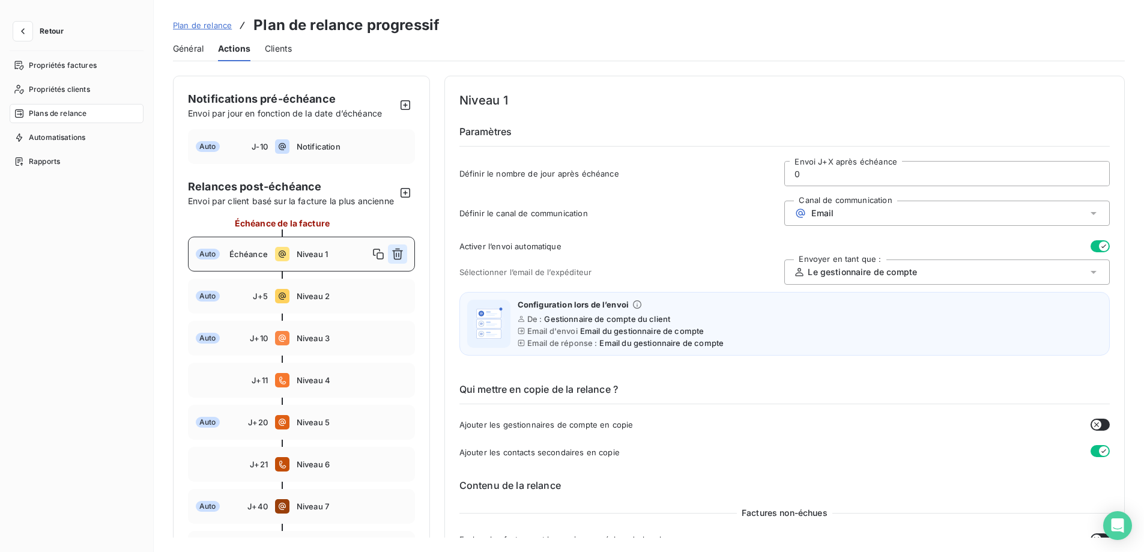
click at [396, 260] on icon "button" at bounding box center [398, 254] width 12 height 12
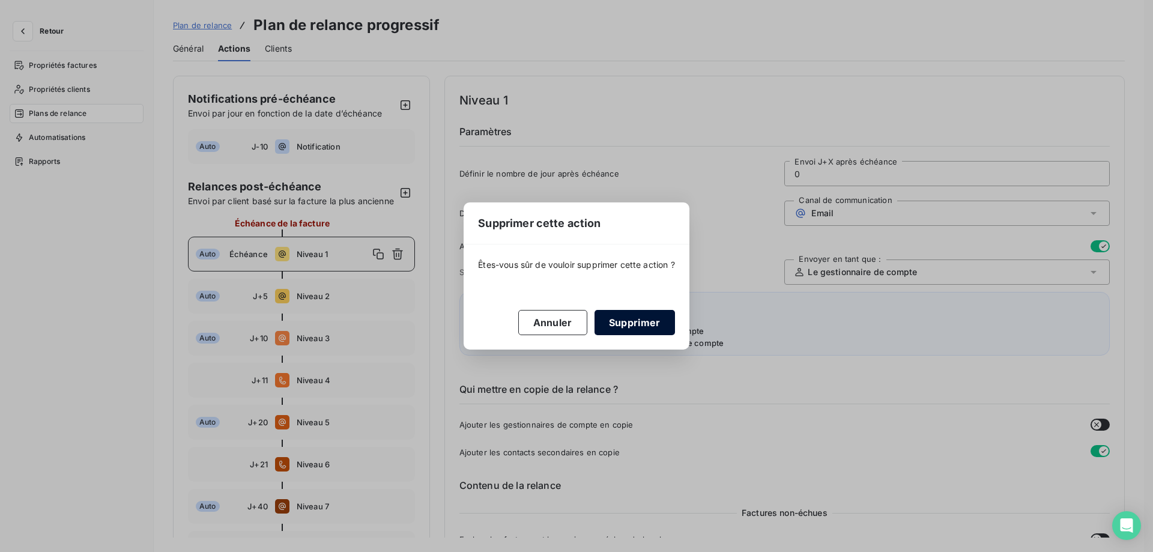
click at [652, 320] on button "Supprimer" at bounding box center [635, 322] width 80 height 25
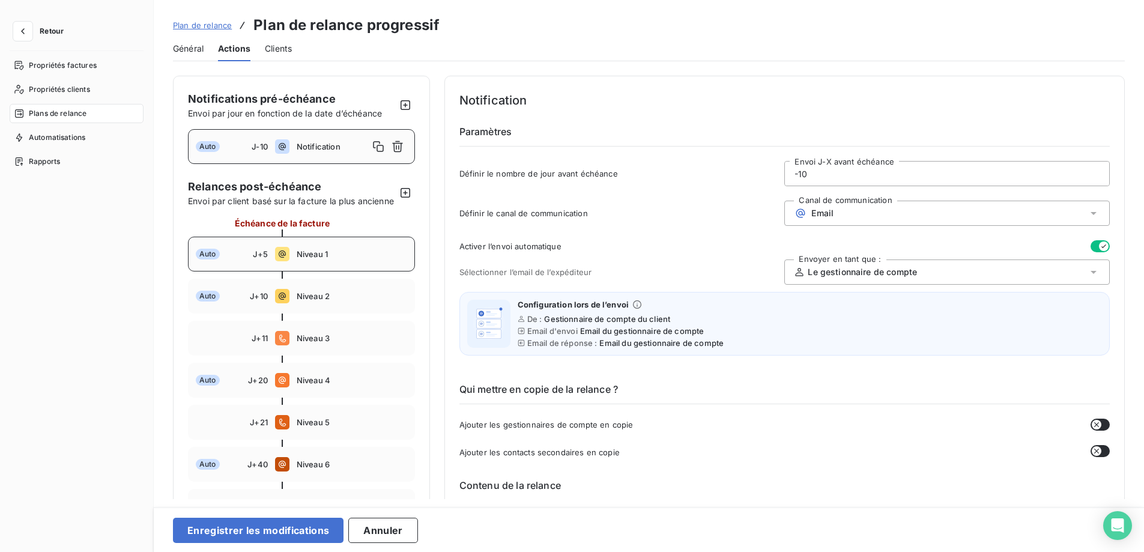
click at [369, 259] on span "Niveau 1" at bounding box center [352, 254] width 111 height 10
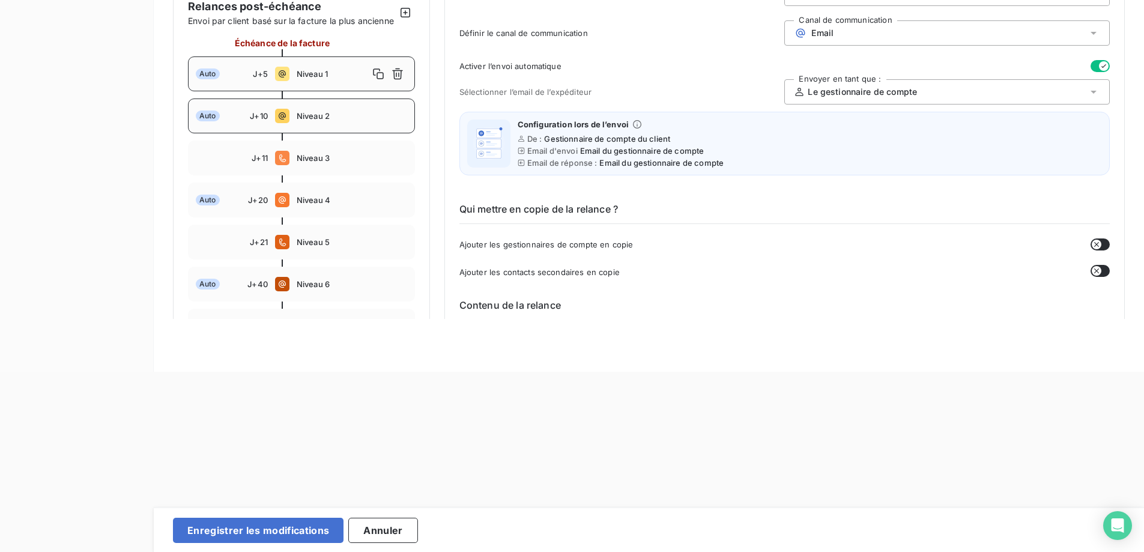
click at [341, 121] on span "Niveau 2" at bounding box center [352, 116] width 111 height 10
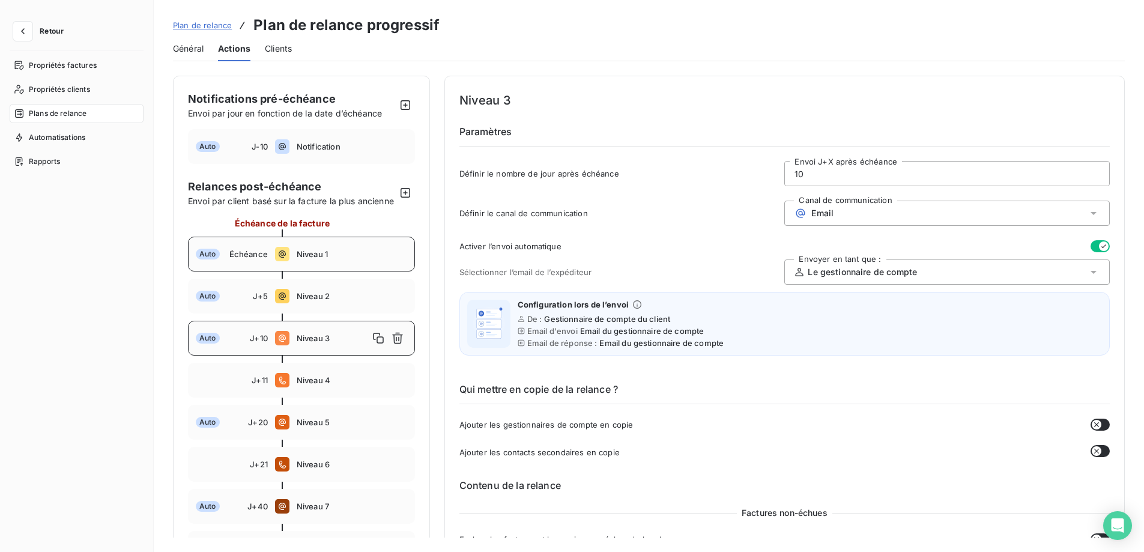
click at [359, 260] on div "Auto Échéance Niveau 1" at bounding box center [301, 254] width 227 height 35
type input "0"
click at [395, 260] on icon "button" at bounding box center [398, 254] width 12 height 12
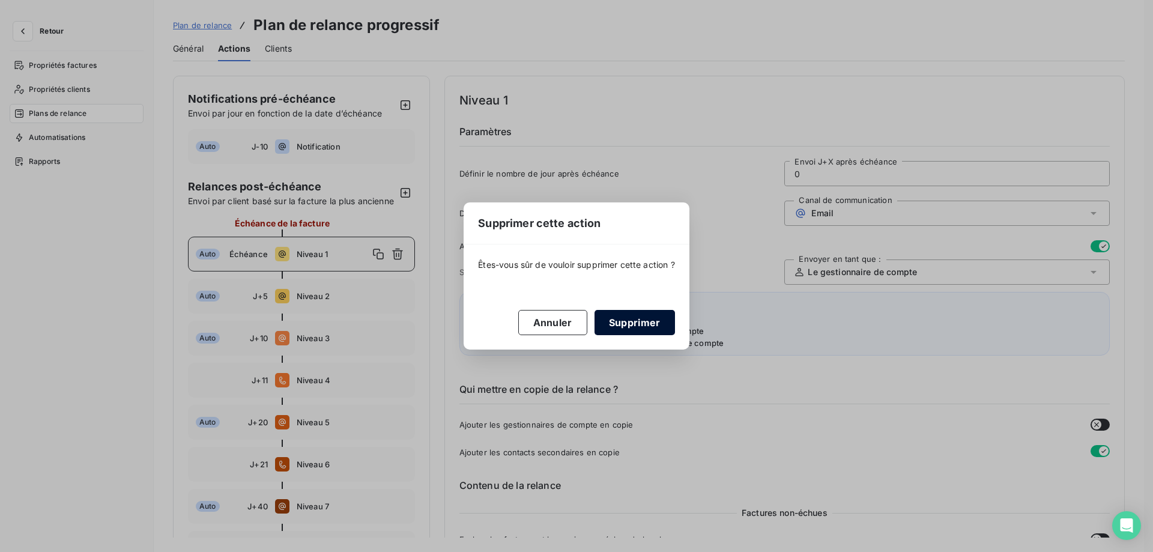
click at [658, 319] on button "Supprimer" at bounding box center [635, 322] width 80 height 25
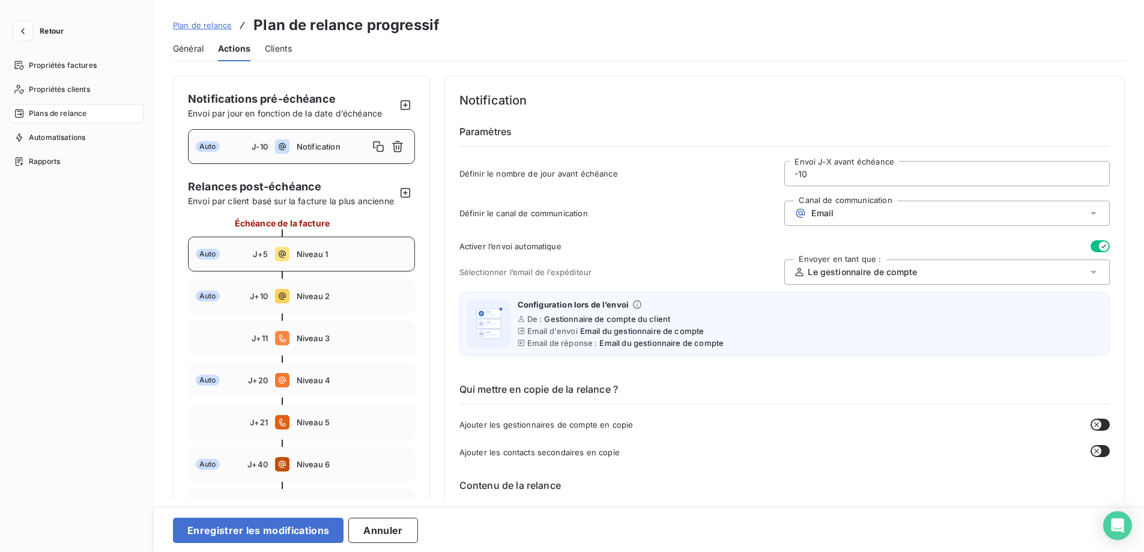
click at [365, 259] on span "Niveau 1" at bounding box center [352, 254] width 111 height 10
click at [342, 301] on span "Niveau 2" at bounding box center [352, 296] width 111 height 10
click at [314, 259] on span "Niveau 1" at bounding box center [352, 254] width 111 height 10
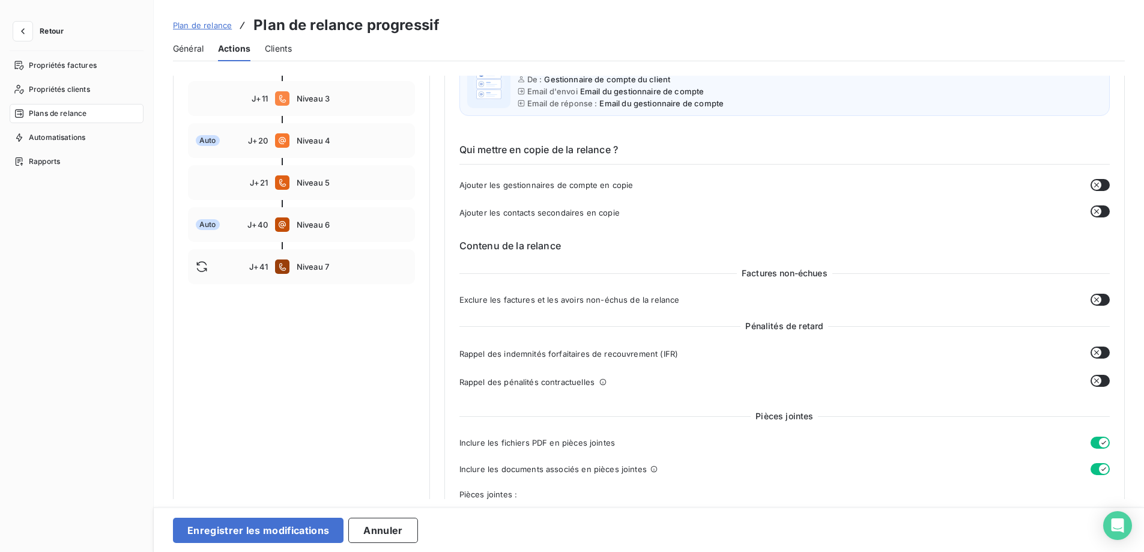
scroll to position [152, 0]
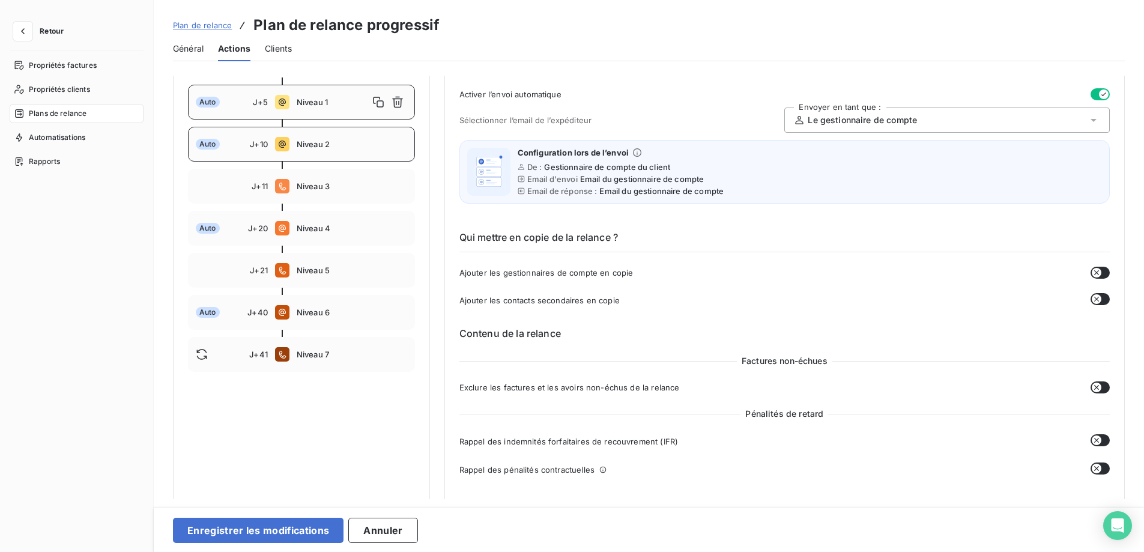
click at [363, 149] on span "Niveau 2" at bounding box center [352, 144] width 111 height 10
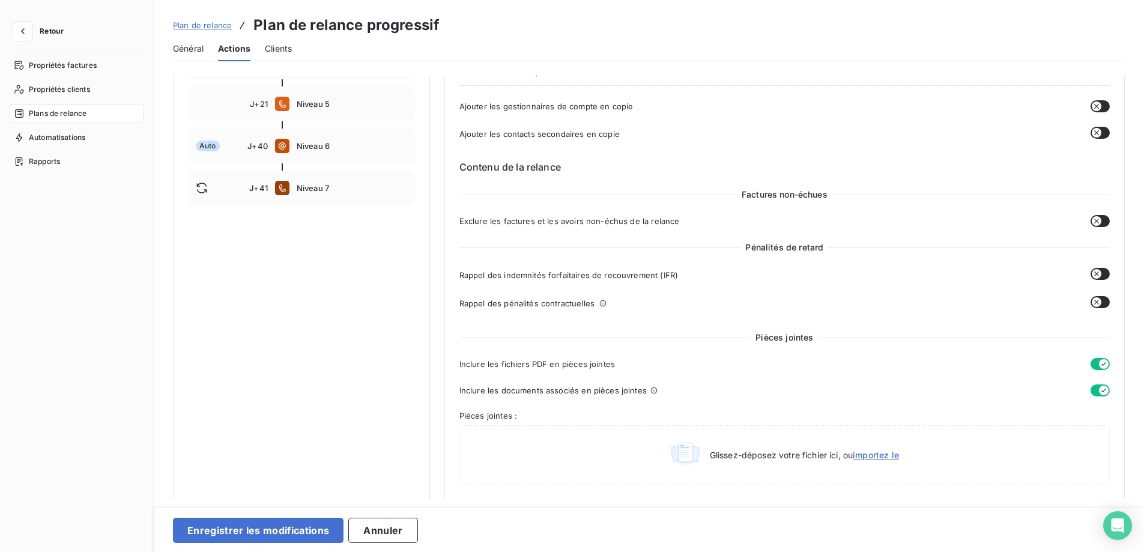
scroll to position [0, 0]
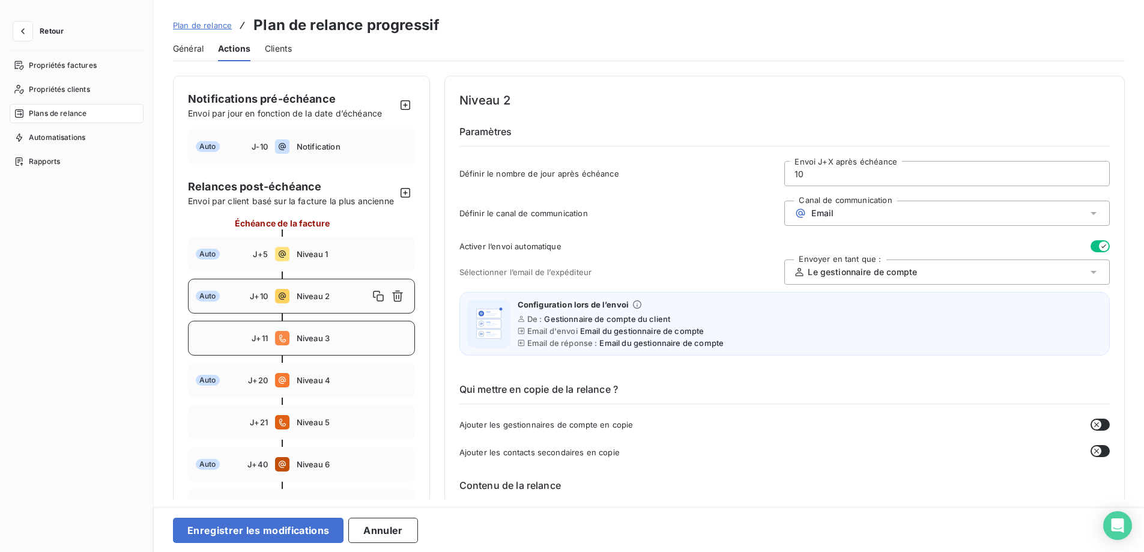
click at [360, 345] on div "J+11 Niveau 3" at bounding box center [301, 338] width 227 height 35
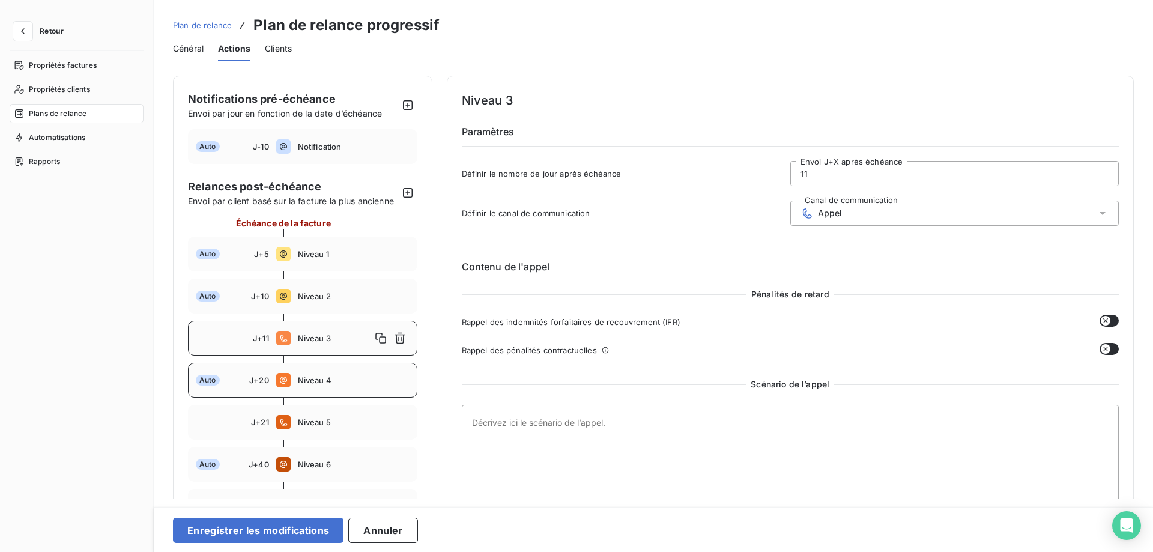
click at [365, 377] on span "Niveau 4" at bounding box center [354, 380] width 112 height 10
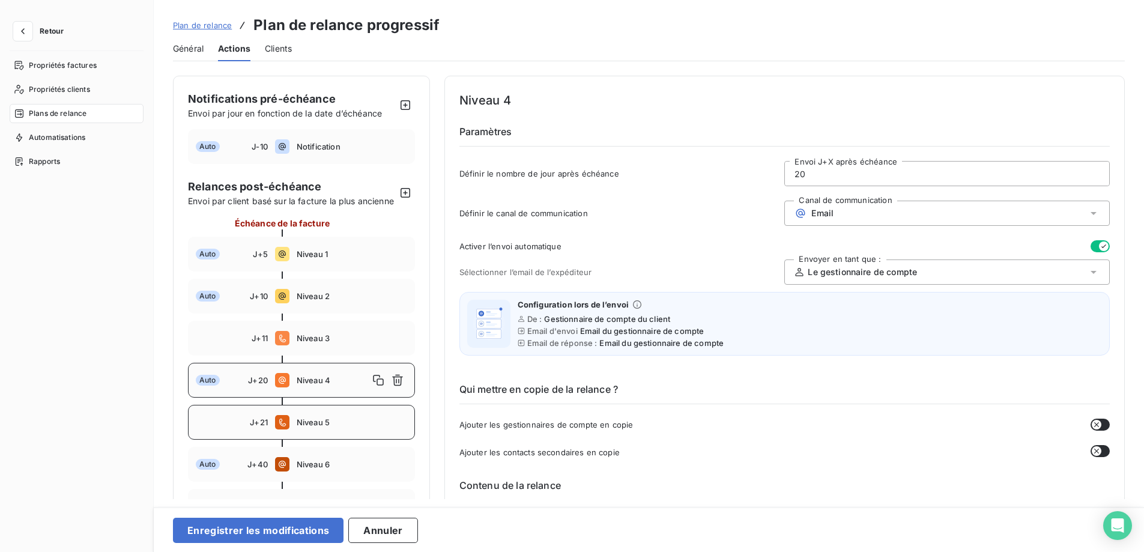
click at [327, 427] on span "Niveau 5" at bounding box center [352, 423] width 111 height 10
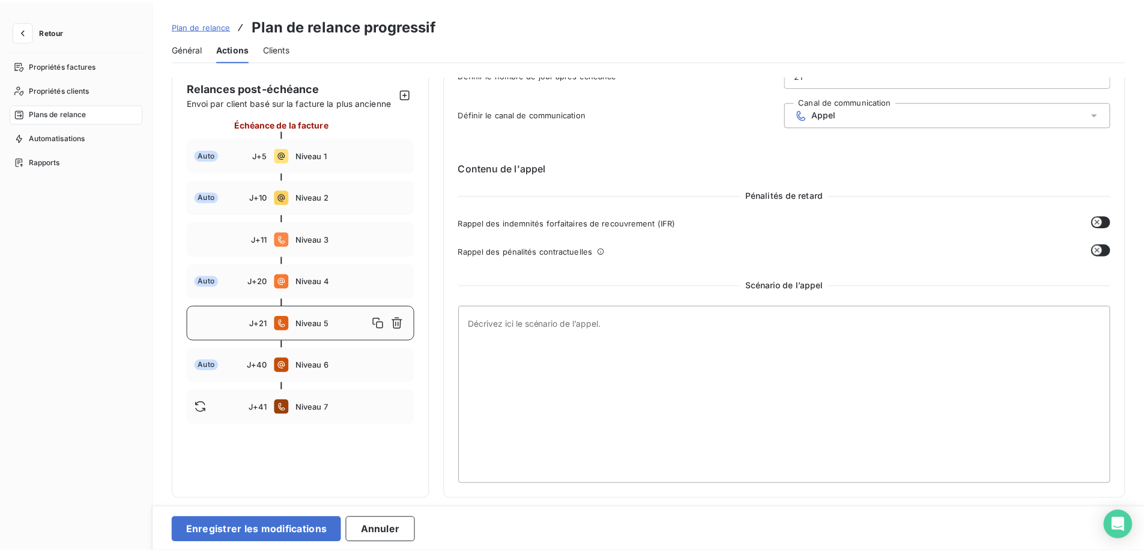
scroll to position [225, 0]
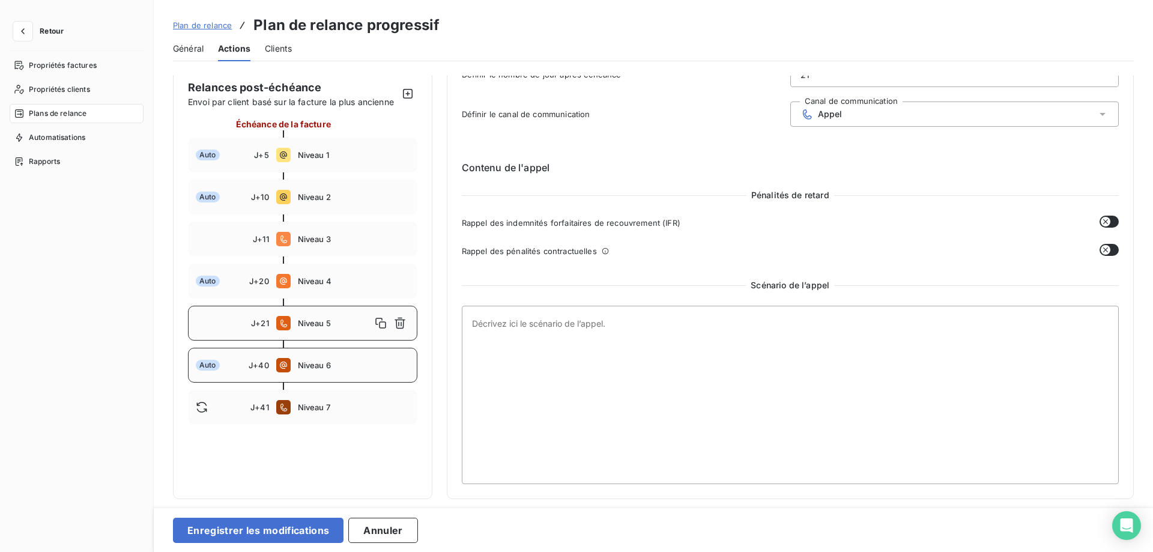
click at [371, 348] on div "Auto J+40 Niveau 6" at bounding box center [302, 365] width 229 height 35
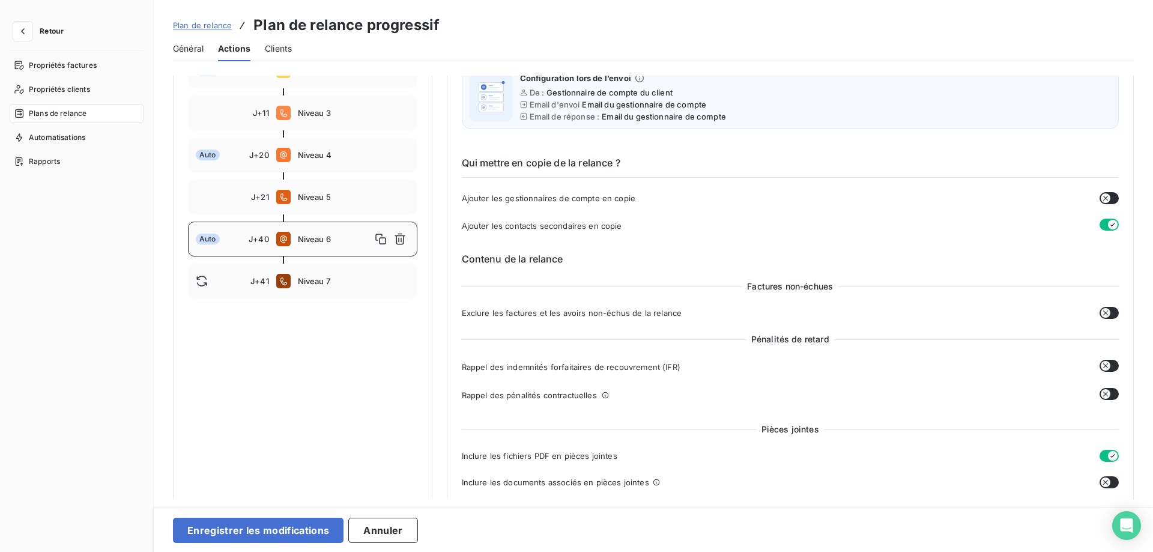
type input "40"
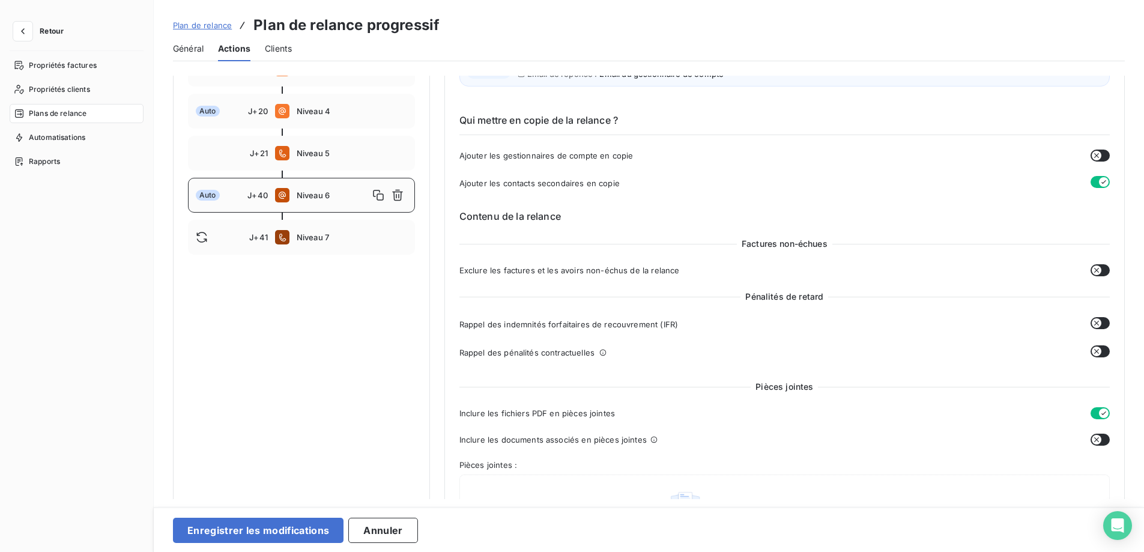
scroll to position [298, 0]
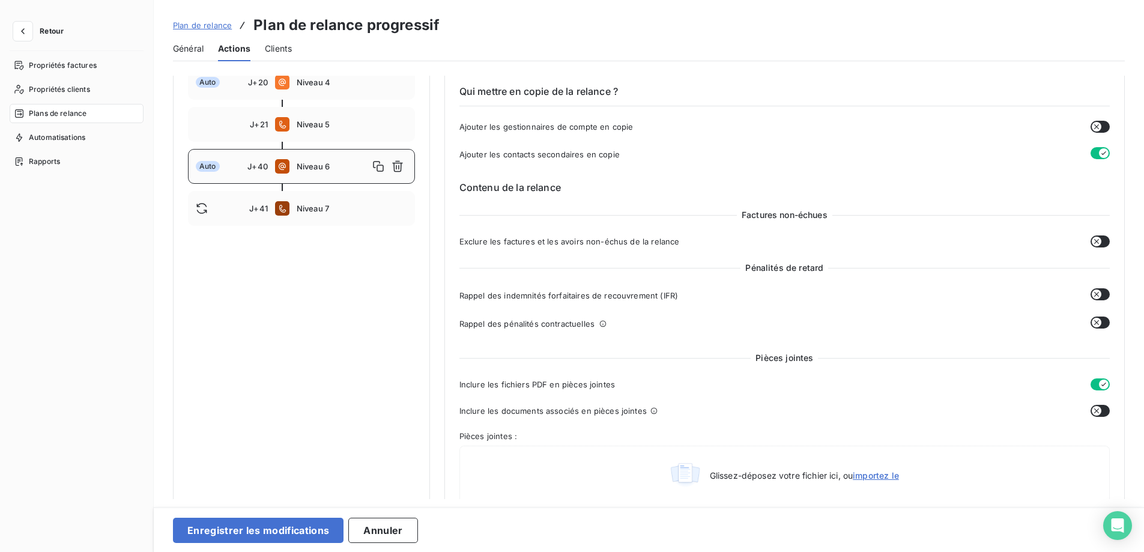
click at [1093, 410] on icon "button" at bounding box center [1097, 411] width 10 height 10
click at [1093, 295] on icon "button" at bounding box center [1097, 295] width 10 height 10
click at [1092, 321] on icon "button" at bounding box center [1097, 323] width 10 height 10
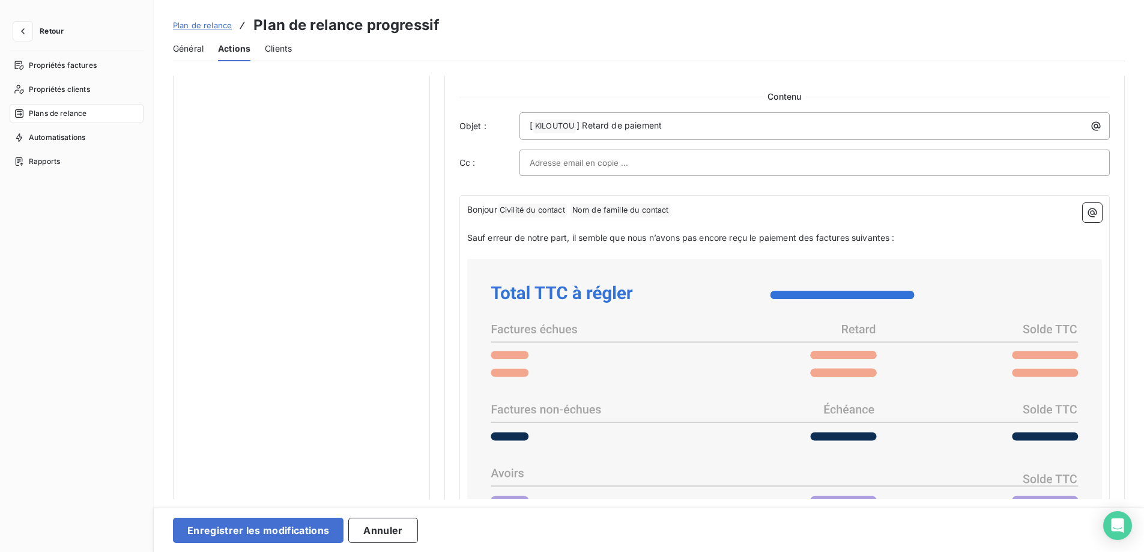
scroll to position [779, 0]
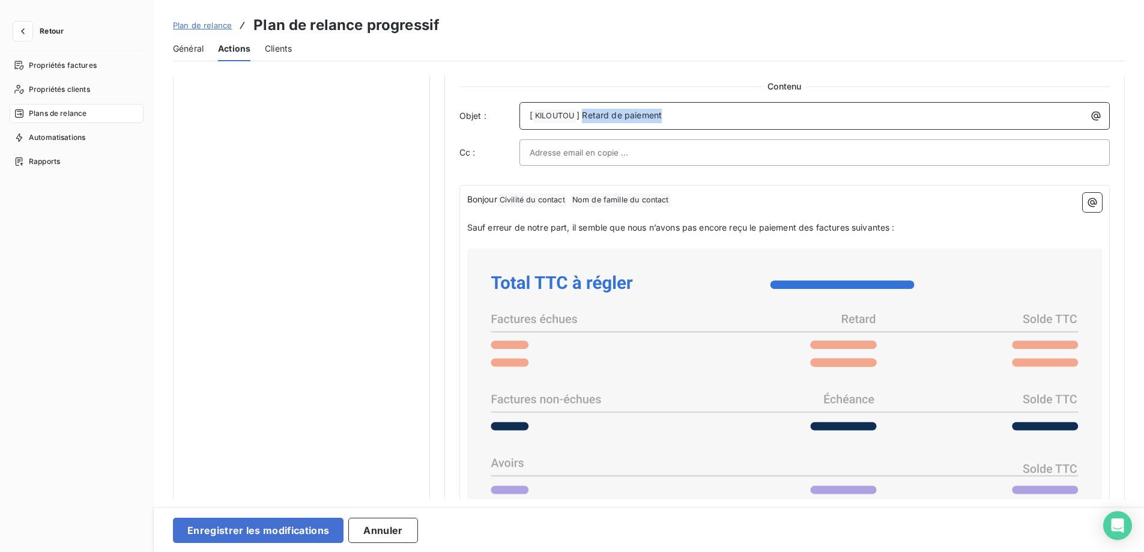
drag, startPoint x: 583, startPoint y: 114, endPoint x: 761, endPoint y: 114, distance: 177.2
click at [761, 114] on p "[ KILOUTOU ﻿ ] Retard de paiement" at bounding box center [818, 116] width 576 height 14
click at [728, 153] on div at bounding box center [815, 153] width 570 height 18
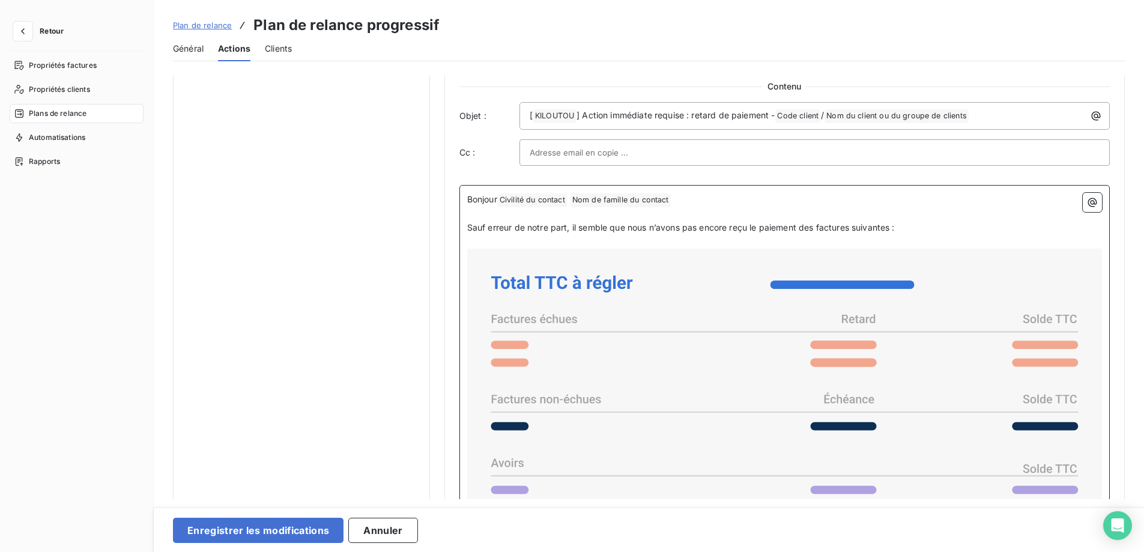
click at [715, 201] on p "Bonjour Civilité du contact ﻿ Nom de famille du contact ﻿ ﻿" at bounding box center [784, 200] width 635 height 14
click at [464, 200] on div "Bonjour Civilité du contact ﻿ Nom de famille du contact ﻿ ﻿ ﻿ Sauf erreur de no…" at bounding box center [785, 442] width 651 height 514
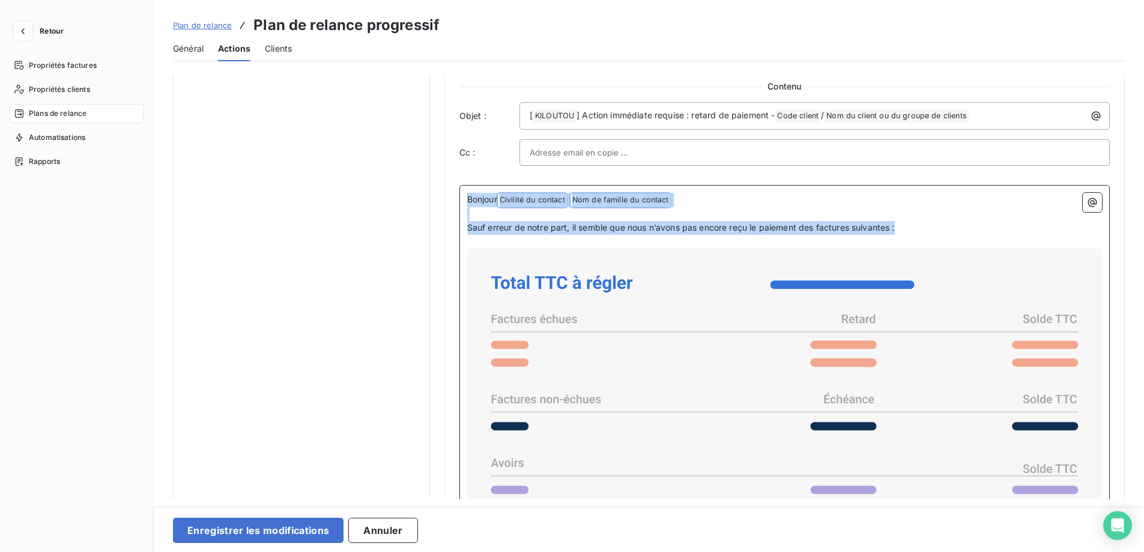
drag, startPoint x: 468, startPoint y: 200, endPoint x: 925, endPoint y: 231, distance: 457.6
click at [925, 231] on div "Bonjour Civilité du contact ﻿ Nom de famille du contact ﻿ ﻿ ﻿ Sauf erreur de no…" at bounding box center [784, 435] width 635 height 484
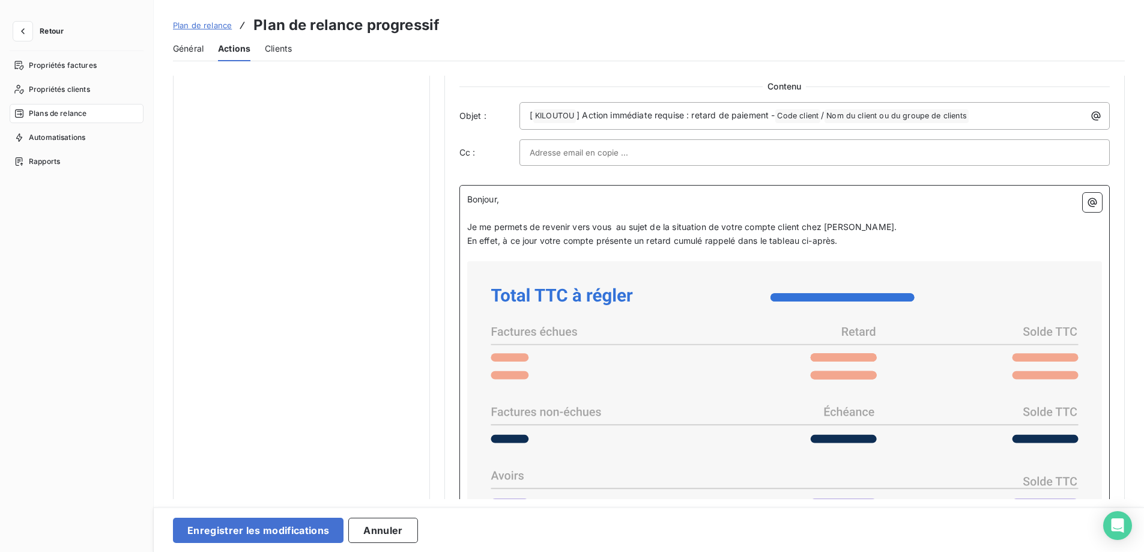
scroll to position [750, 0]
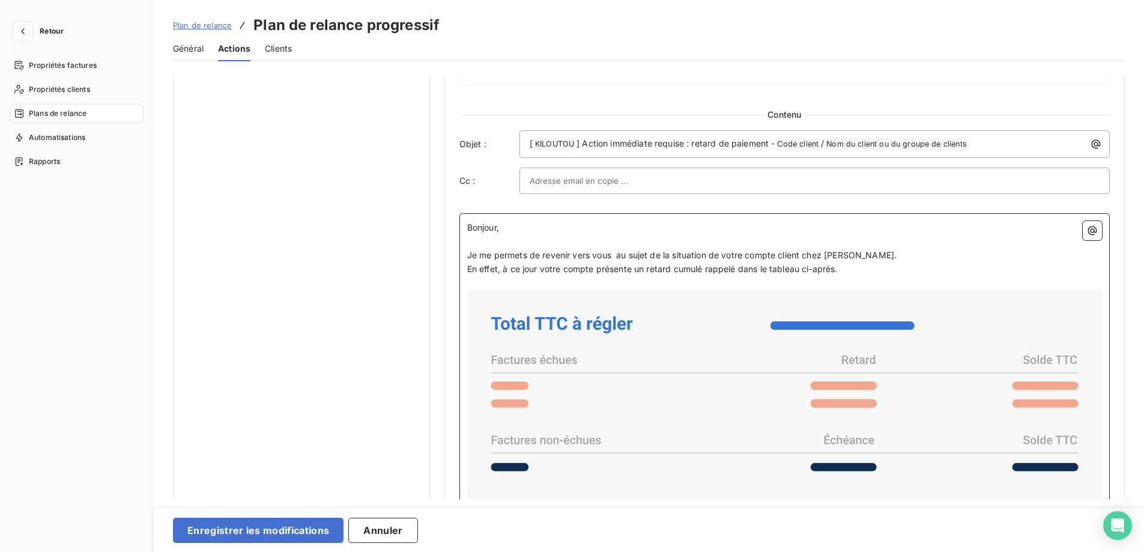
click at [778, 255] on span "Je me permets de revenir vers vous au sujet de la situation de votre compte cli…" at bounding box center [682, 255] width 430 height 10
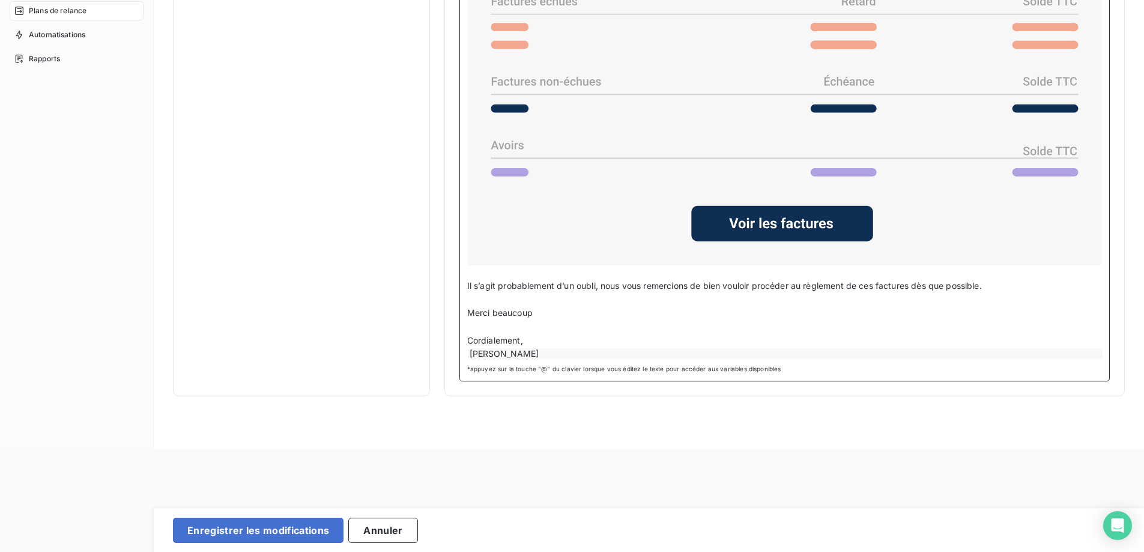
scroll to position [120, 0]
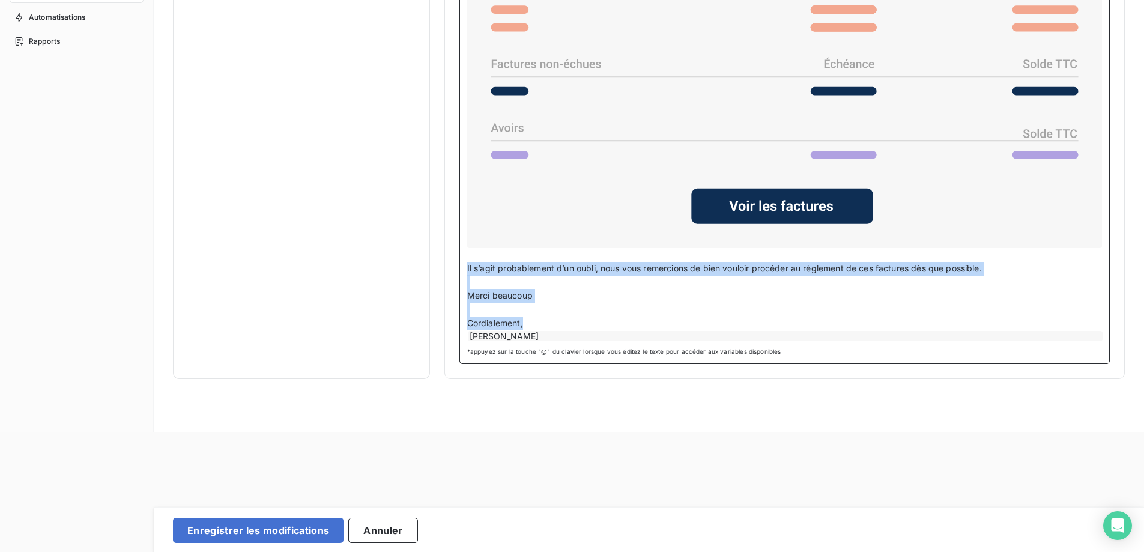
drag, startPoint x: 466, startPoint y: 262, endPoint x: 545, endPoint y: 310, distance: 92.7
click at [548, 318] on div "Bonjour, ﻿ Je me permets de revenir vers vous au sujet de la situation de votre…" at bounding box center [784, 93] width 635 height 497
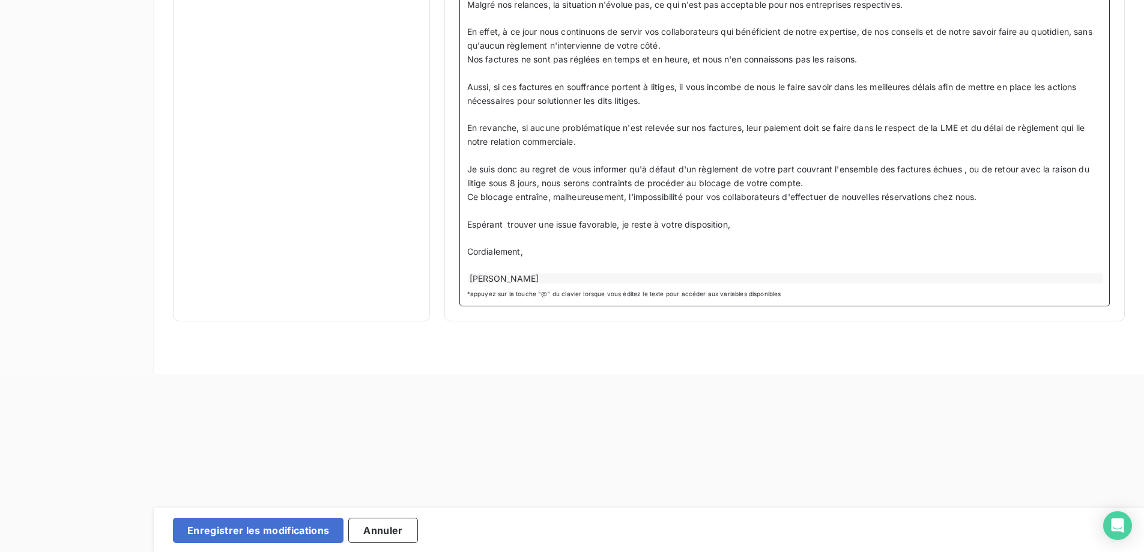
scroll to position [225, 0]
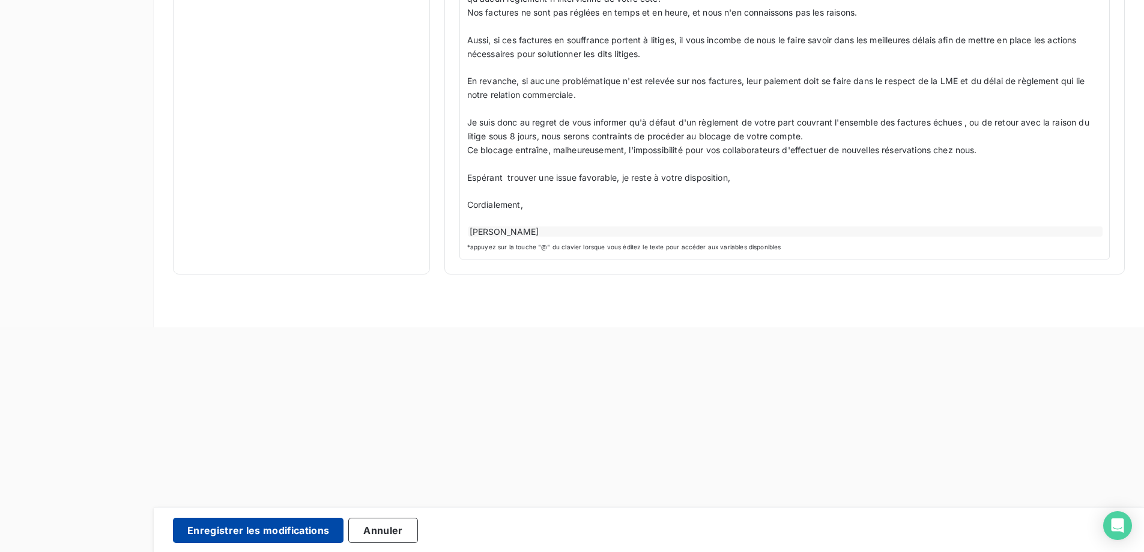
click at [281, 535] on button "Enregistrer les modifications" at bounding box center [258, 530] width 171 height 25
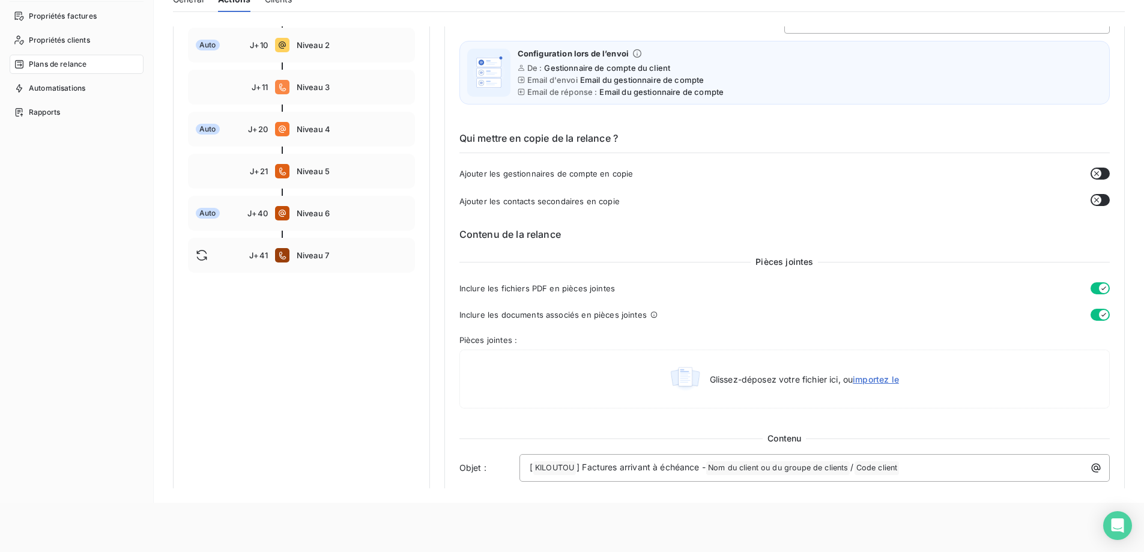
scroll to position [199, 0]
click at [307, 263] on div "J+41 Niveau 7" at bounding box center [301, 257] width 227 height 35
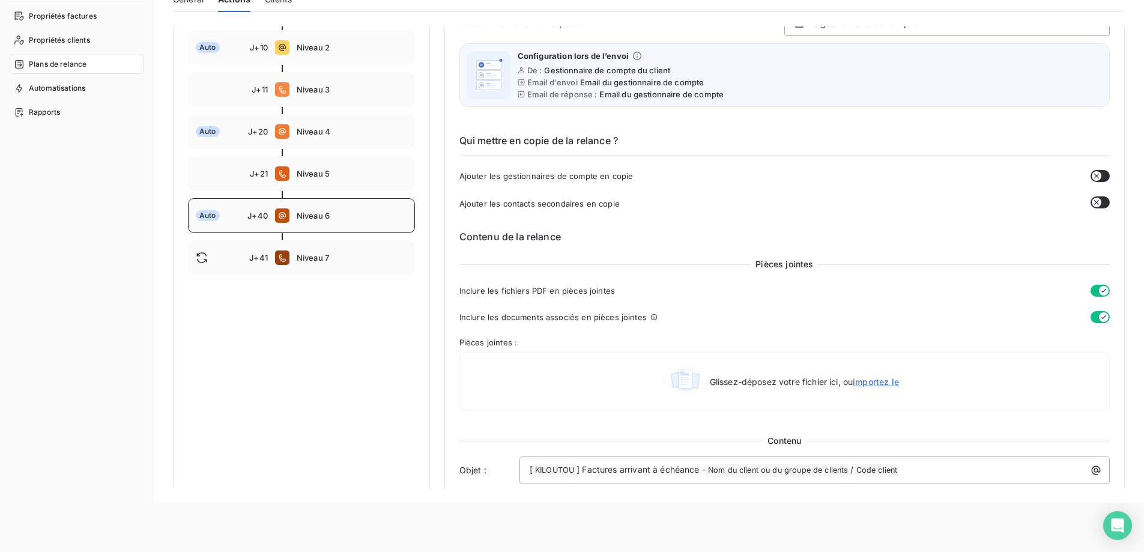
scroll to position [187, 0]
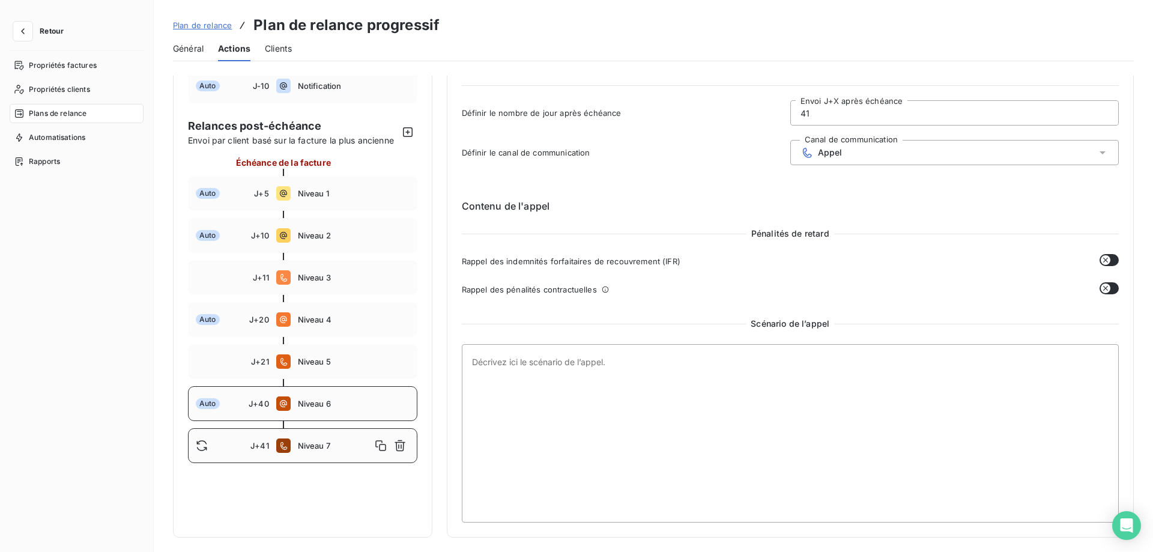
click at [310, 399] on span "Niveau 6" at bounding box center [354, 404] width 112 height 10
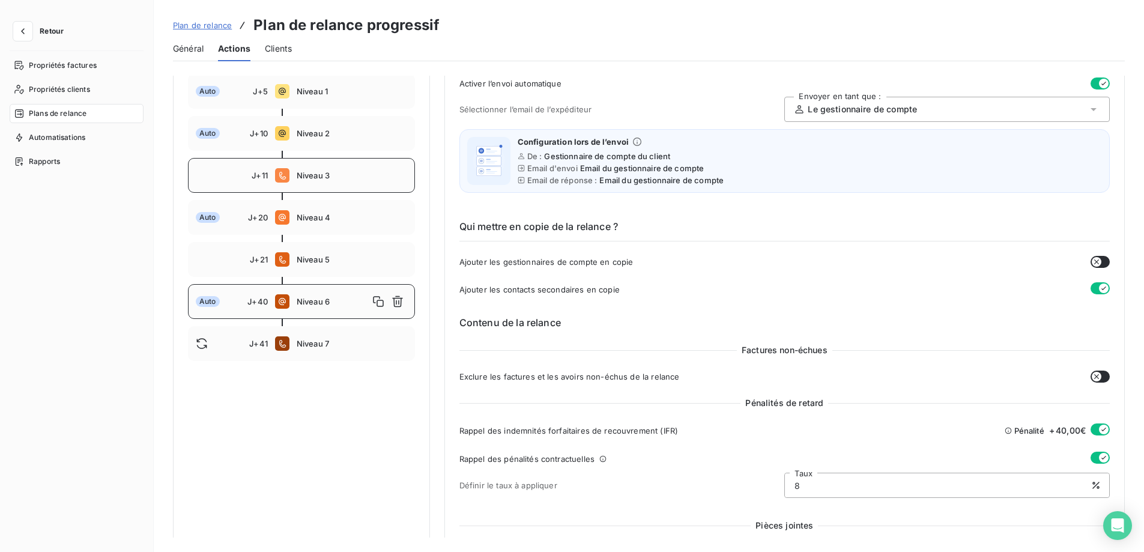
scroll to position [139, 0]
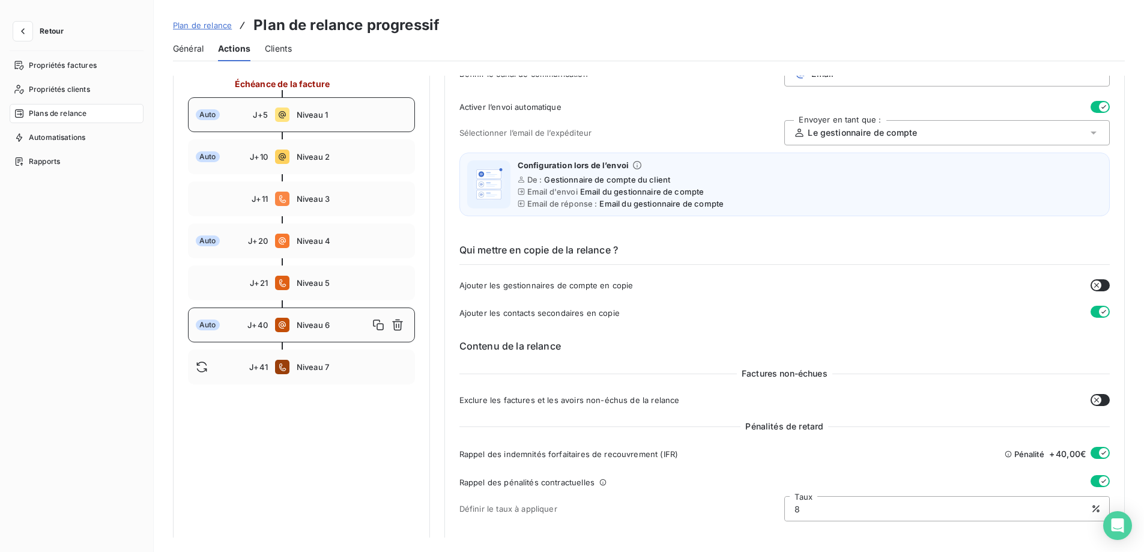
click at [335, 120] on span "Niveau 1" at bounding box center [352, 115] width 111 height 10
type input "5"
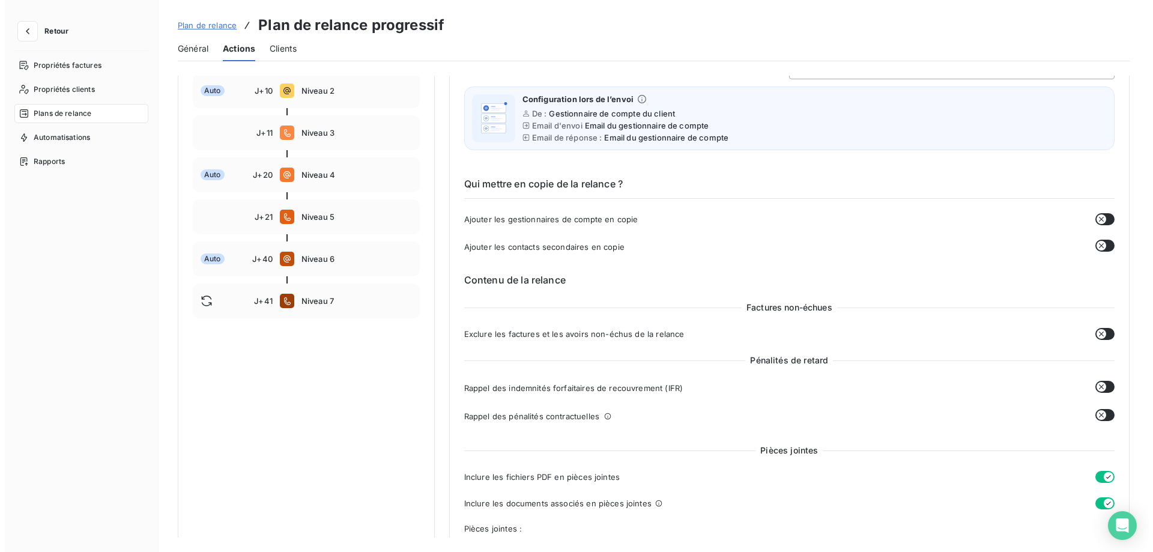
scroll to position [0, 0]
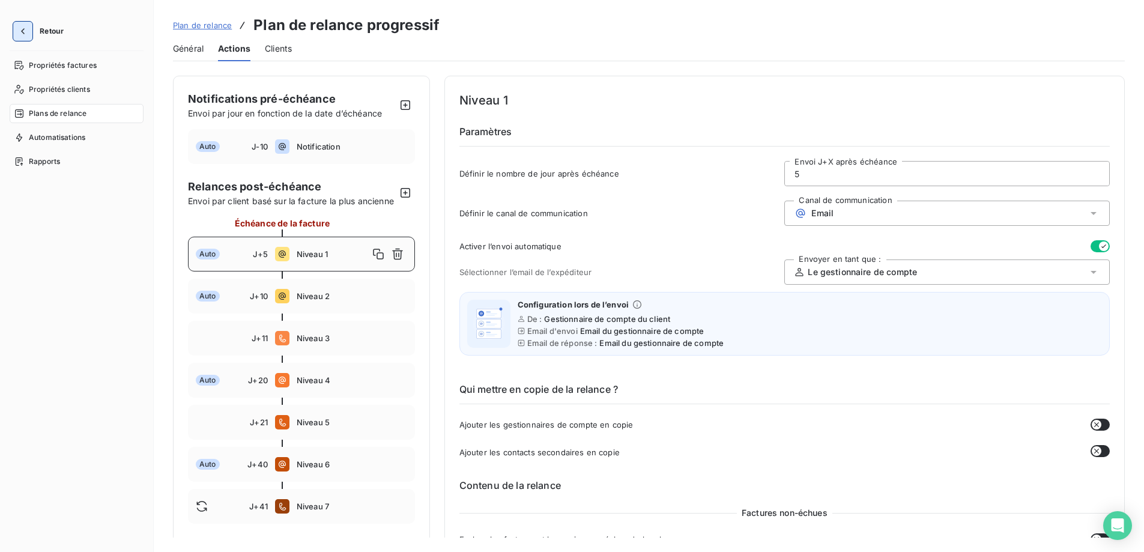
click at [25, 29] on icon "button" at bounding box center [23, 31] width 12 height 12
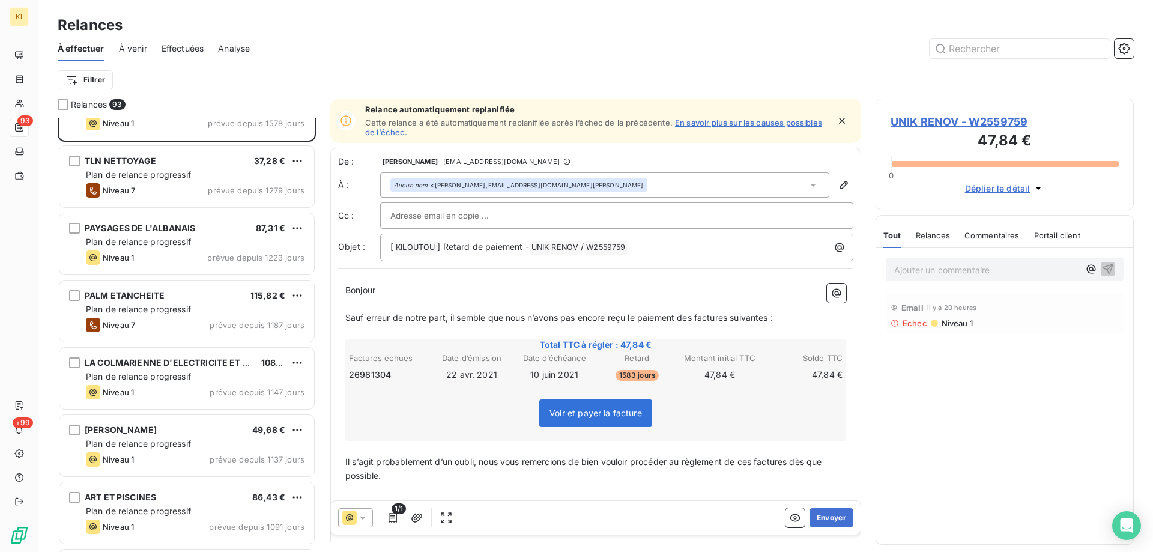
scroll to position [1, 0]
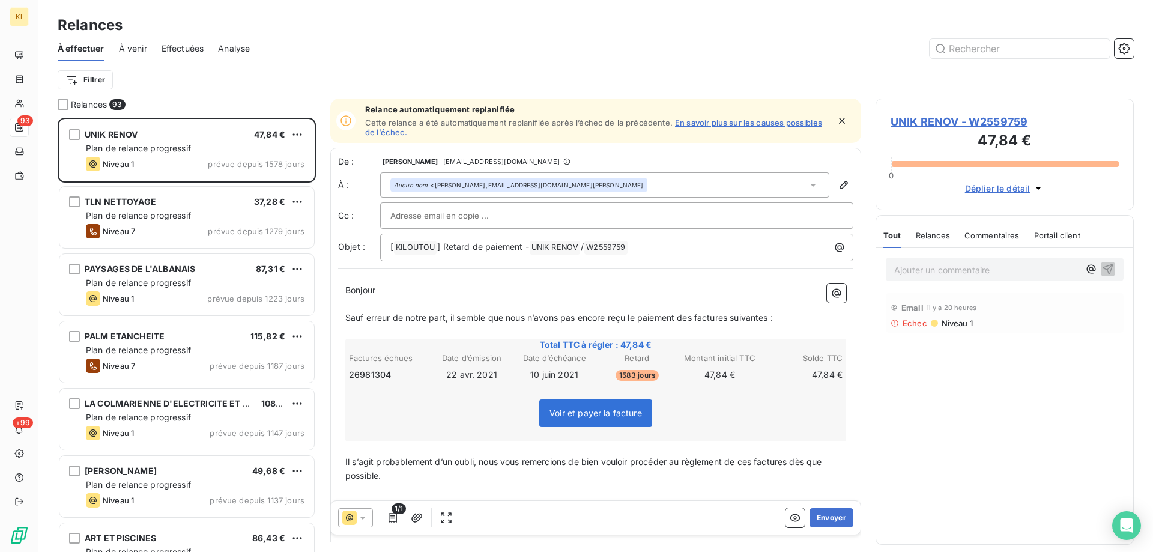
click at [127, 49] on span "À venir" at bounding box center [133, 49] width 28 height 12
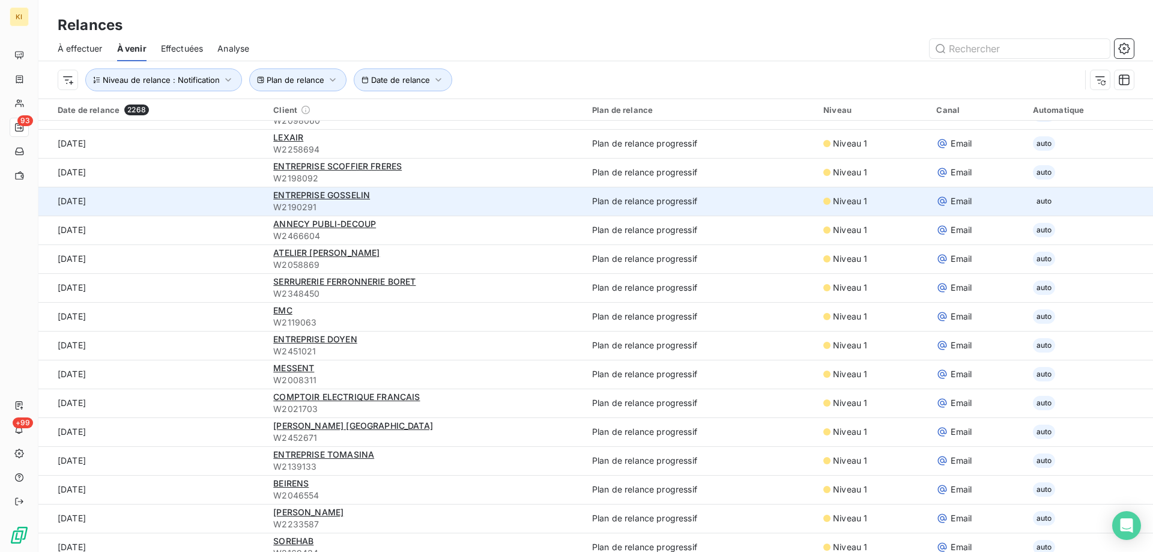
scroll to position [1081, 0]
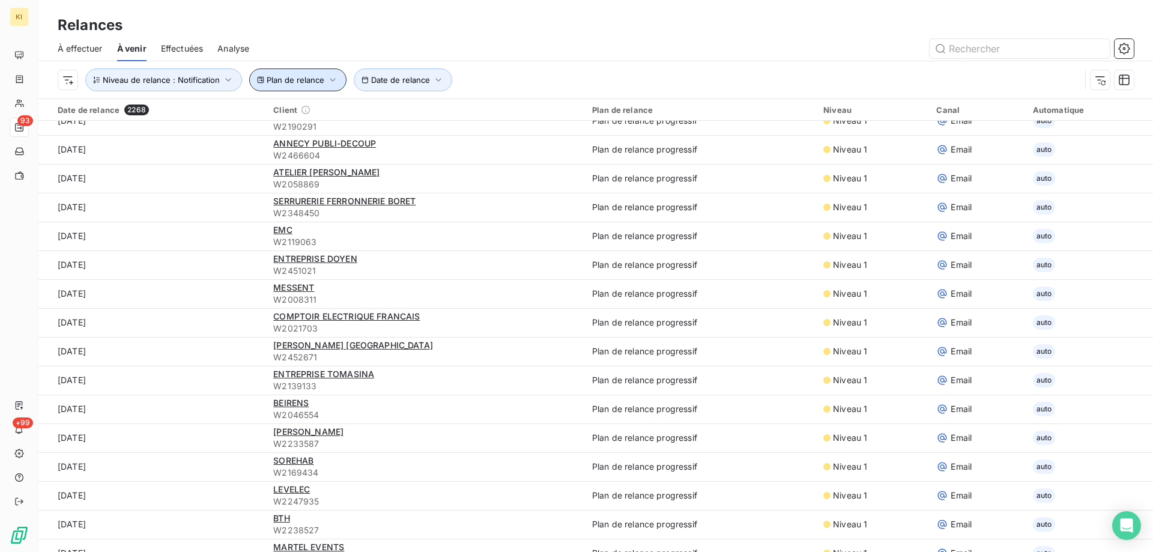
click at [289, 84] on span "Plan de relance" at bounding box center [296, 80] width 58 height 10
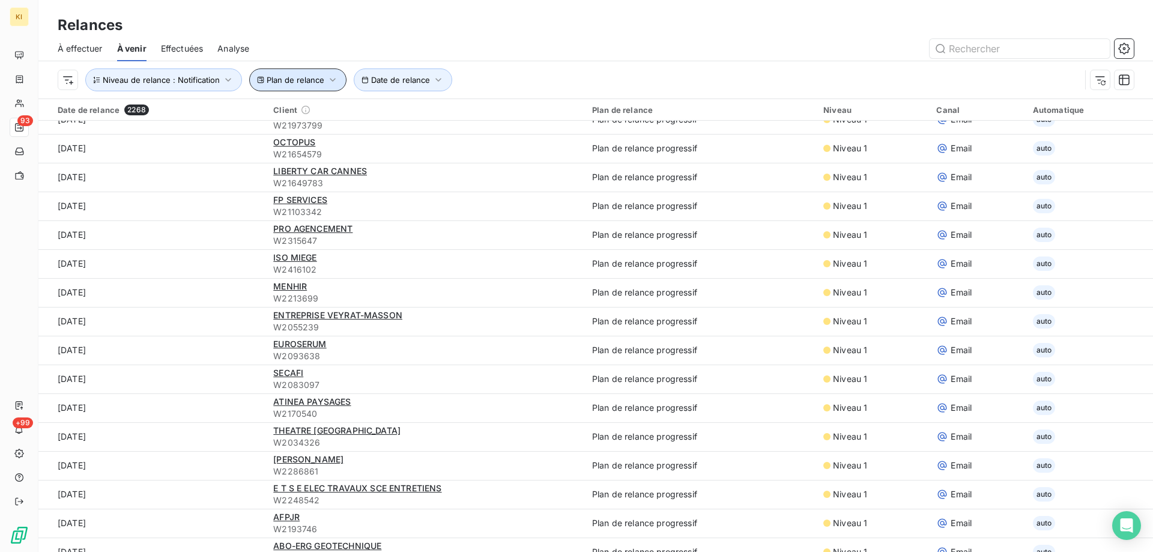
scroll to position [0, 0]
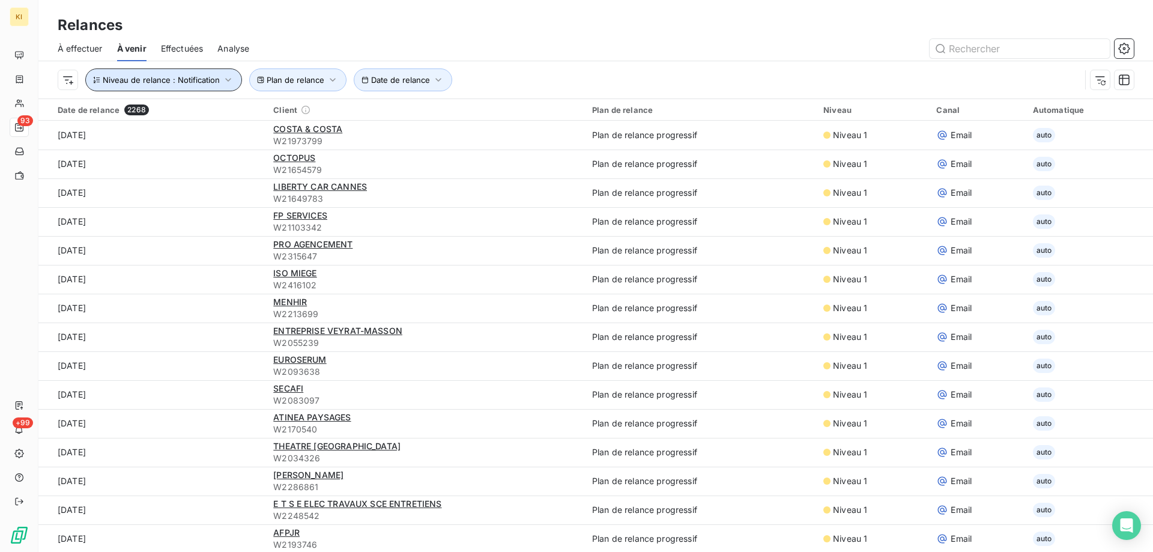
click at [213, 77] on span "Niveau de relance : Notification" at bounding box center [161, 80] width 117 height 10
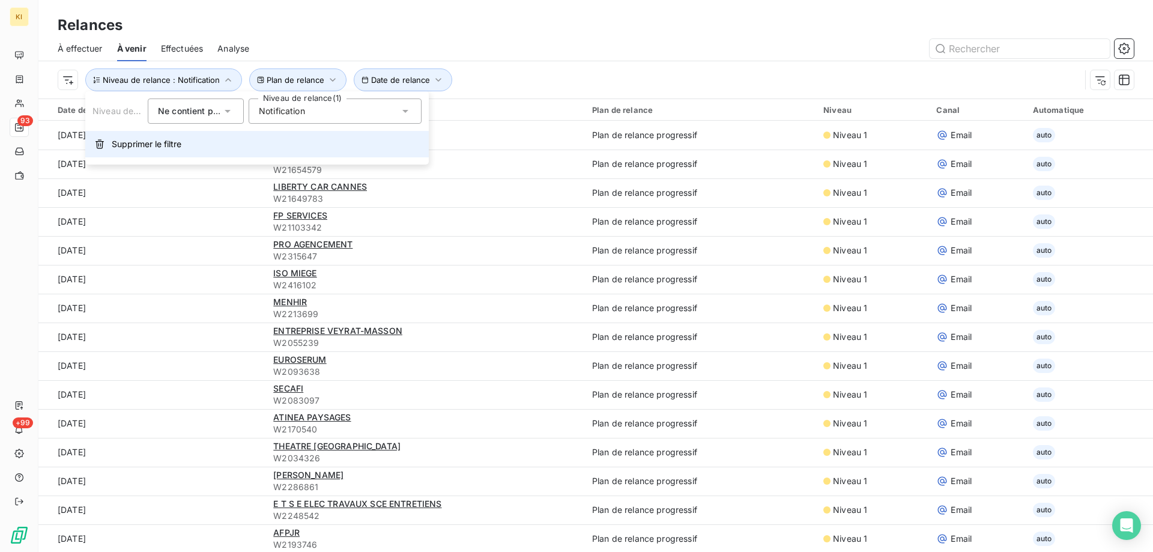
click at [163, 143] on span "Supprimer le filtre" at bounding box center [147, 144] width 70 height 12
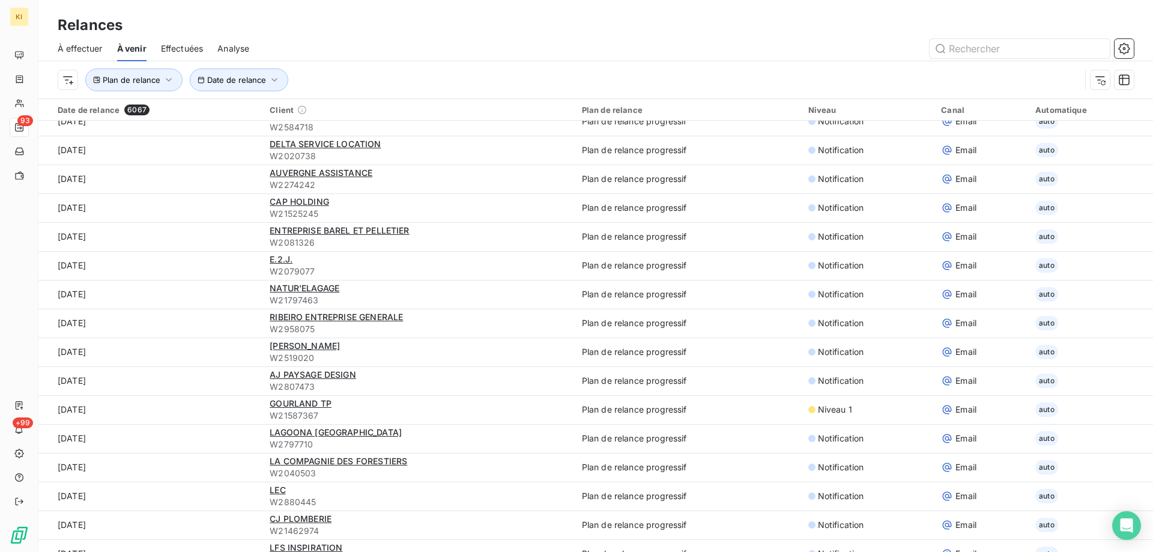
scroll to position [360, 0]
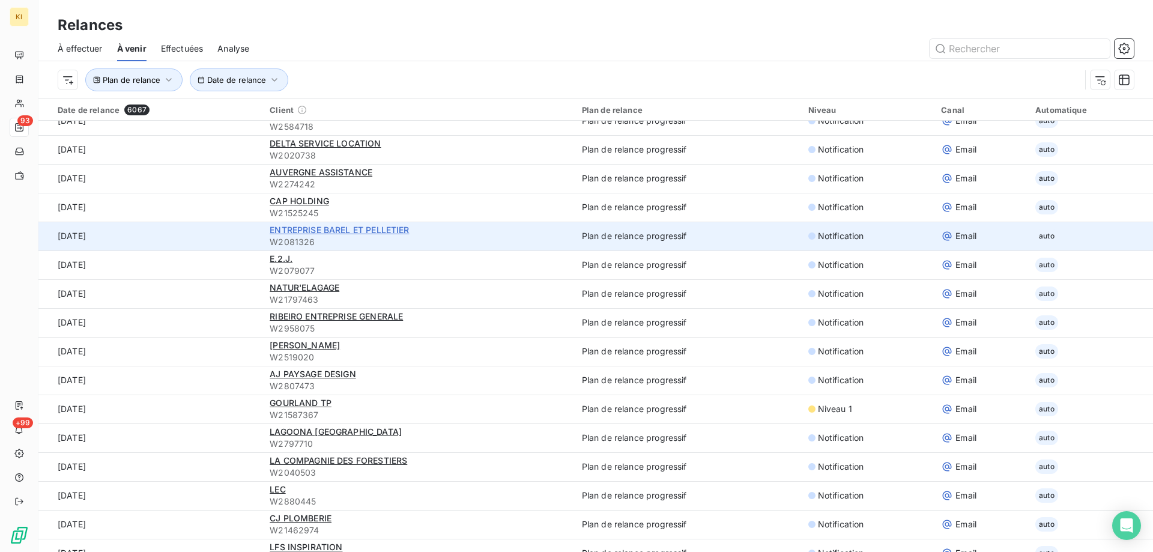
click at [290, 230] on span "ENTREPRISE BAREL ET PELLETIER" at bounding box center [339, 230] width 139 height 10
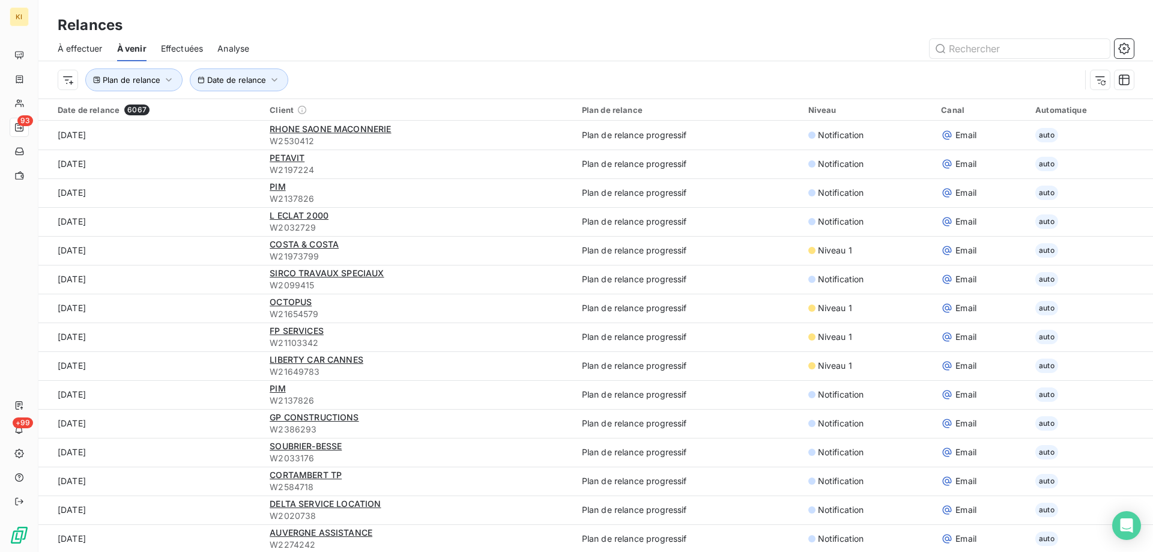
click at [190, 46] on span "Effectuées" at bounding box center [182, 49] width 43 height 12
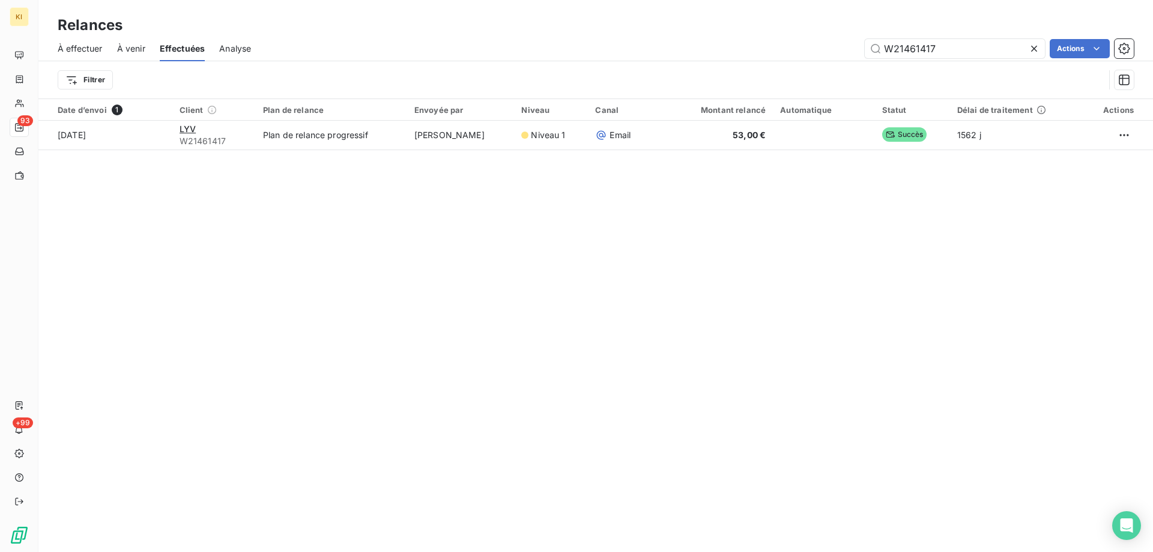
click at [88, 47] on span "À effectuer" at bounding box center [80, 49] width 45 height 12
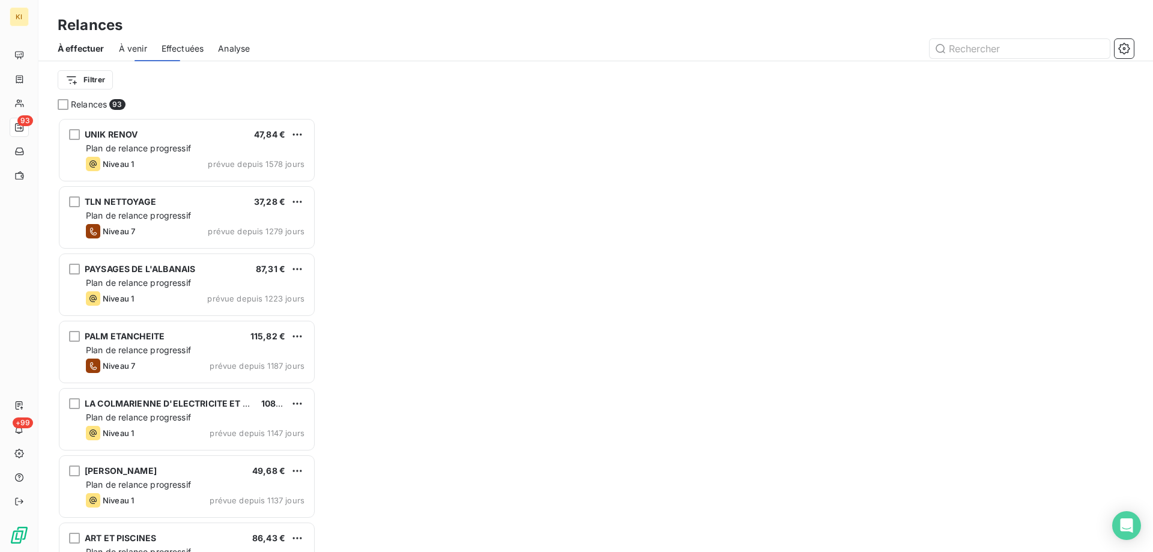
scroll to position [425, 249]
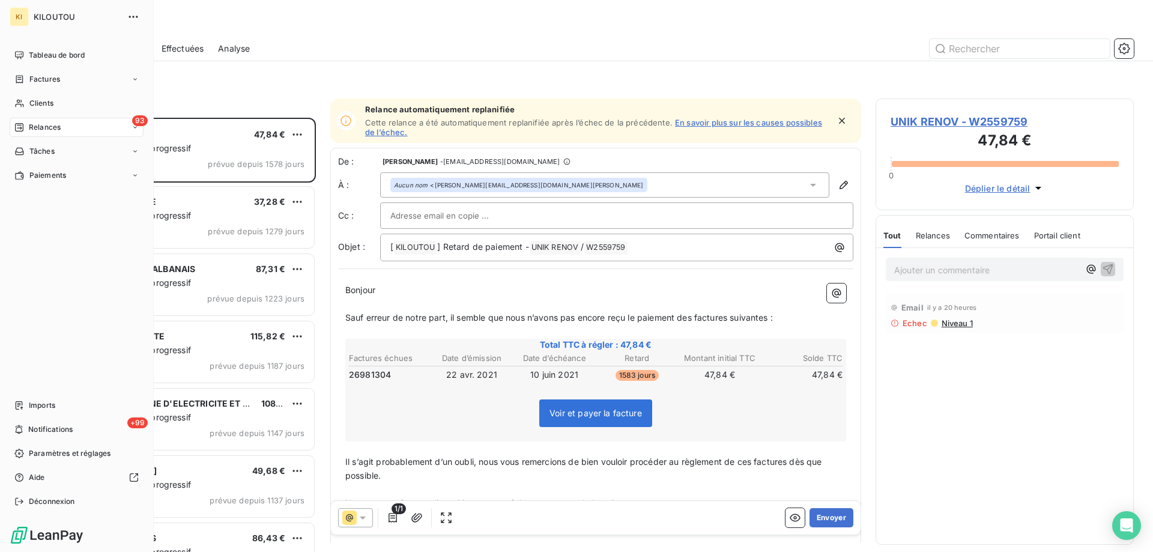
click at [42, 133] on div "93 Relances" at bounding box center [77, 127] width 134 height 19
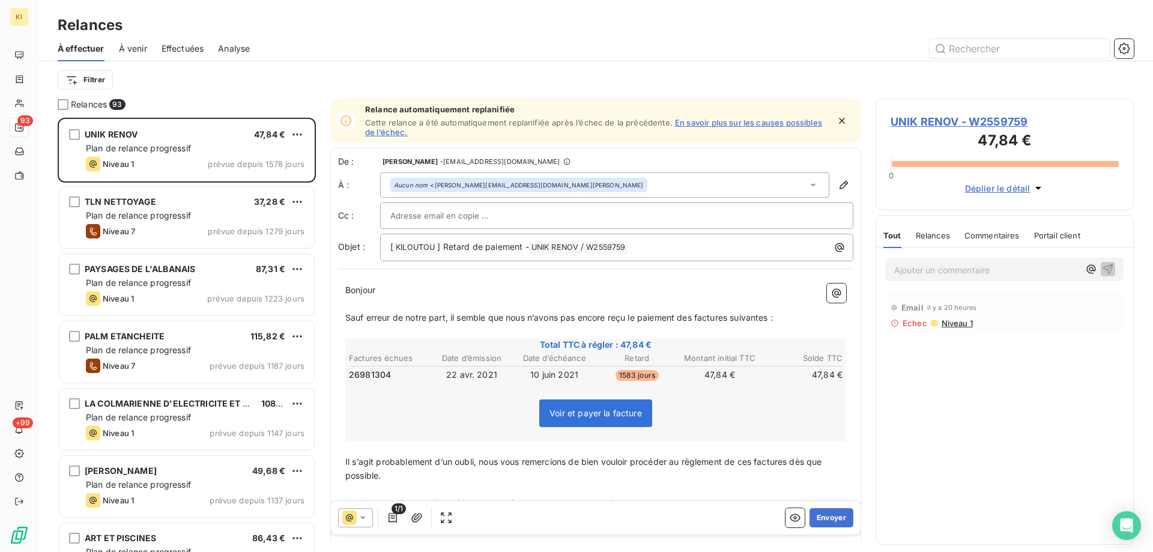
click at [132, 47] on span "À venir" at bounding box center [133, 49] width 28 height 12
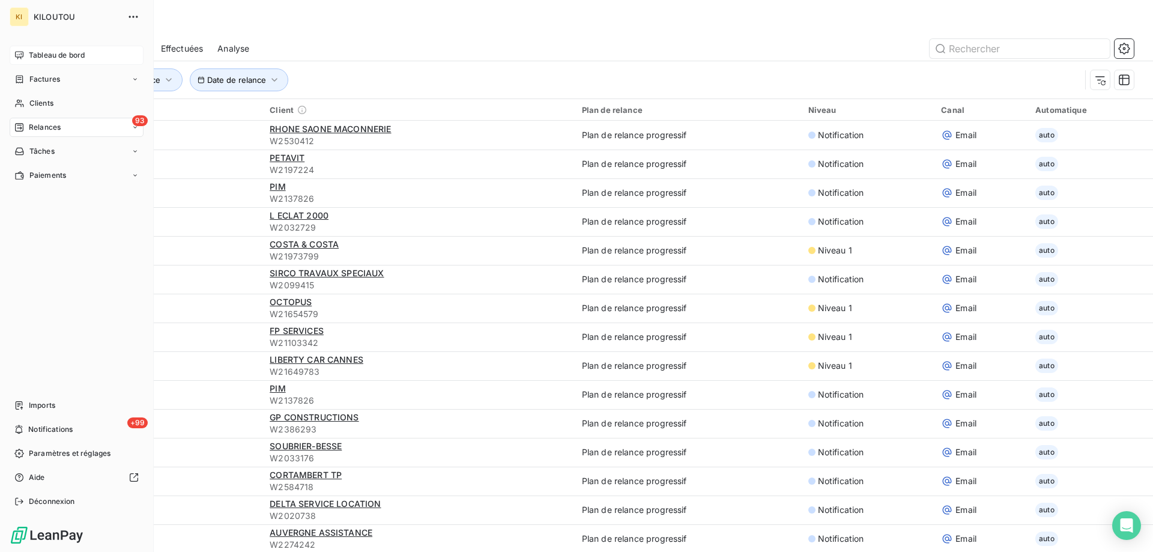
click at [43, 56] on span "Tableau de bord" at bounding box center [57, 55] width 56 height 11
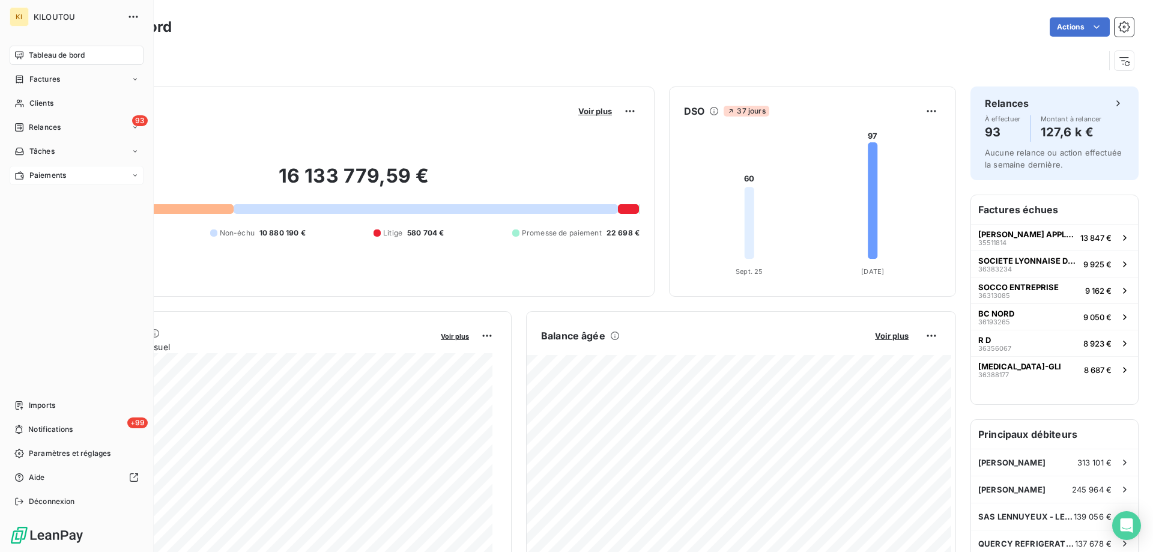
click at [46, 175] on span "Paiements" at bounding box center [47, 175] width 37 height 11
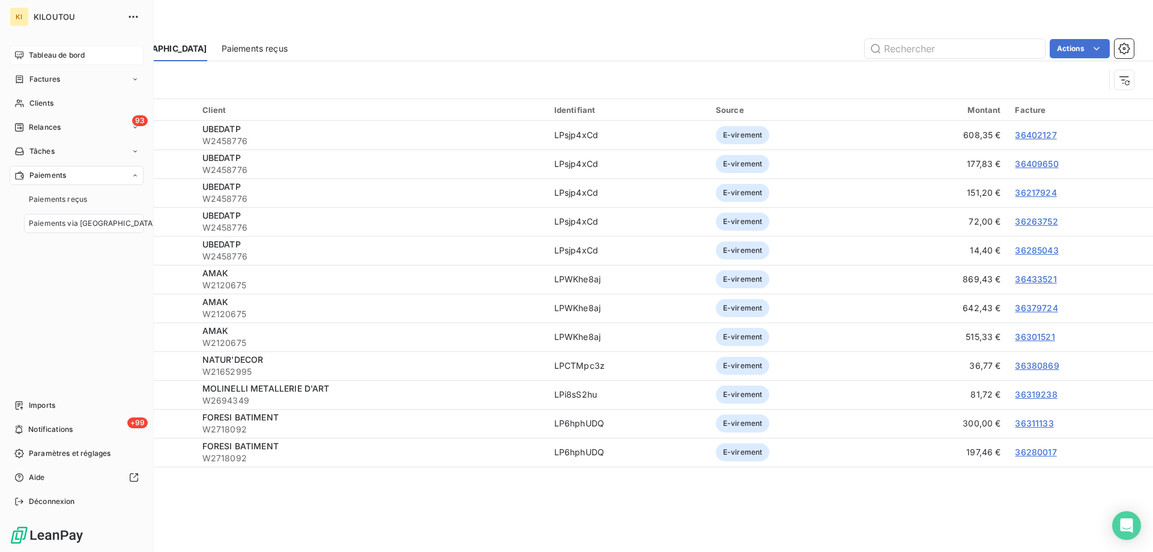
click at [57, 220] on span "Paiements via [GEOGRAPHIC_DATA]" at bounding box center [92, 223] width 127 height 11
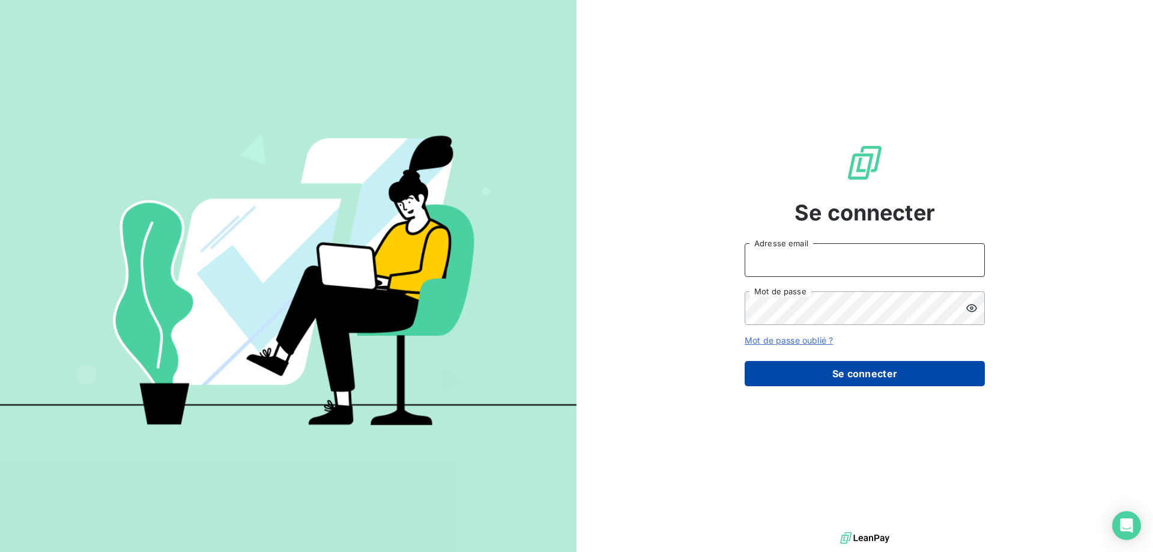
type input "[EMAIL_ADDRESS][DOMAIN_NAME]"
click at [836, 365] on button "Se connecter" at bounding box center [865, 373] width 240 height 25
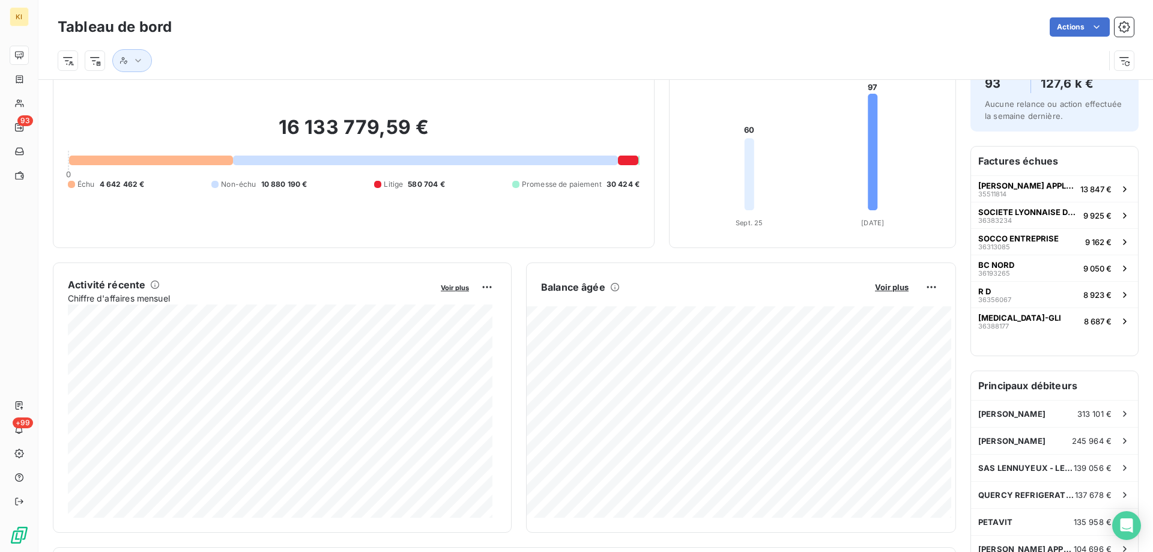
scroll to position [62, 0]
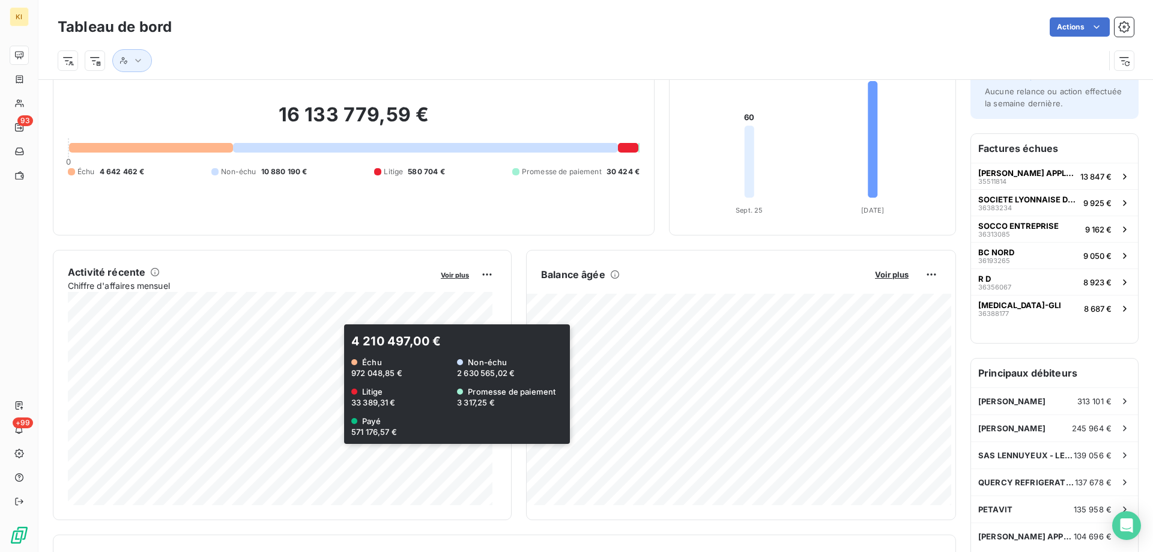
drag, startPoint x: 386, startPoint y: 291, endPoint x: 262, endPoint y: 237, distance: 135.6
click at [262, 237] on div "Encours client Voir plus 16 133 779,59 € 0 Échu 4 642 462 € Non-échu 10 880 190…" at bounding box center [504, 557] width 903 height 1064
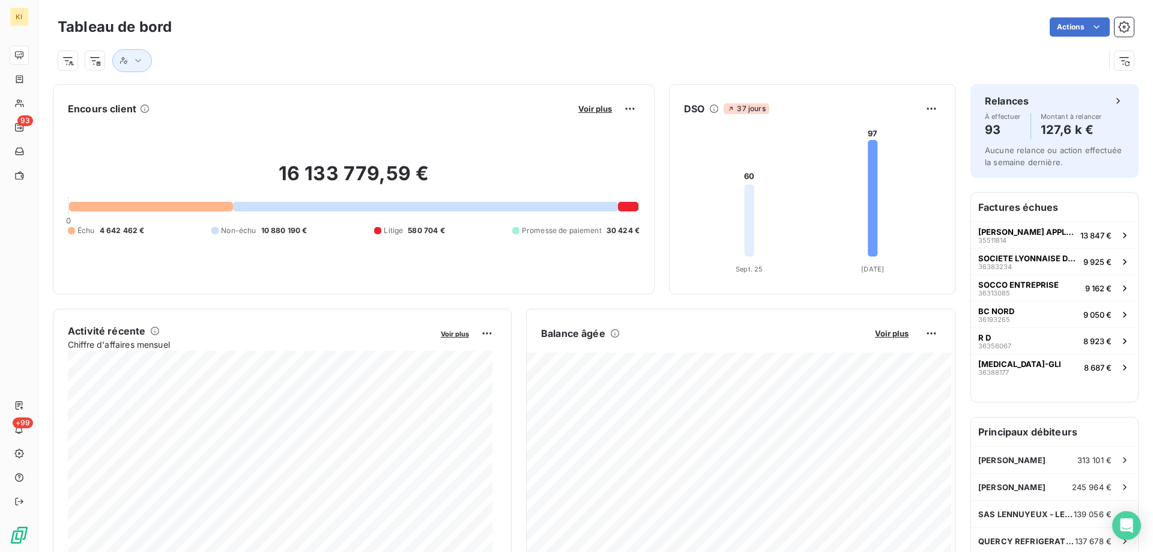
scroll to position [0, 0]
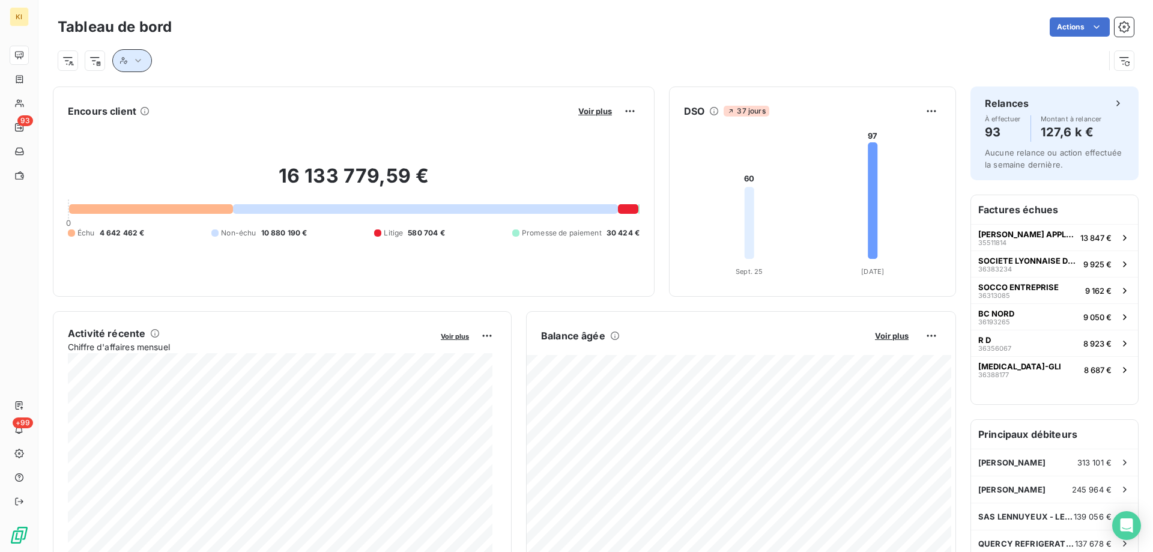
click at [138, 61] on icon "button" at bounding box center [138, 61] width 6 height 4
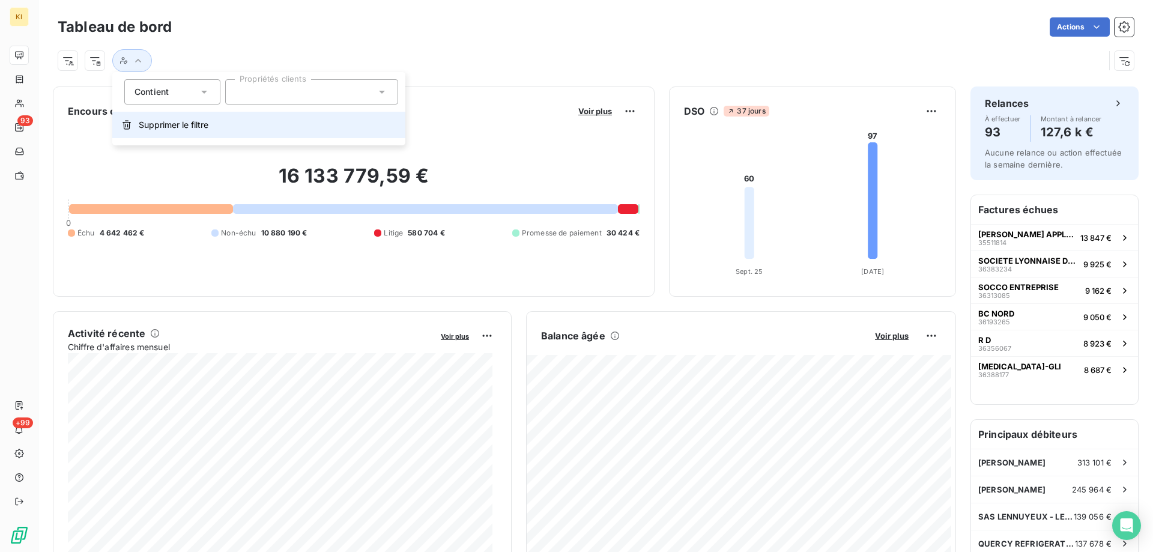
click at [152, 121] on span "Supprimer le filtre" at bounding box center [174, 125] width 70 height 12
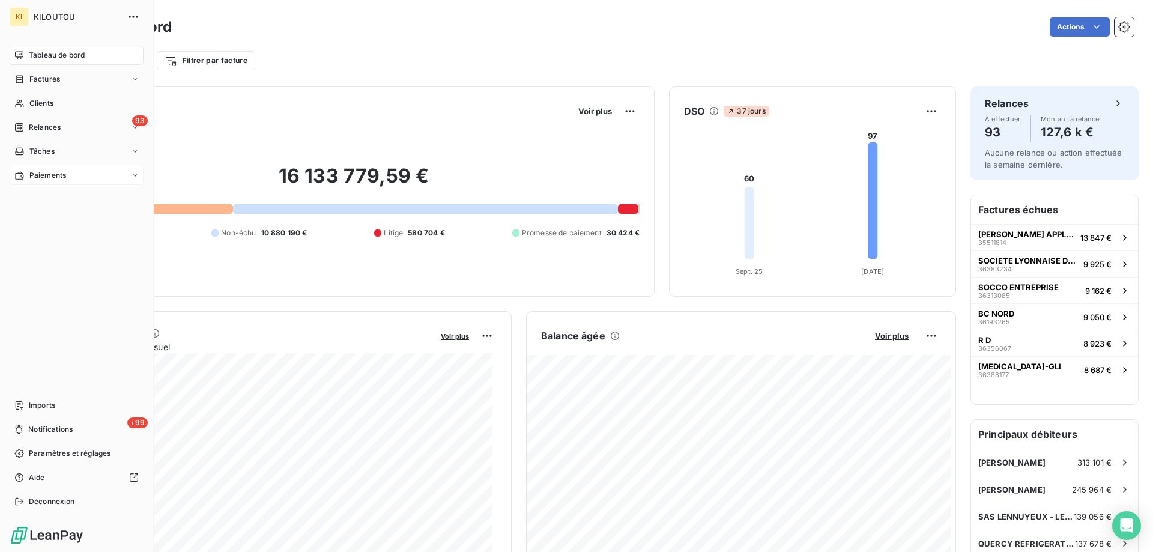
click at [52, 174] on span "Paiements" at bounding box center [47, 175] width 37 height 11
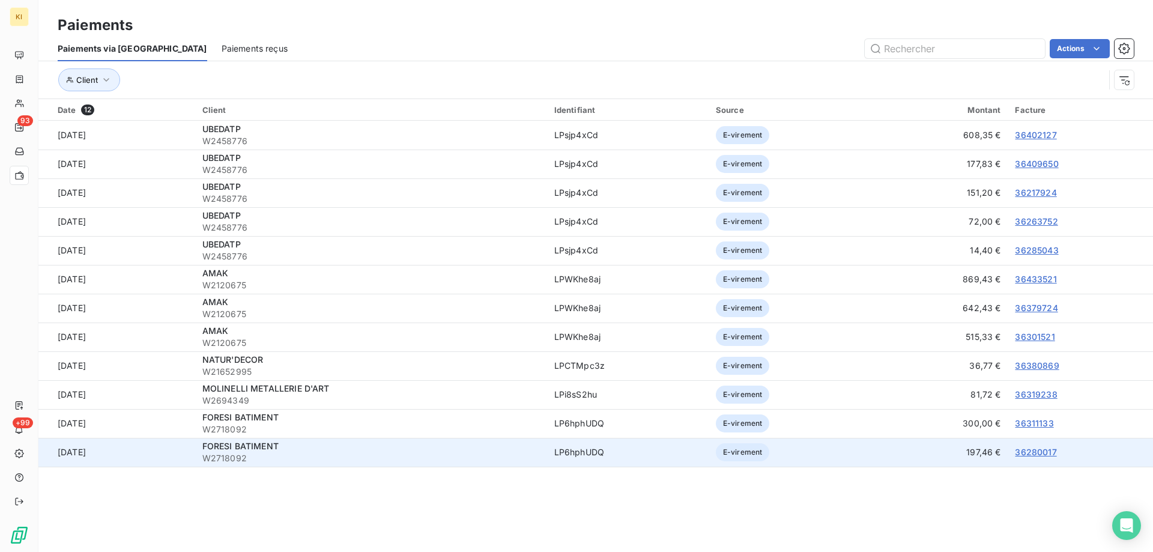
click at [262, 460] on span "W2718092" at bounding box center [371, 458] width 338 height 12
copy span "W2718092"
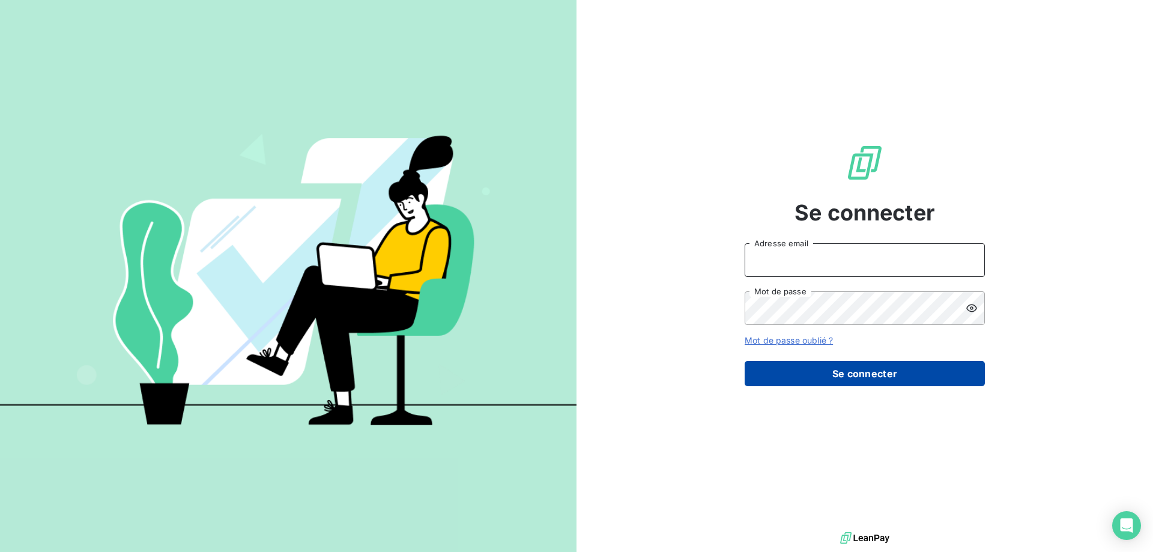
type input "[EMAIL_ADDRESS][DOMAIN_NAME]"
click at [832, 378] on button "Se connecter" at bounding box center [865, 373] width 240 height 25
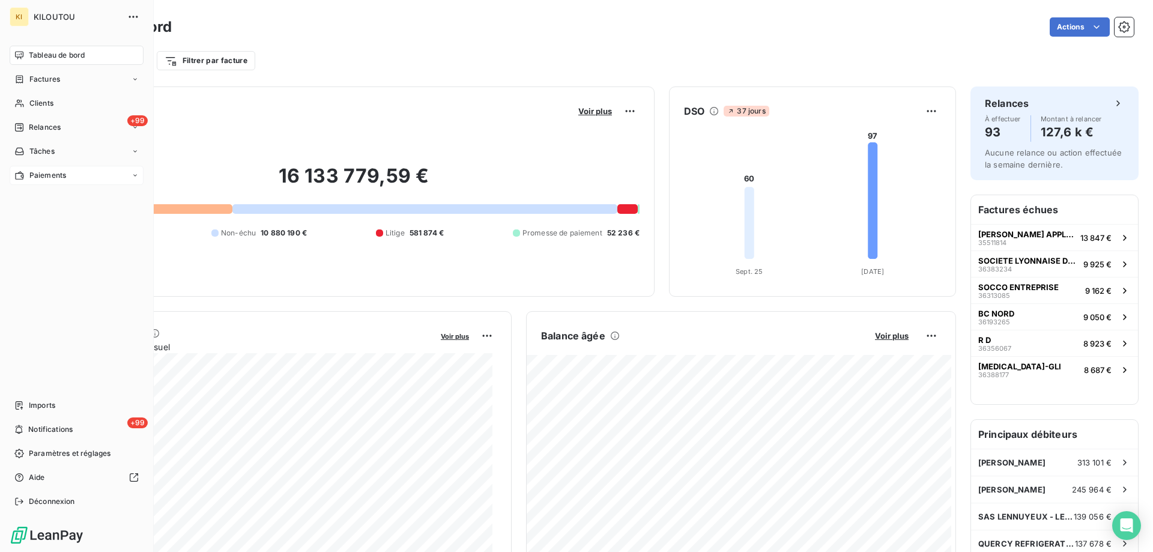
click at [77, 177] on div "Paiements" at bounding box center [77, 175] width 134 height 19
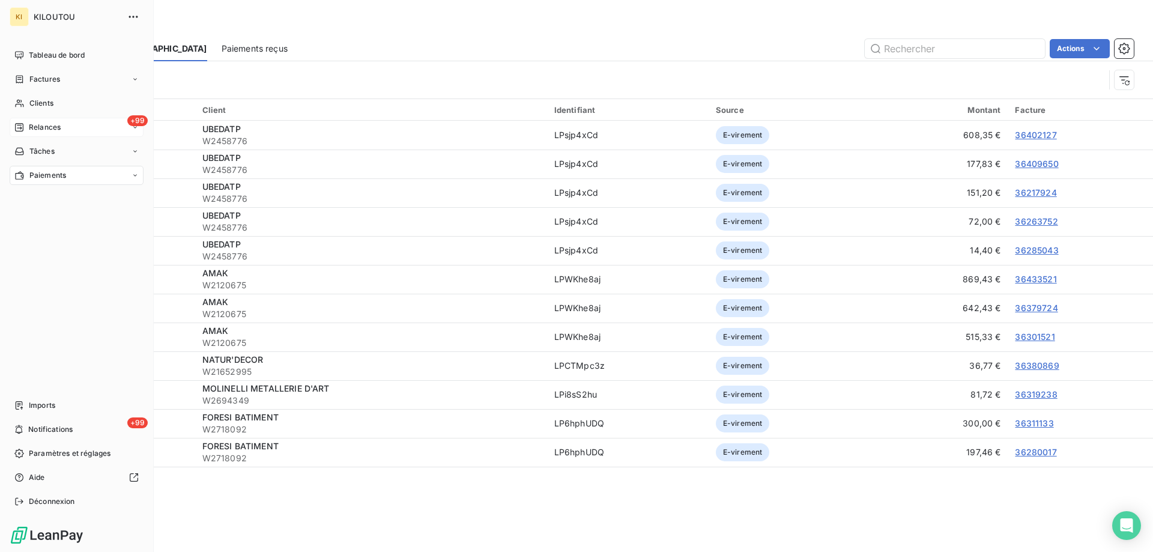
click at [34, 124] on span "Relances" at bounding box center [45, 127] width 32 height 11
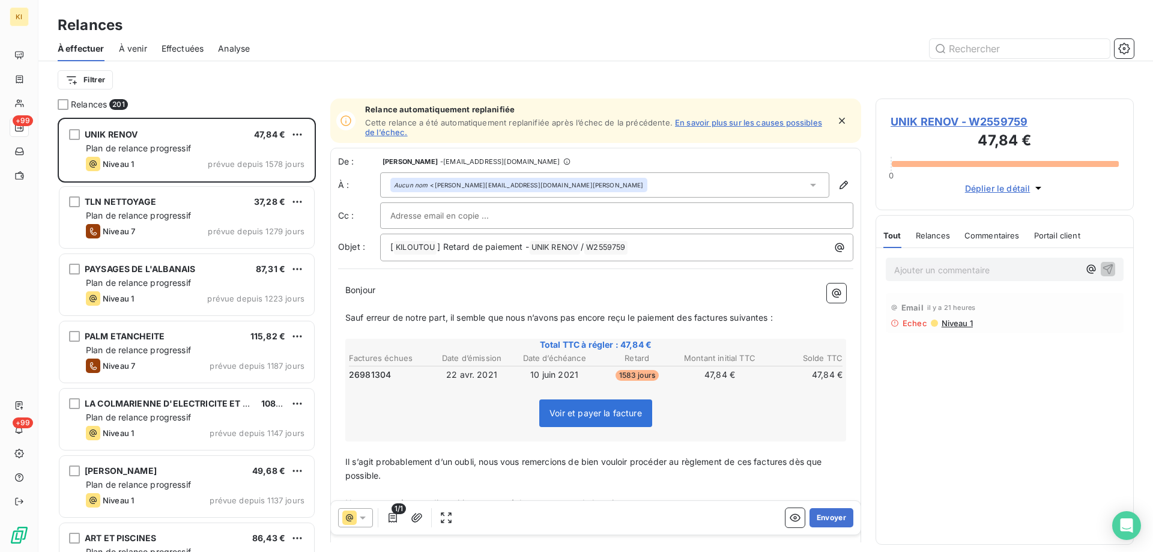
scroll to position [10, 10]
click at [138, 45] on span "À venir" at bounding box center [133, 49] width 28 height 12
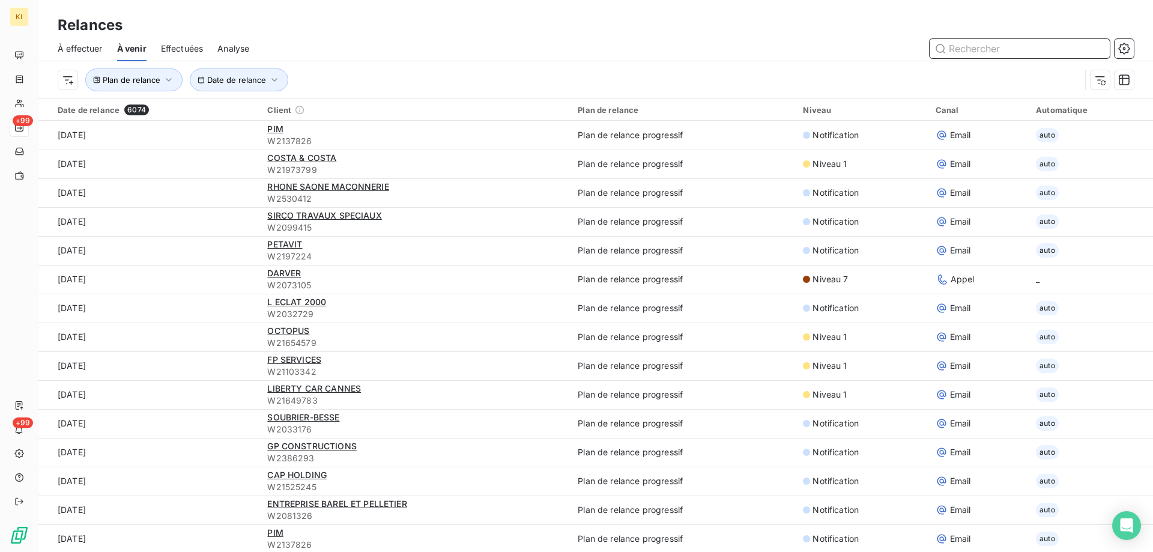
click at [981, 45] on input "text" at bounding box center [1020, 48] width 180 height 19
paste input "W2038920"
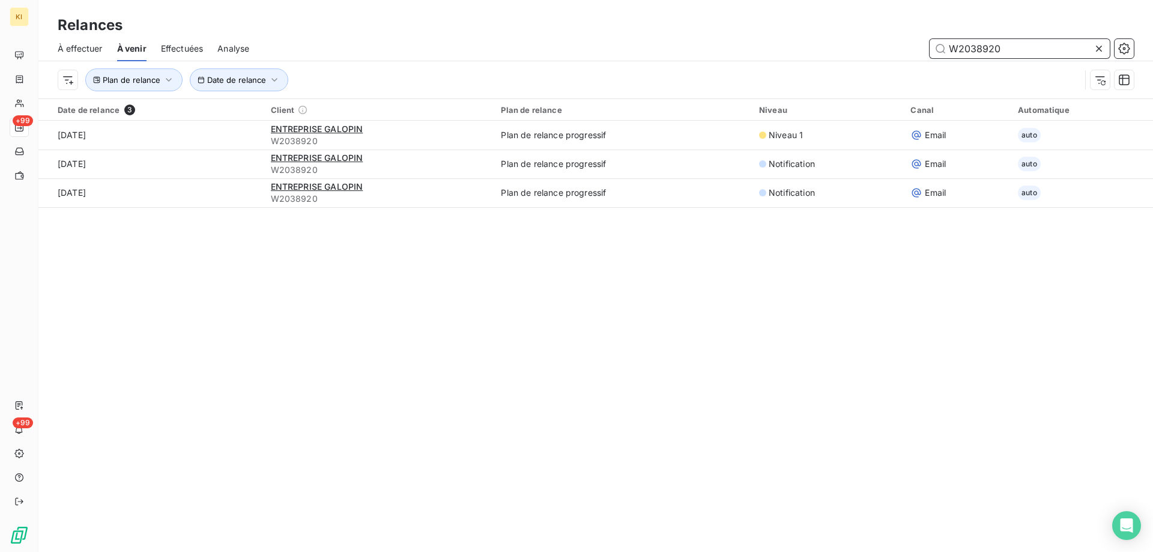
type input "W2038920"
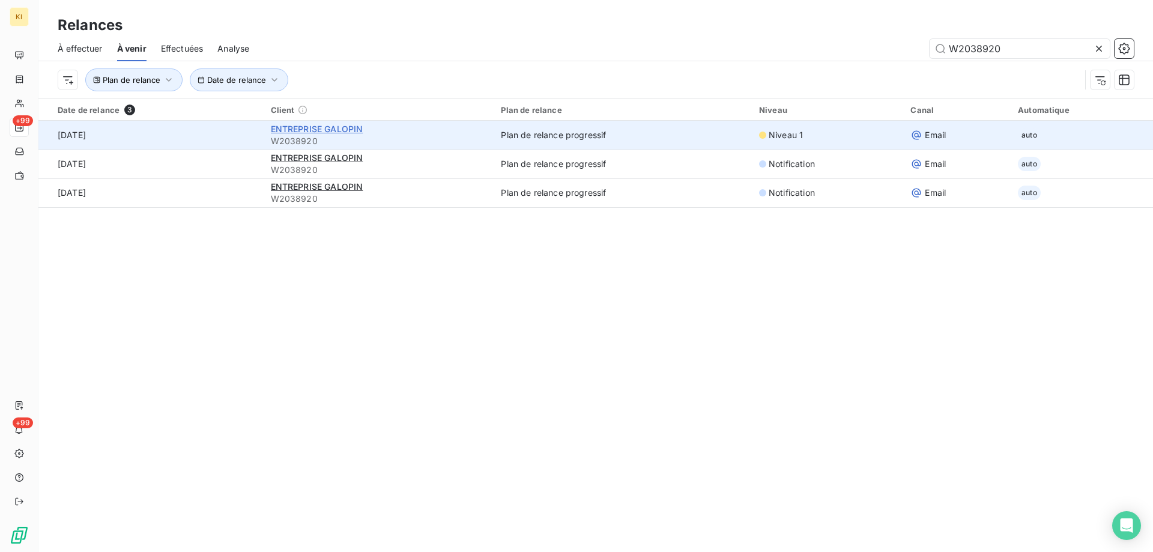
click at [279, 132] on span "ENTREPRISE GALOPIN" at bounding box center [317, 129] width 93 height 10
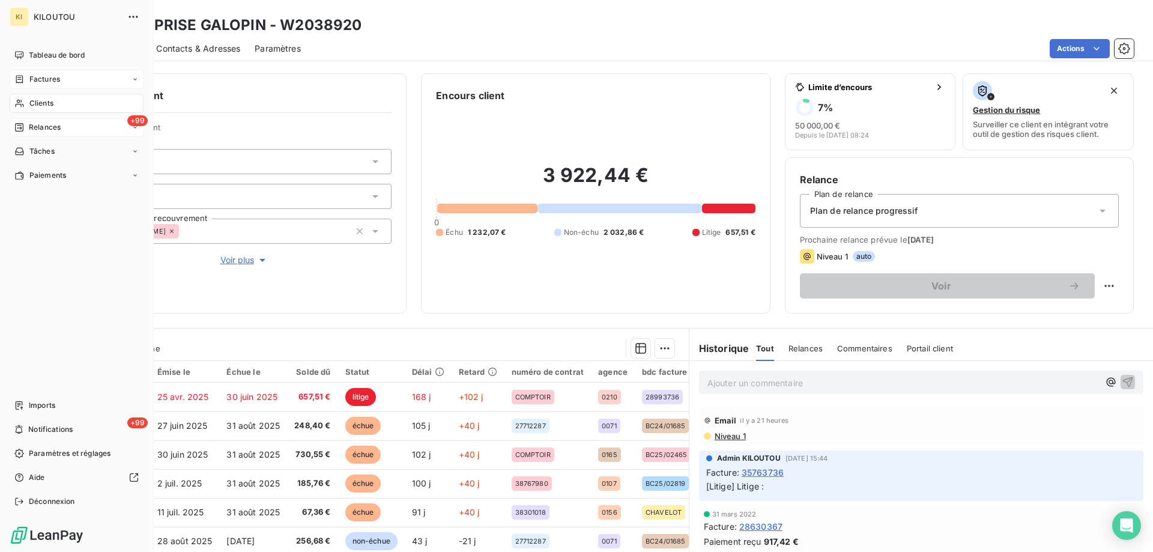
click at [62, 74] on div "Factures" at bounding box center [77, 79] width 134 height 19
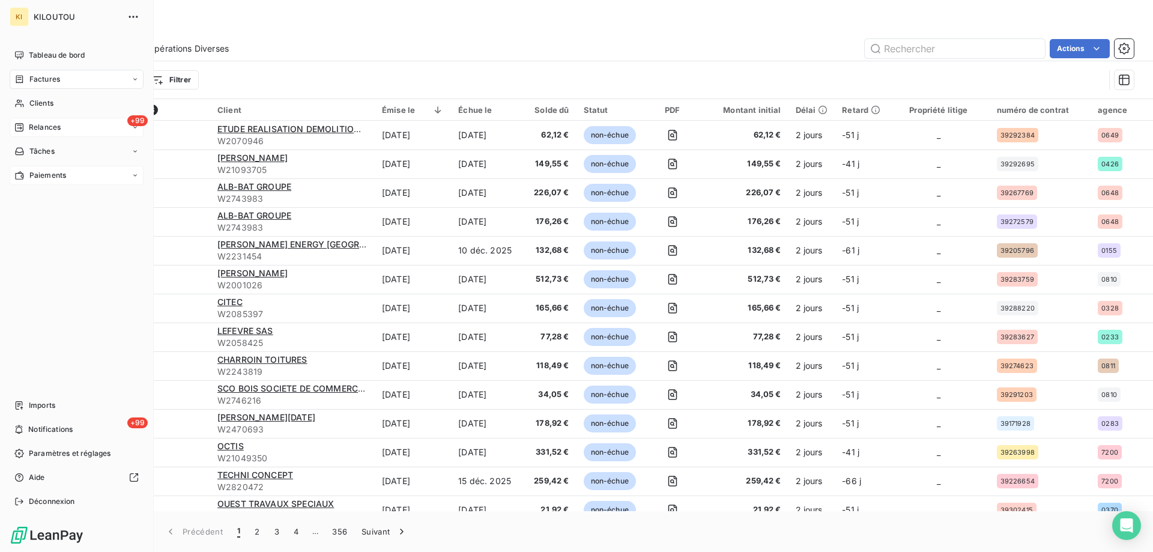
click at [37, 172] on span "Paiements" at bounding box center [47, 175] width 37 height 11
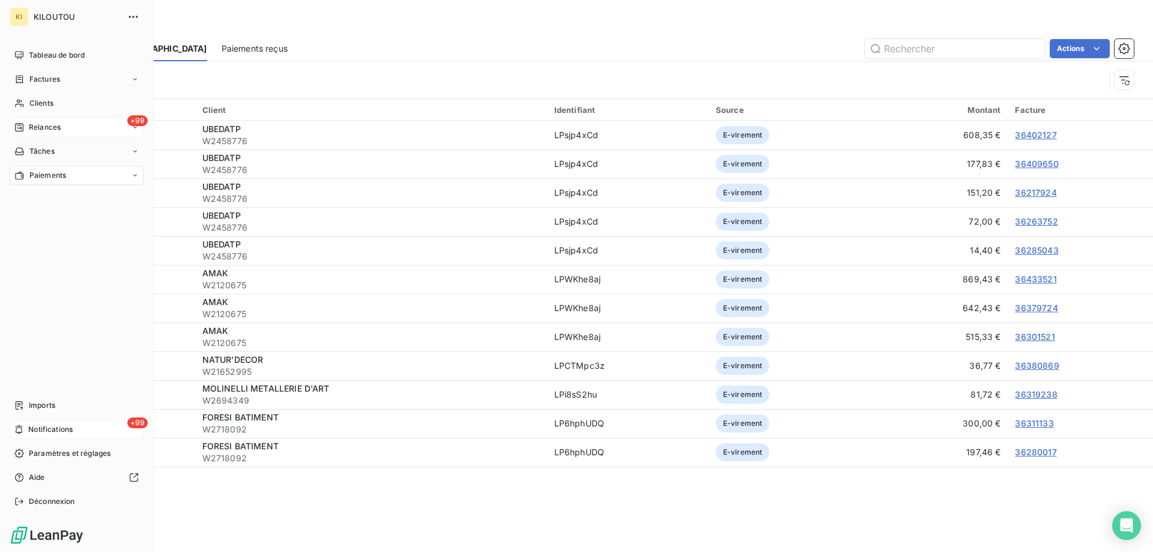
click at [31, 428] on span "Notifications" at bounding box center [50, 429] width 44 height 11
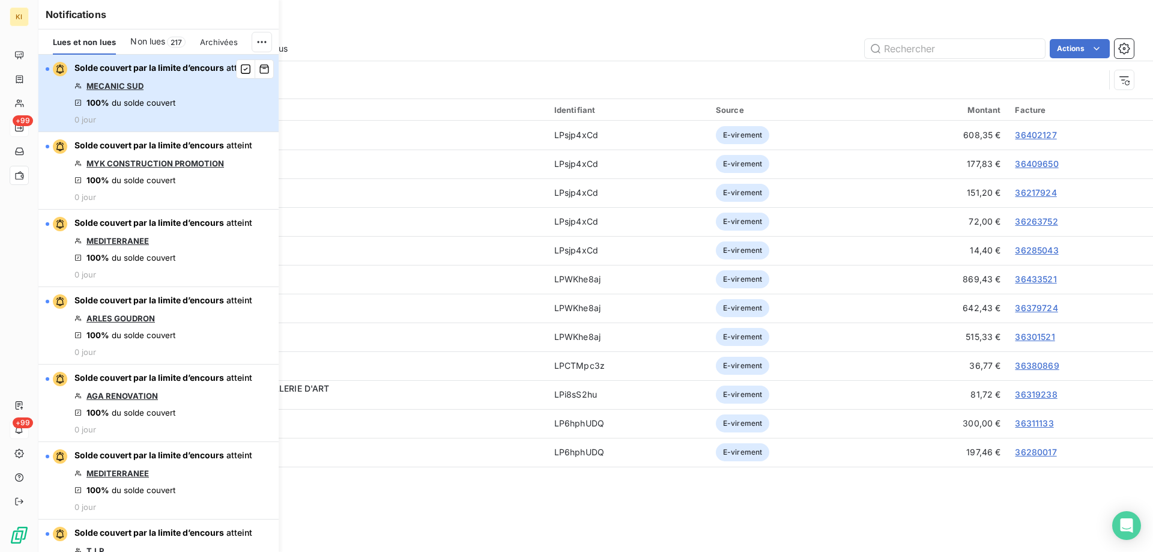
click at [217, 85] on div "Solde couvert par la limite d’encours atteint [GEOGRAPHIC_DATA] SUD 100% du sol…" at bounding box center [163, 93] width 178 height 62
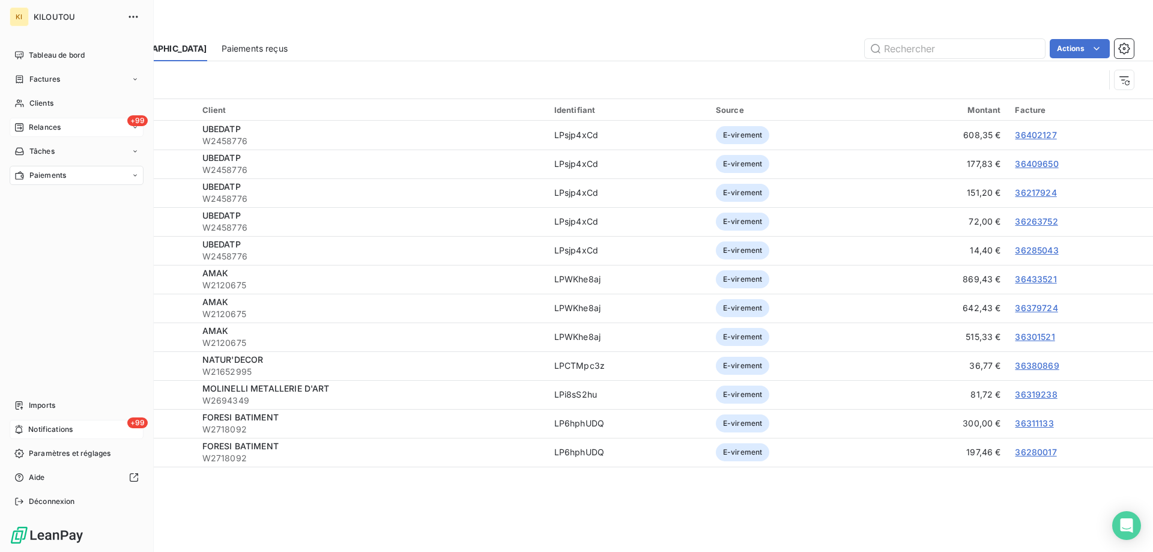
click at [38, 431] on span "Notifications" at bounding box center [50, 429] width 44 height 11
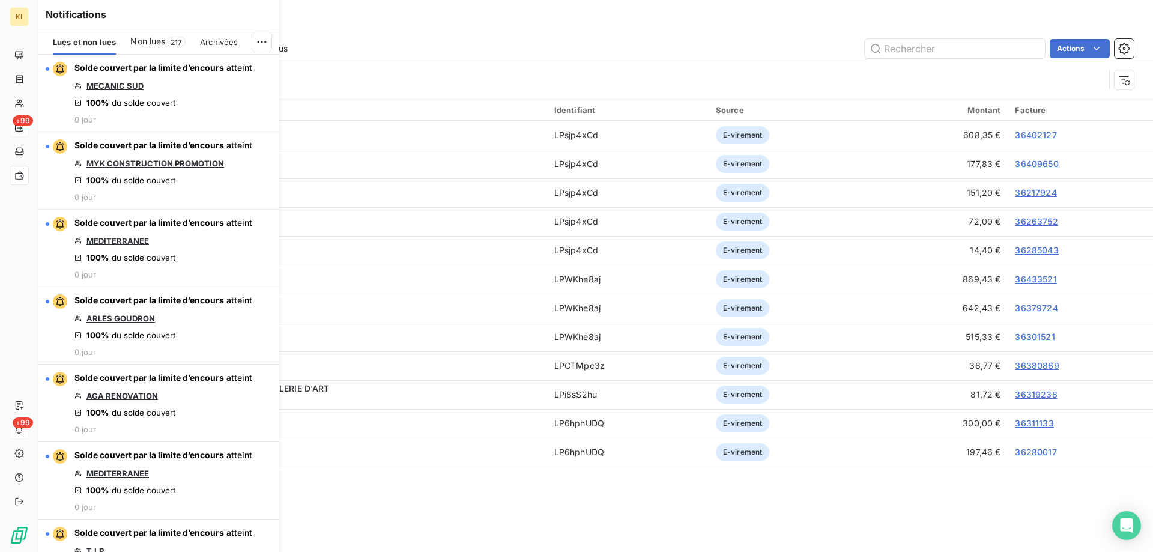
click at [155, 42] on span "Non lues" at bounding box center [147, 41] width 35 height 12
click at [227, 44] on span "Archivées" at bounding box center [222, 42] width 38 height 10
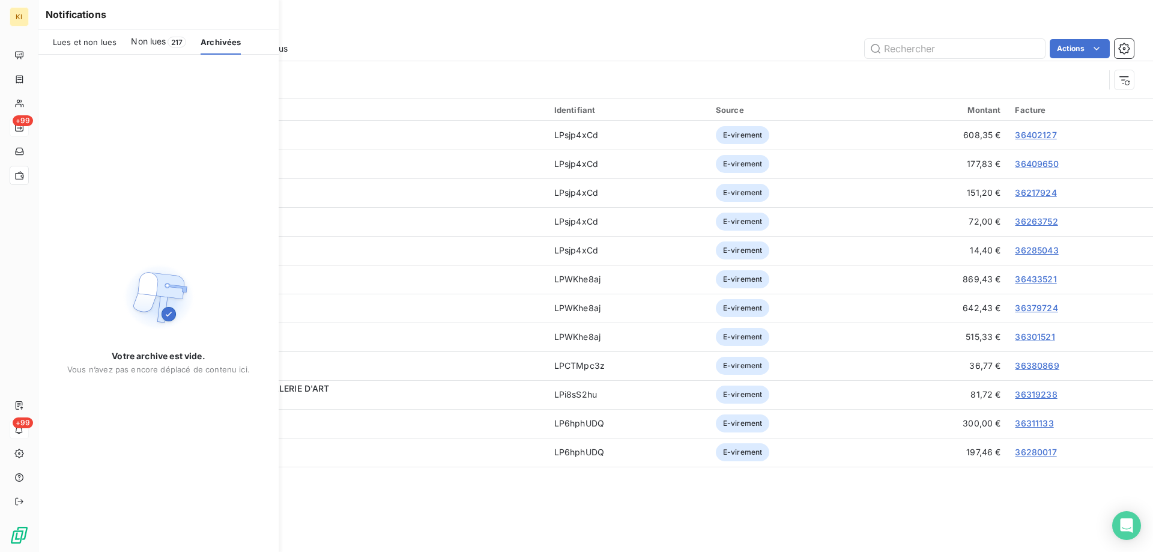
click at [142, 44] on span "Non lues" at bounding box center [148, 41] width 35 height 12
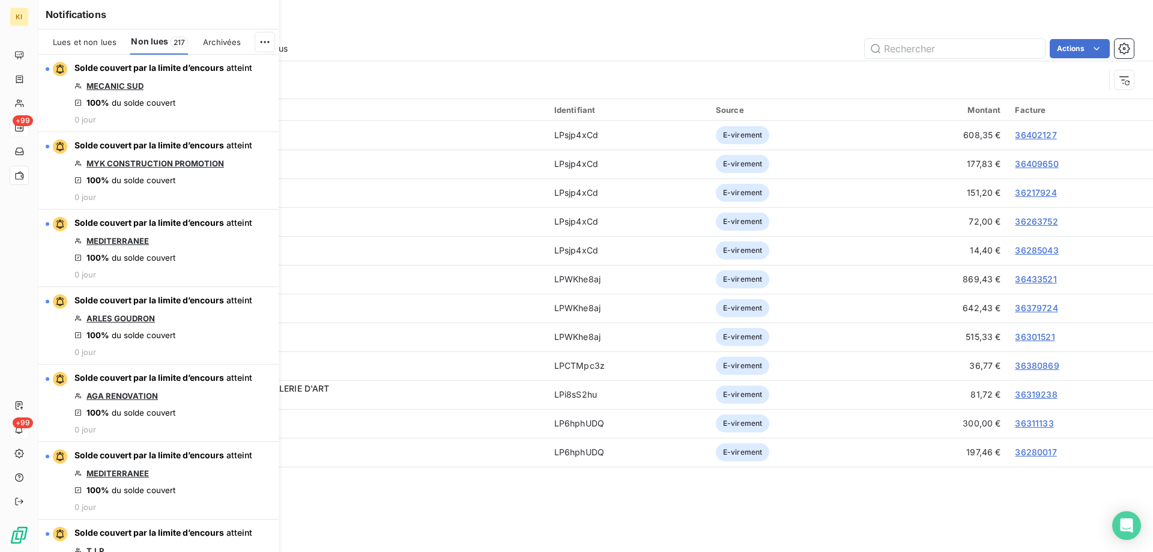
click at [81, 44] on span "Lues et non lues" at bounding box center [85, 42] width 64 height 10
click at [269, 43] on html "KI +99 +99 Paiements Paiements via le Portail Paiements reçus Actions Client Da…" at bounding box center [576, 276] width 1153 height 552
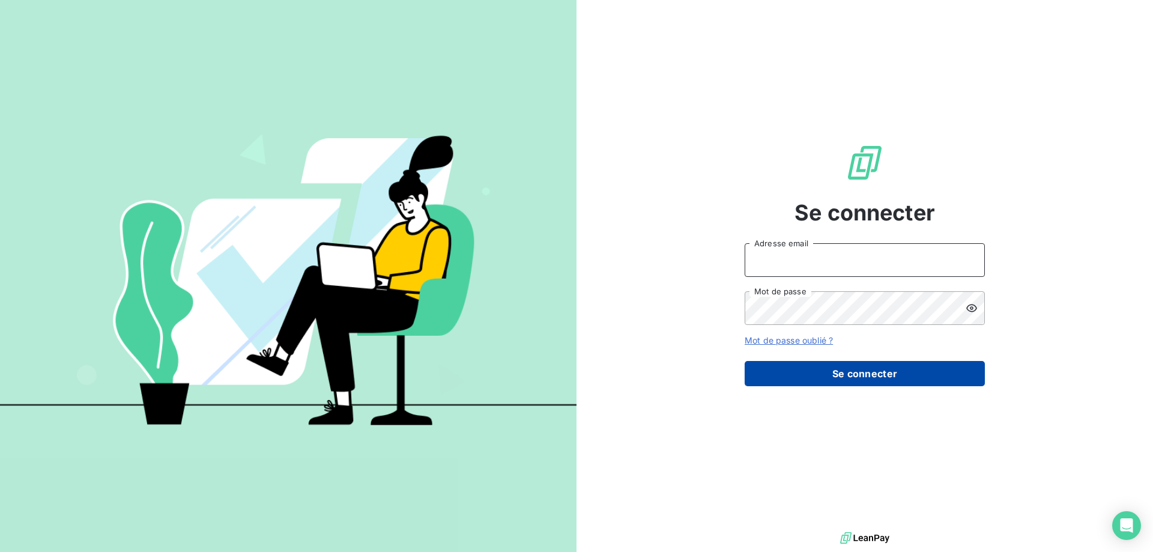
type input "[EMAIL_ADDRESS][DOMAIN_NAME]"
click at [833, 374] on button "Se connecter" at bounding box center [865, 373] width 240 height 25
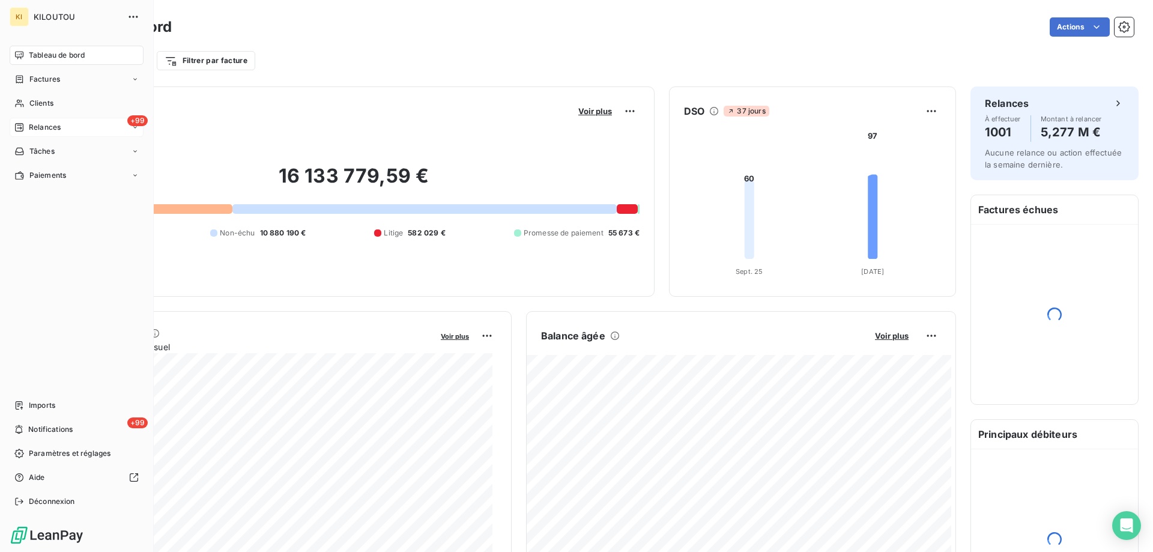
click at [52, 124] on span "Relances" at bounding box center [45, 127] width 32 height 11
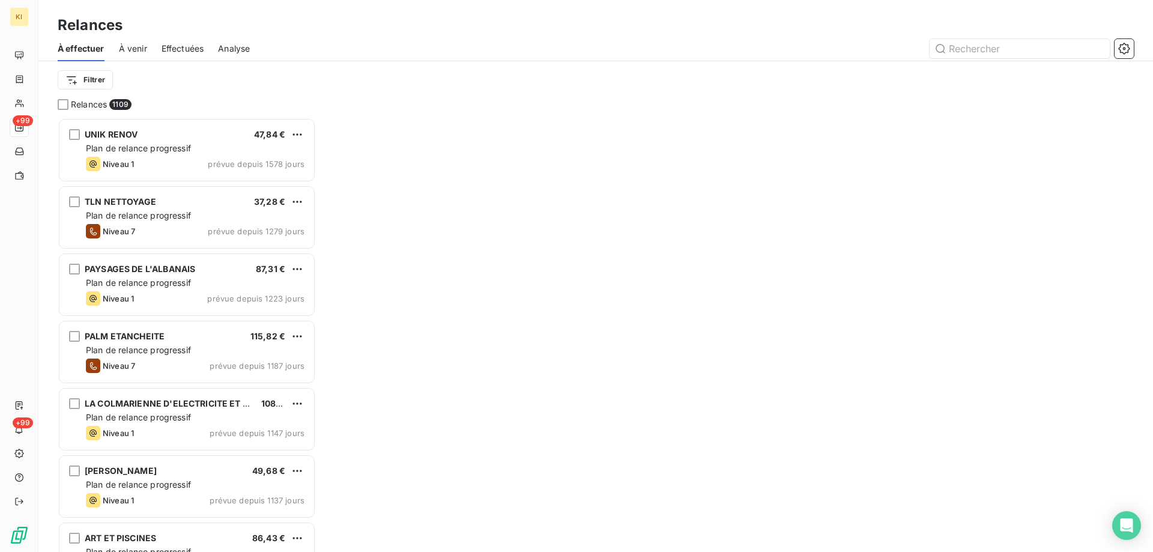
scroll to position [425, 249]
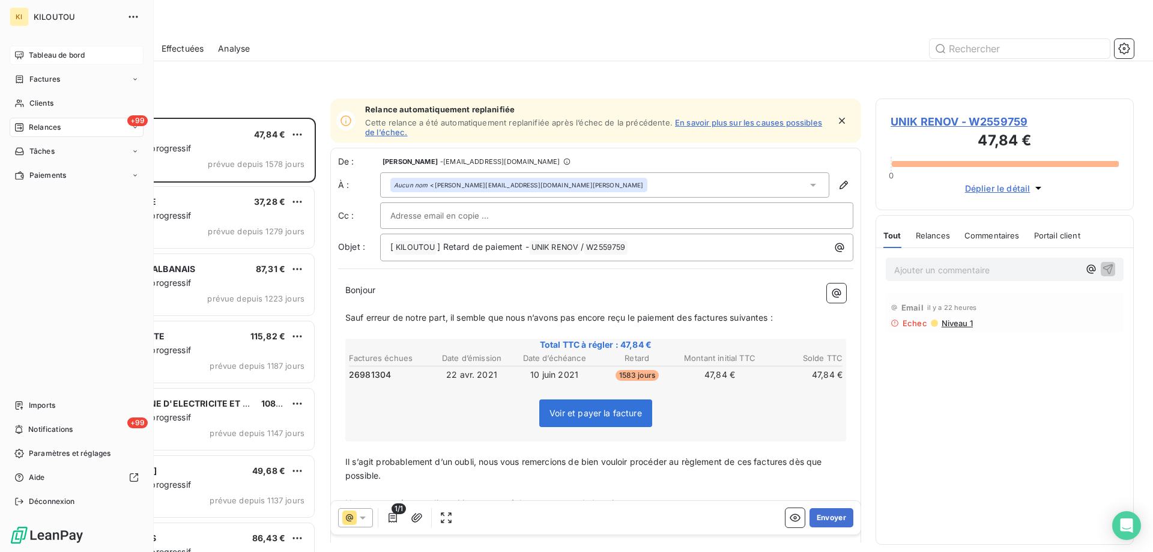
click at [22, 52] on icon at bounding box center [19, 55] width 10 height 10
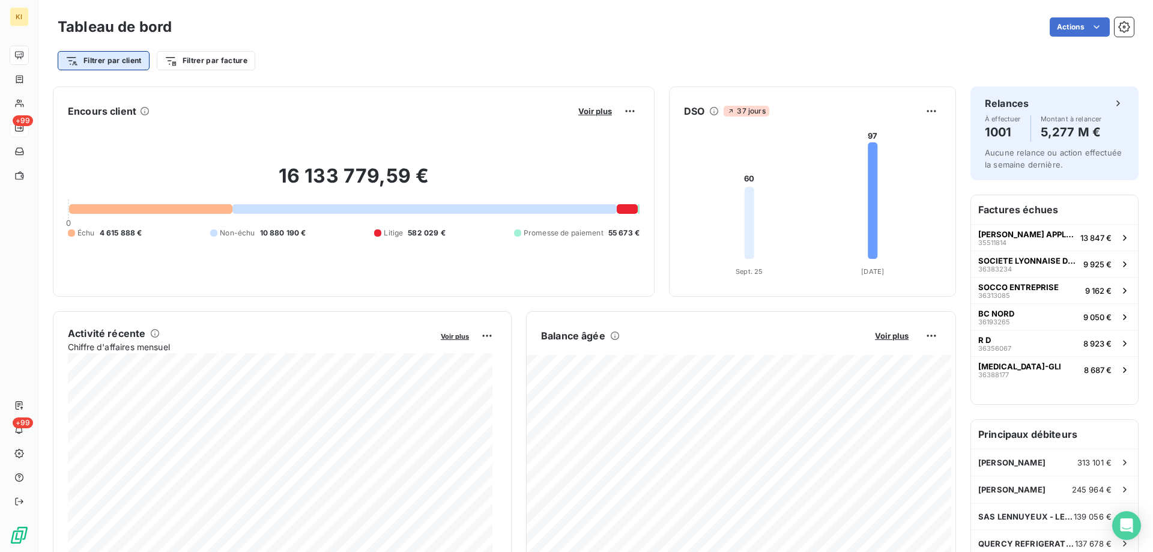
click at [126, 63] on html "KI +99 +99 Tableau de bord Actions Filtrer par client Filtrer par facture Encou…" at bounding box center [576, 276] width 1153 height 552
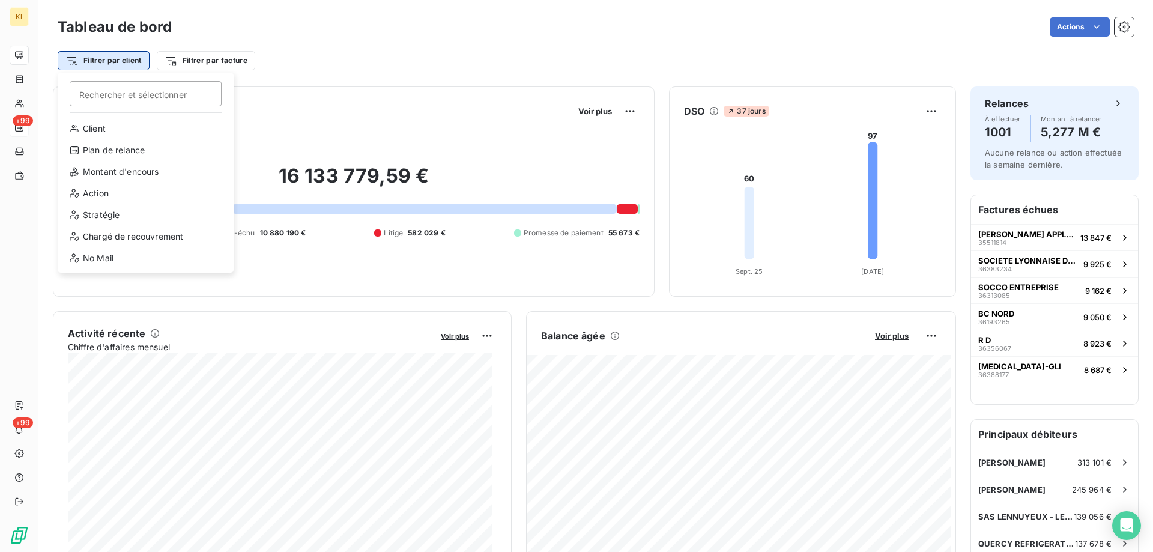
click at [126, 63] on html "KI +99 +99 Tableau de bord Actions Filtrer par client Rechercher et sélectionne…" at bounding box center [576, 276] width 1153 height 552
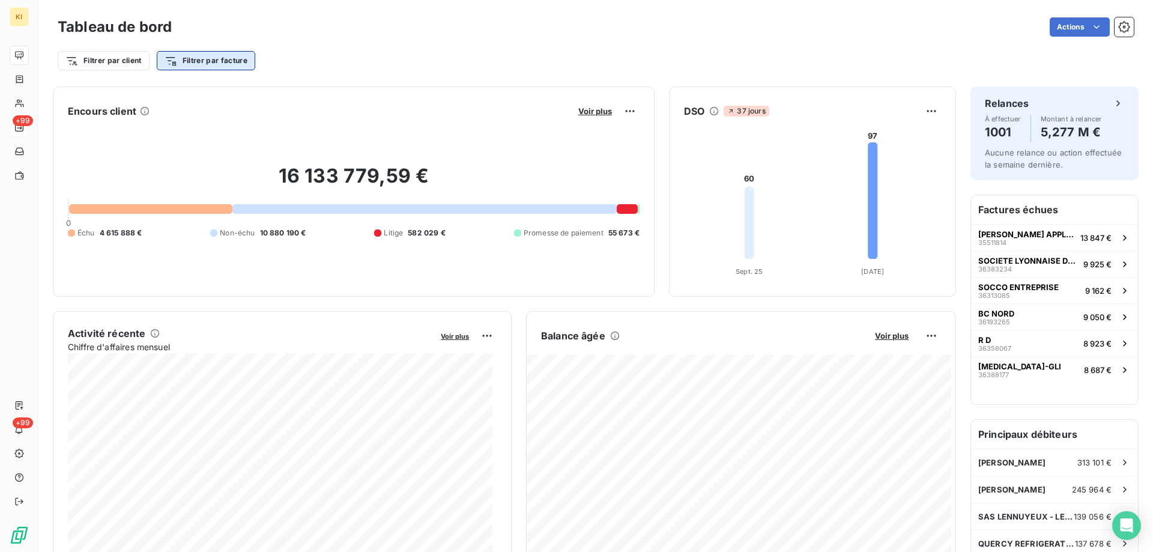
click at [202, 62] on html "KI +99 +99 Tableau de bord Actions Filtrer par client Filtrer par facture Encou…" at bounding box center [576, 276] width 1153 height 552
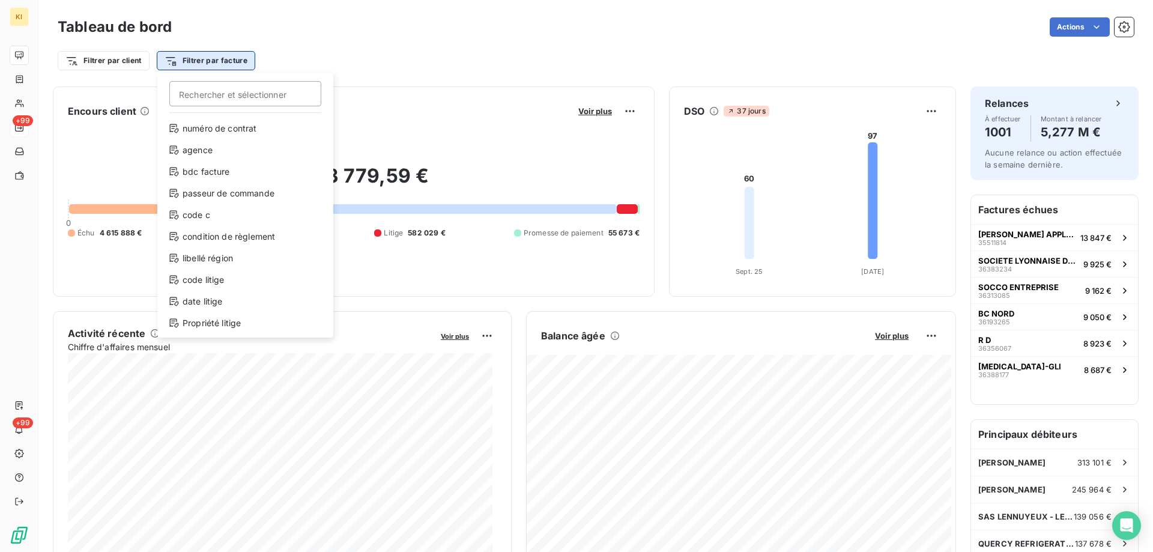
click at [202, 62] on html "KI +99 +99 Tableau de bord Actions Filtrer par client Filtrer par facture Reche…" at bounding box center [576, 276] width 1153 height 552
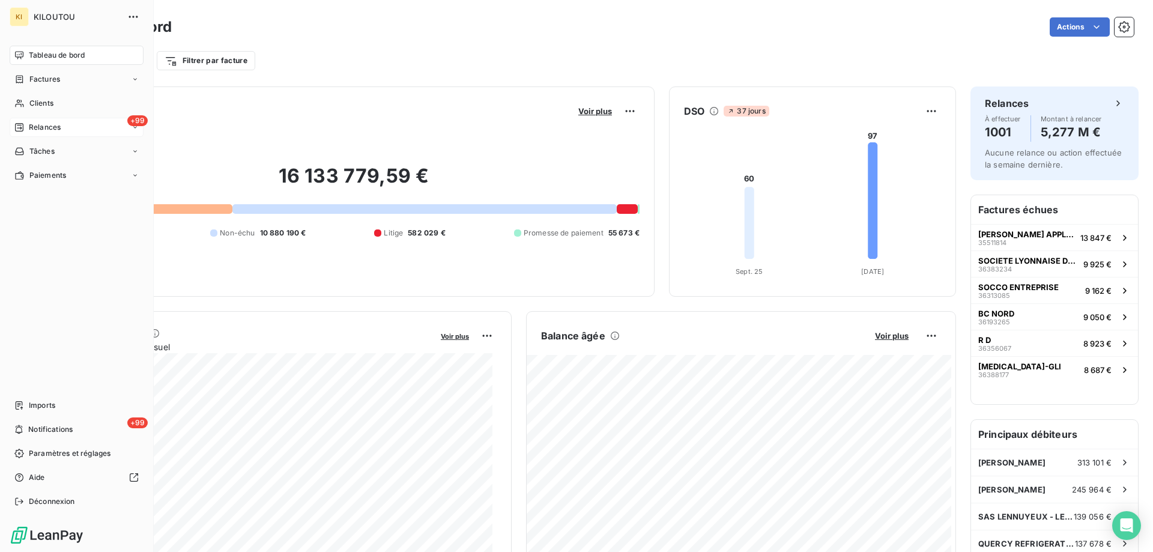
click at [41, 126] on span "Relances" at bounding box center [45, 127] width 32 height 11
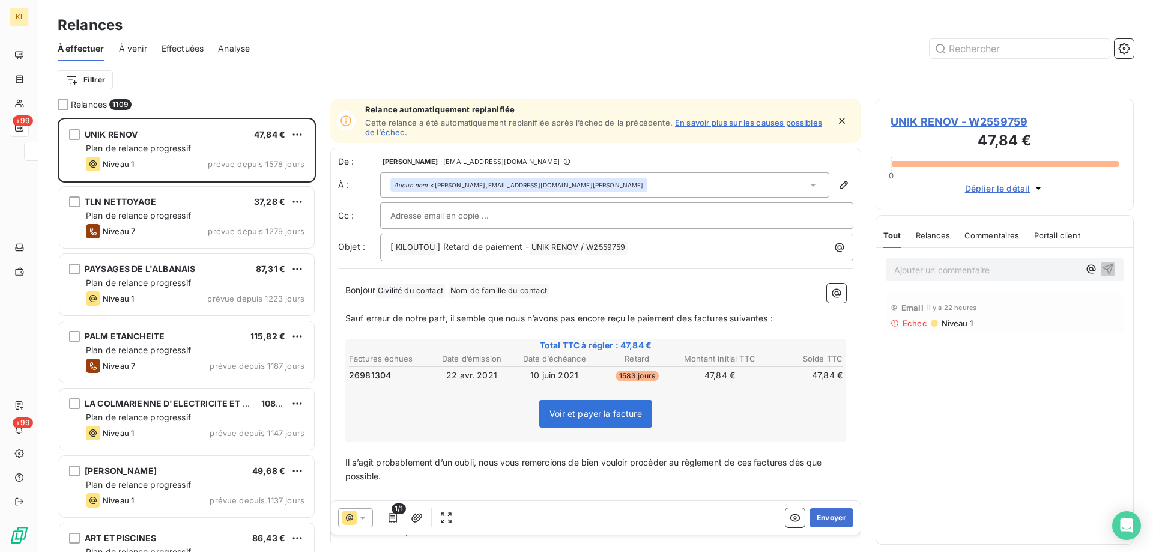
scroll to position [425, 249]
click at [973, 53] on input "text" at bounding box center [1020, 48] width 180 height 19
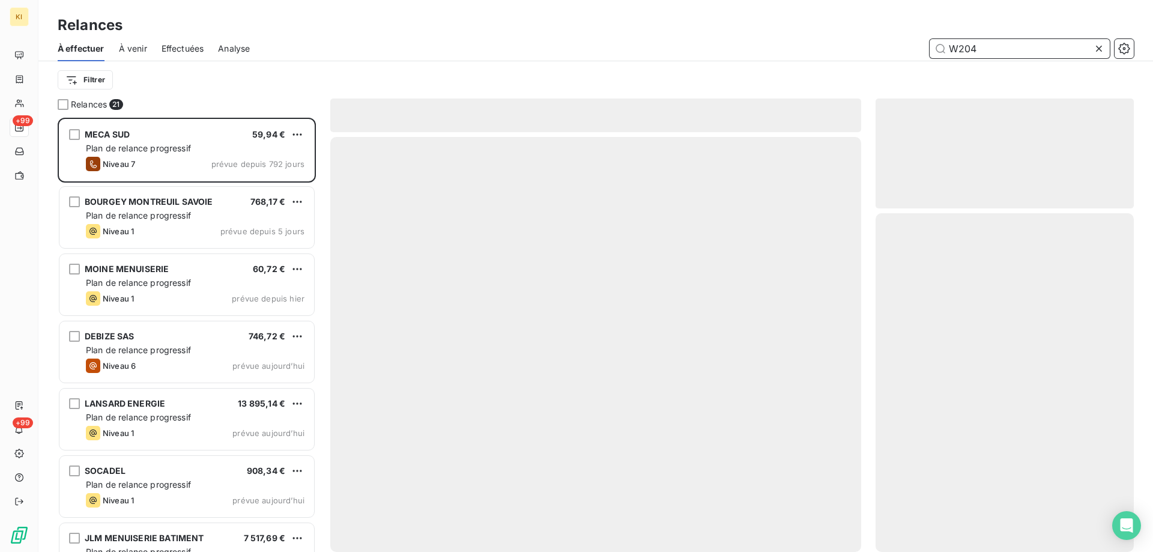
scroll to position [425, 249]
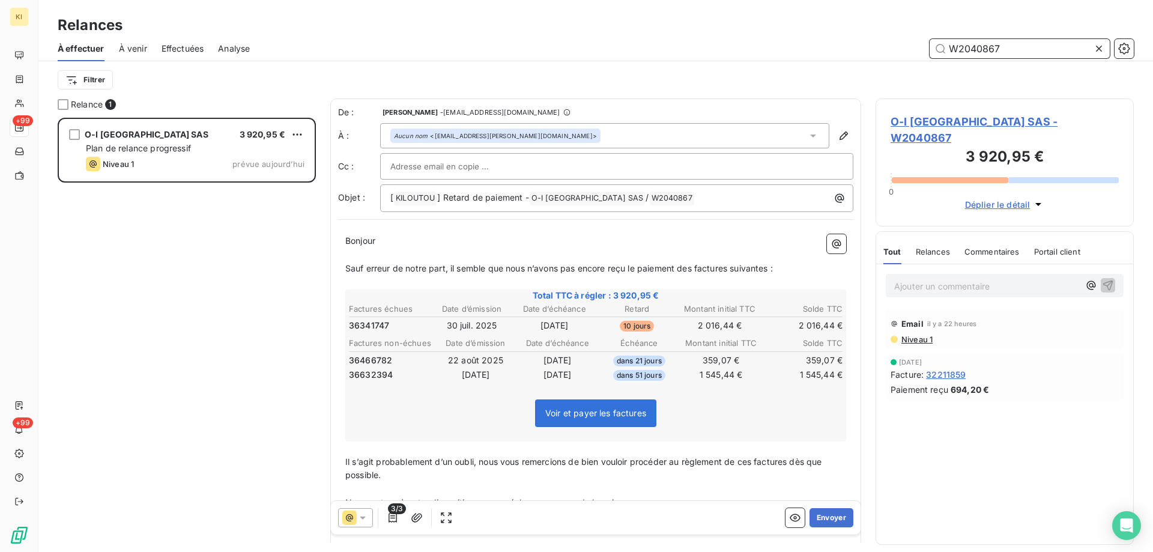
scroll to position [425, 249]
type input "W2040867"
click at [263, 313] on div "O-I FRANCE SAS 3 920,95 € Plan de relance progressif Niveau 1 prévue aujourd’hui" at bounding box center [187, 335] width 258 height 434
click at [971, 50] on input "W2040867" at bounding box center [1020, 48] width 180 height 19
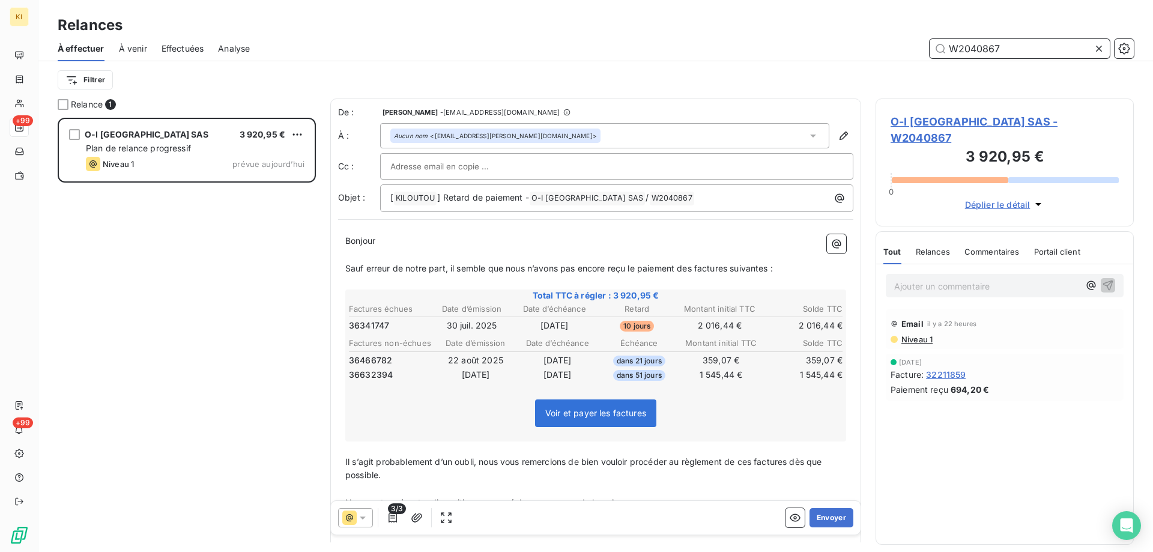
click at [86, 50] on span "À effectuer" at bounding box center [81, 49] width 47 height 12
click at [130, 50] on span "À venir" at bounding box center [133, 49] width 28 height 12
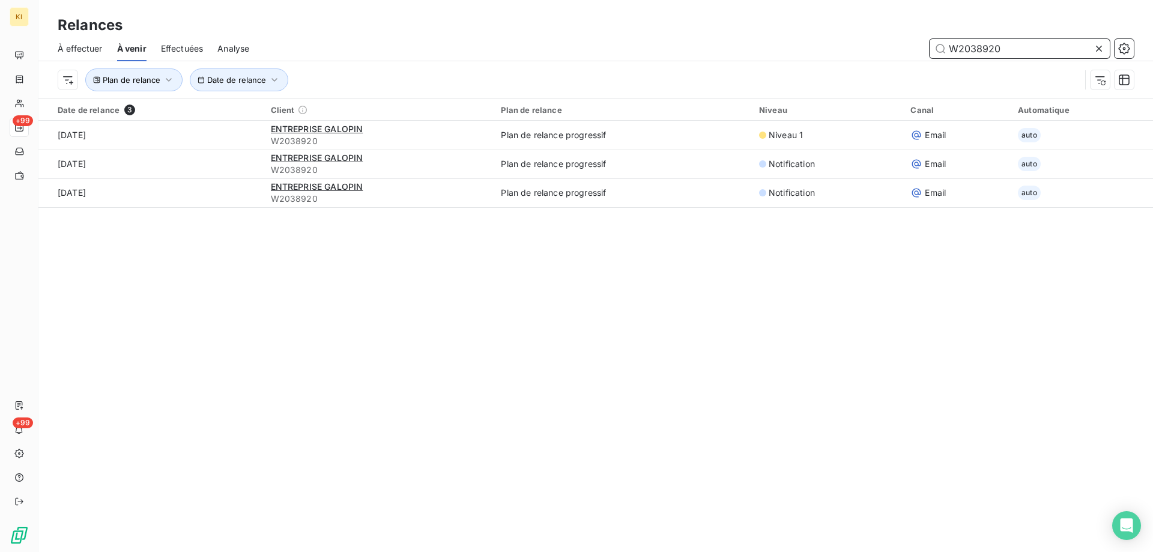
click at [79, 50] on span "À effectuer" at bounding box center [80, 49] width 45 height 12
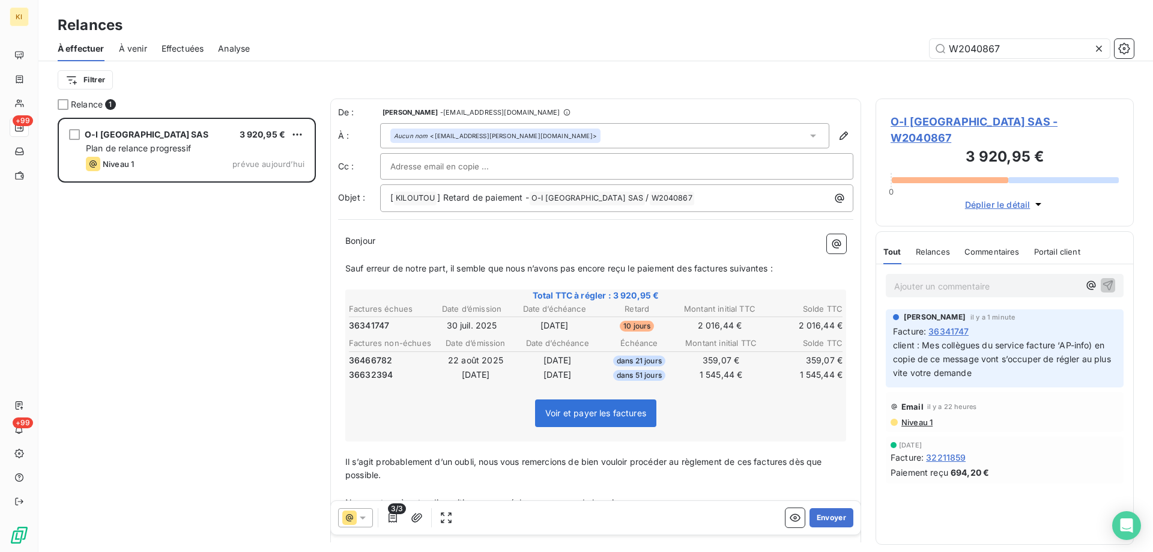
click at [986, 247] on span "Commentaires" at bounding box center [992, 252] width 55 height 10
click at [893, 247] on span "Tout" at bounding box center [892, 252] width 17 height 10
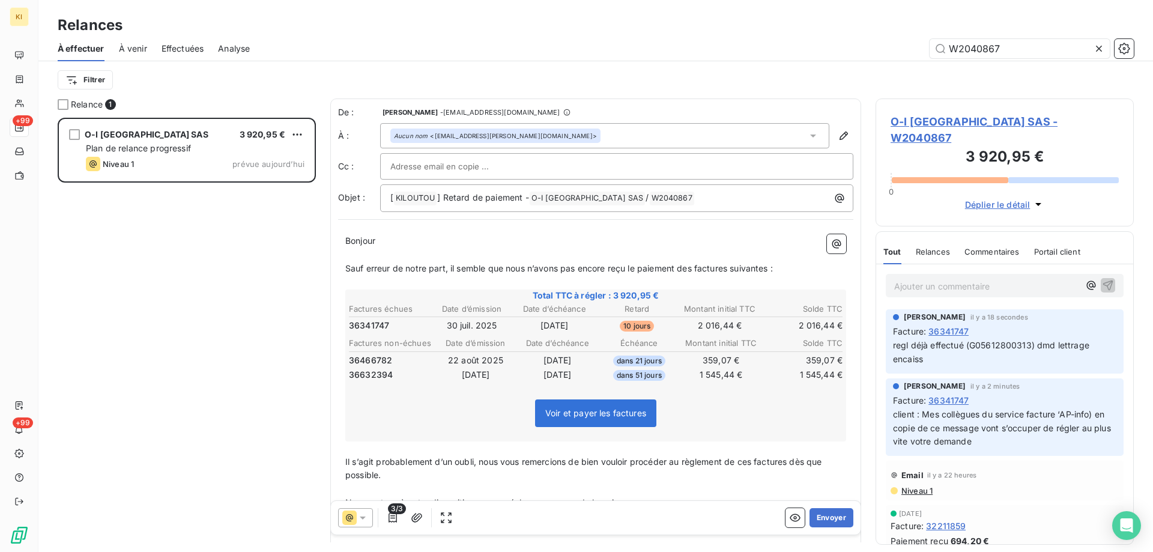
click at [230, 252] on div "O-I FRANCE SAS 3 920,95 € Plan de relance progressif Niveau 1 prévue aujourd’hui" at bounding box center [187, 335] width 258 height 434
click at [127, 49] on span "À venir" at bounding box center [133, 49] width 28 height 12
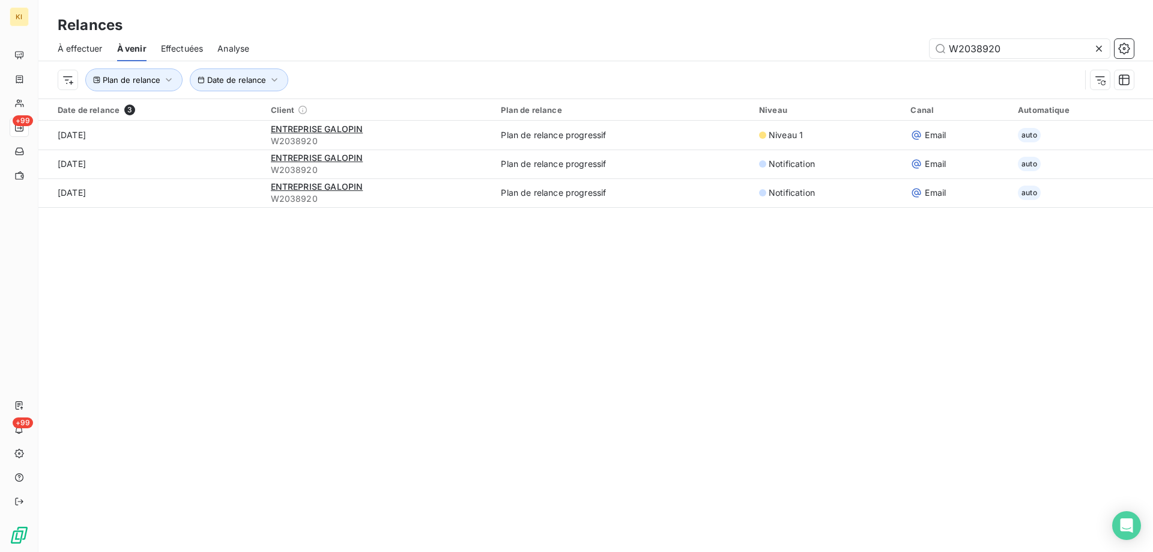
click at [90, 49] on span "À effectuer" at bounding box center [80, 49] width 45 height 12
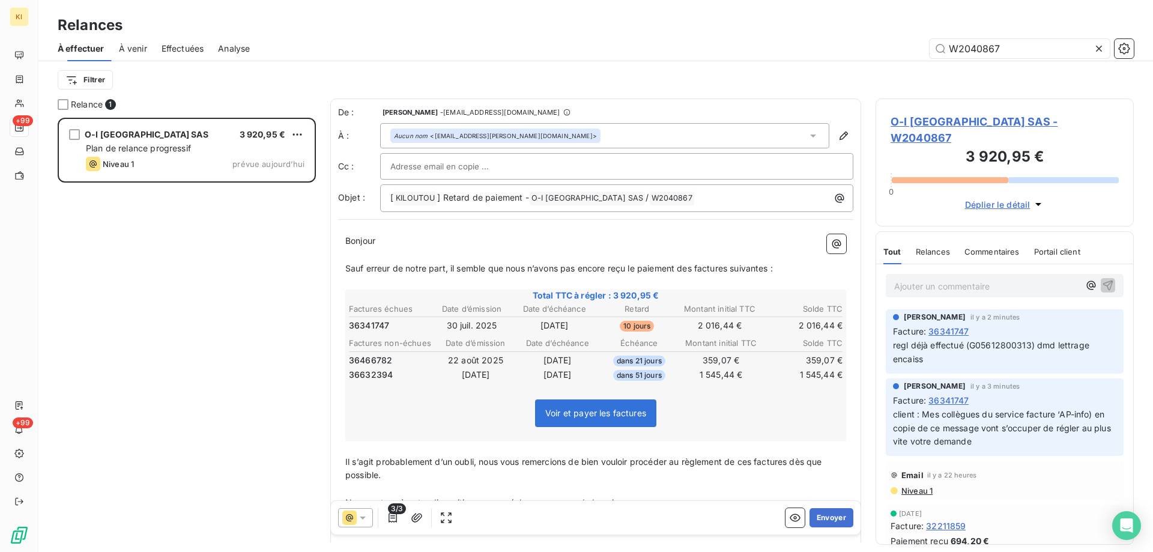
scroll to position [425, 249]
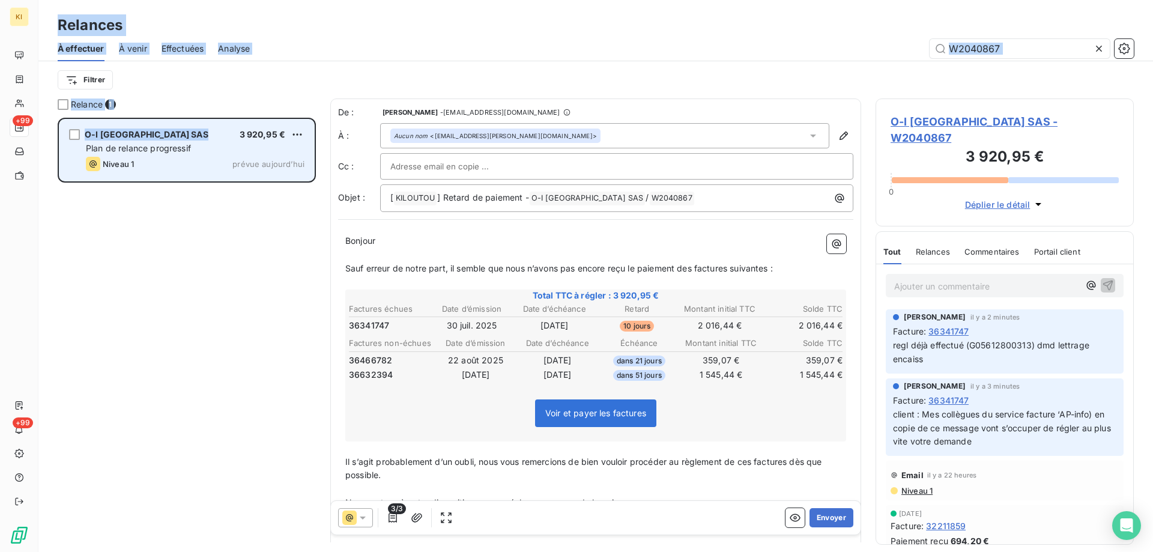
drag, startPoint x: 47, startPoint y: 9, endPoint x: 208, endPoint y: 128, distance: 200.2
click at [208, 128] on div "Relances À effectuer À venir Effectuées Analyse W2040867 Filtrer Relance 1 O-I …" at bounding box center [595, 276] width 1115 height 552
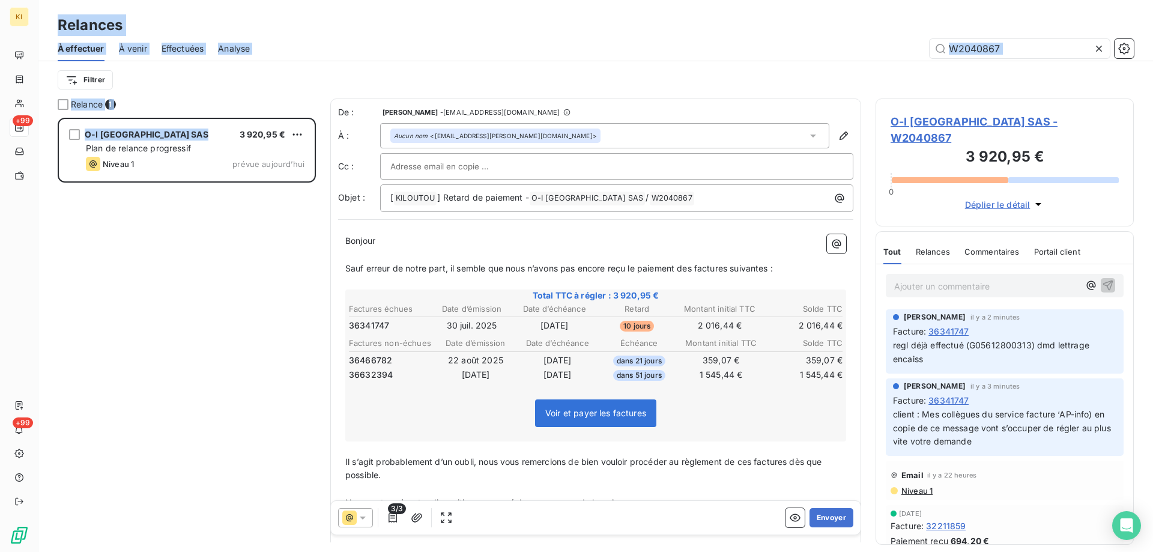
click at [180, 88] on div "Filtrer" at bounding box center [596, 79] width 1076 height 23
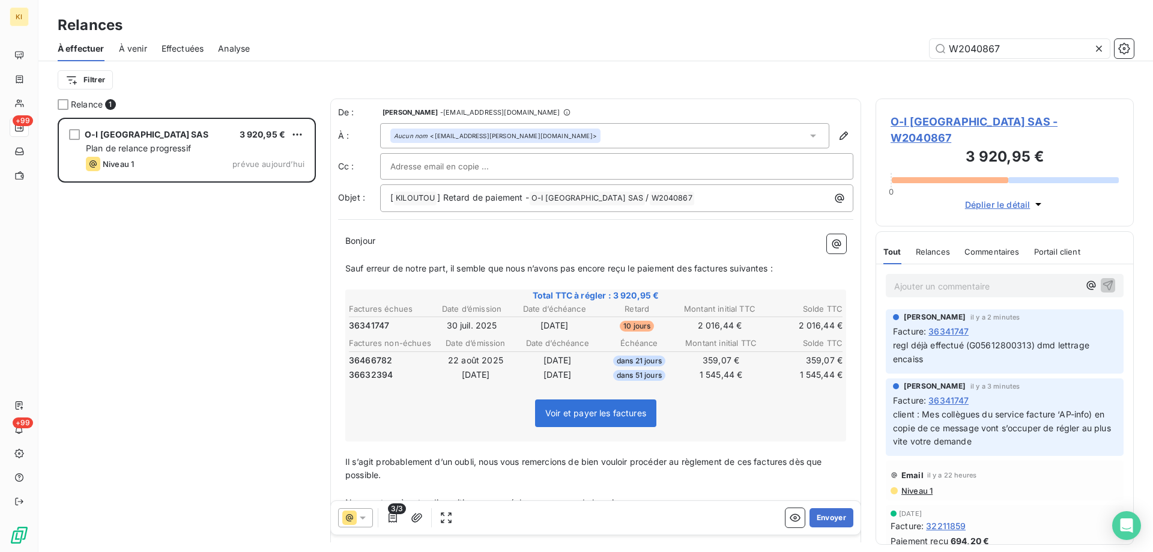
click at [138, 52] on span "À venir" at bounding box center [133, 49] width 28 height 12
